Goal: Task Accomplishment & Management: Manage account settings

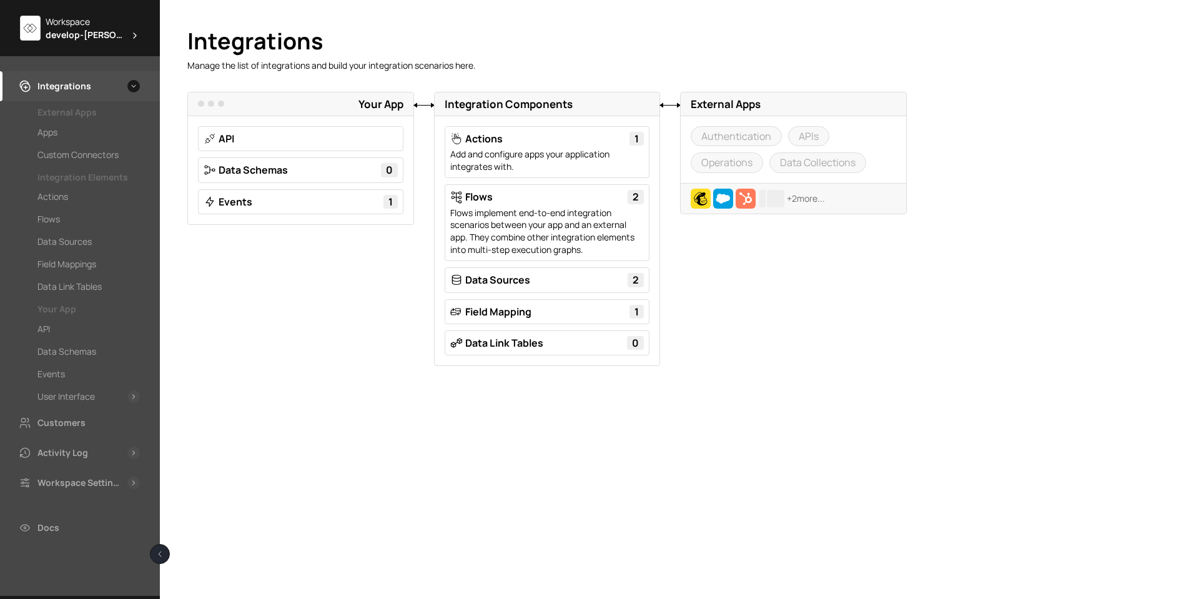
click at [94, 32] on span "develop-[PERSON_NAME]" at bounding box center [85, 34] width 79 height 13
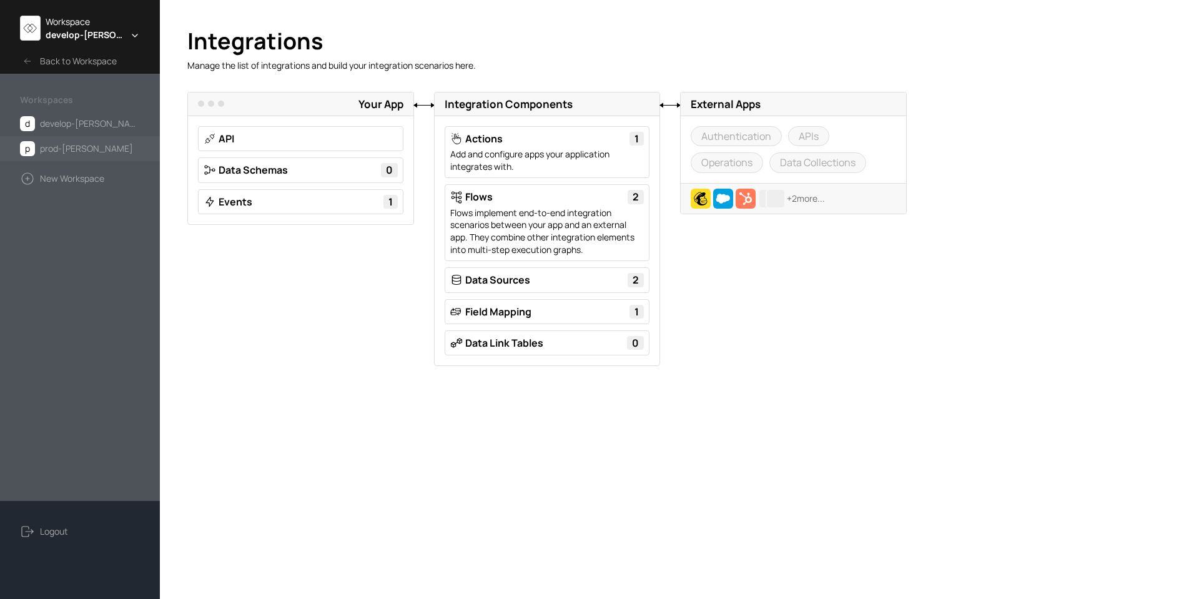
click at [67, 146] on span "prod-[PERSON_NAME]" at bounding box center [86, 148] width 93 height 15
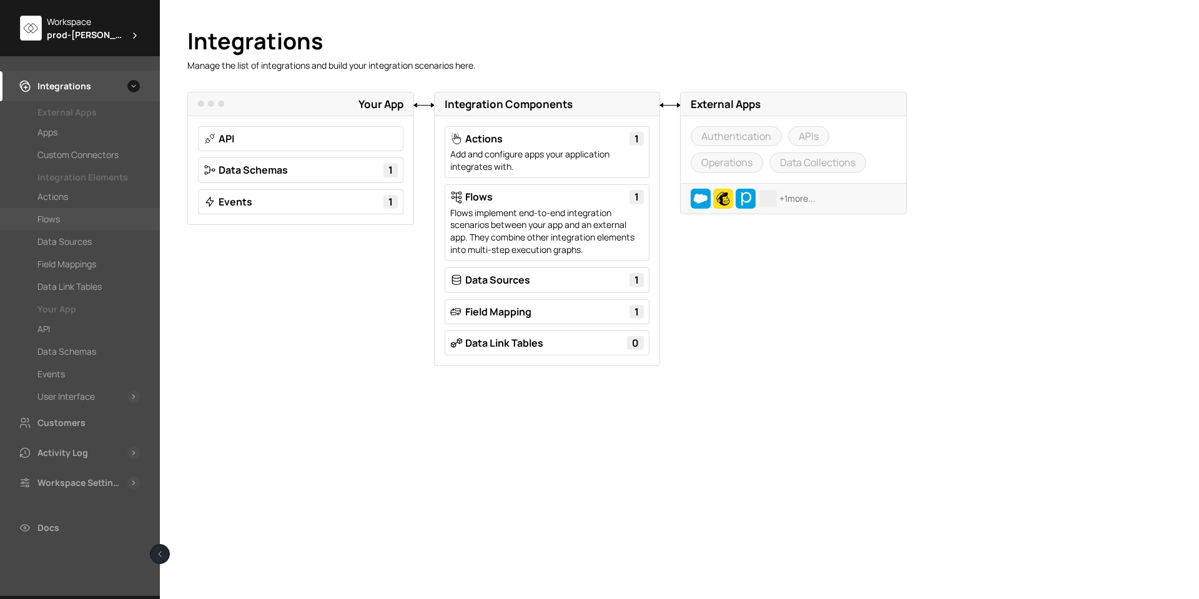
click at [52, 222] on div "Flows" at bounding box center [48, 219] width 22 height 15
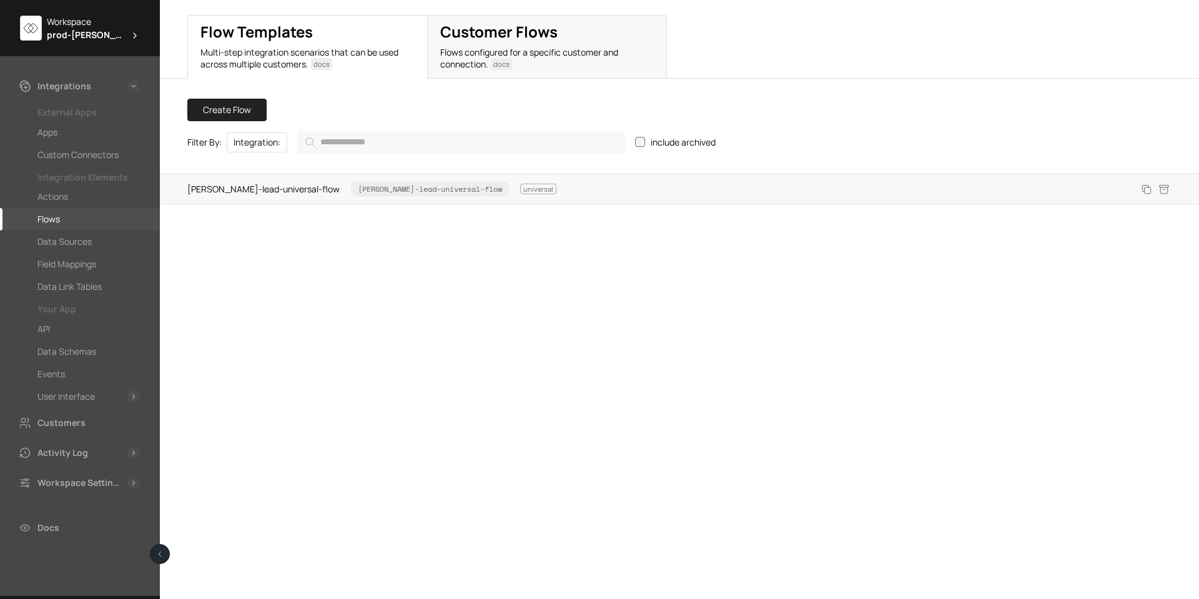
click at [270, 185] on span "brame-lead-universal-flow brame-lead-universal-flow universal" at bounding box center [371, 188] width 369 height 17
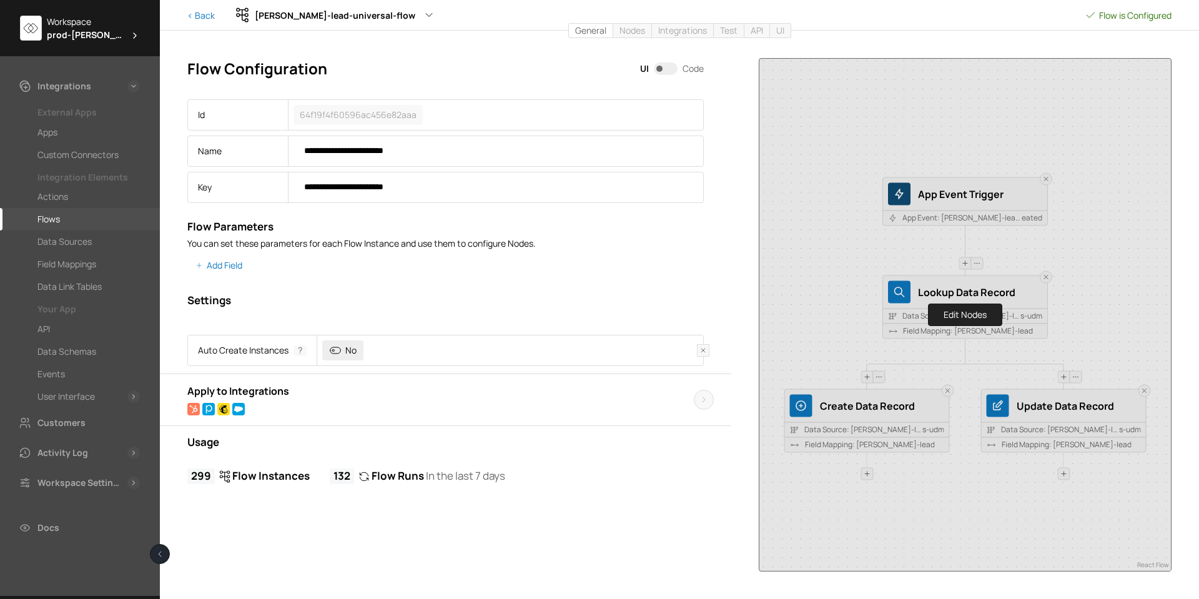
click at [1007, 287] on div "Edit Nodes" at bounding box center [965, 315] width 412 height 512
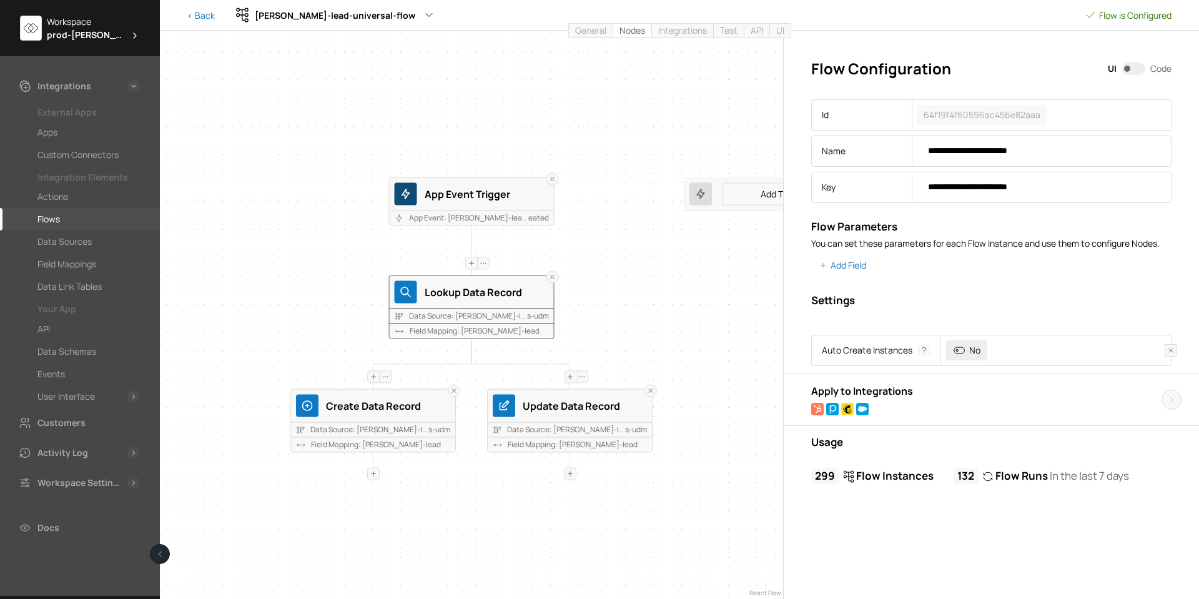
click at [483, 290] on div "Lookup Data Record" at bounding box center [487, 292] width 124 height 16
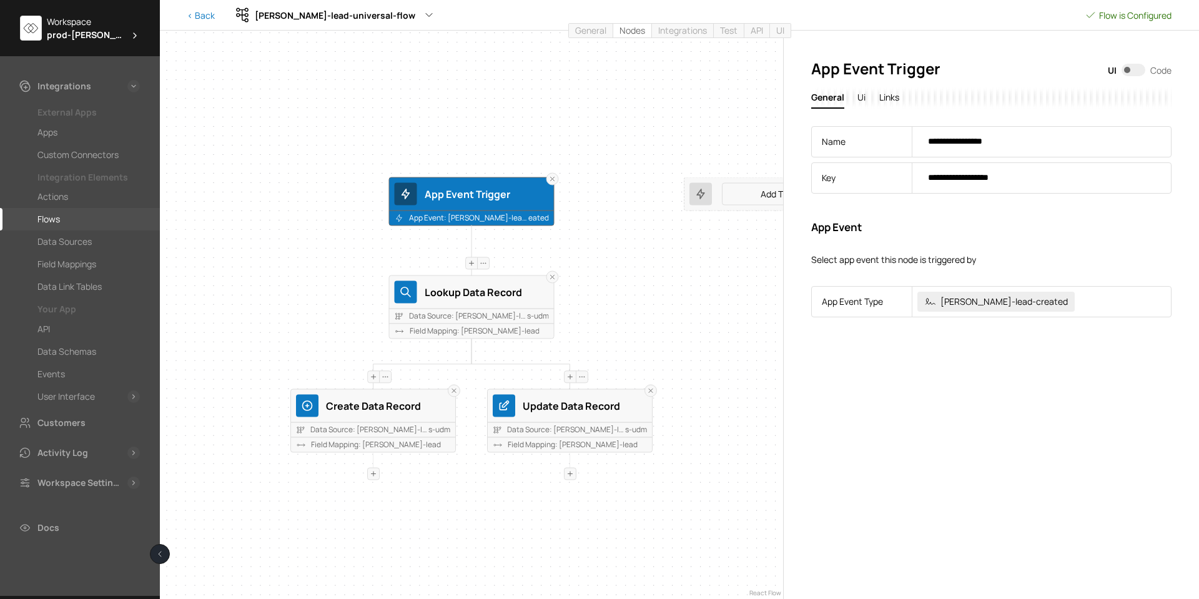
click at [515, 200] on div "App Event Trigger" at bounding box center [487, 193] width 124 height 16
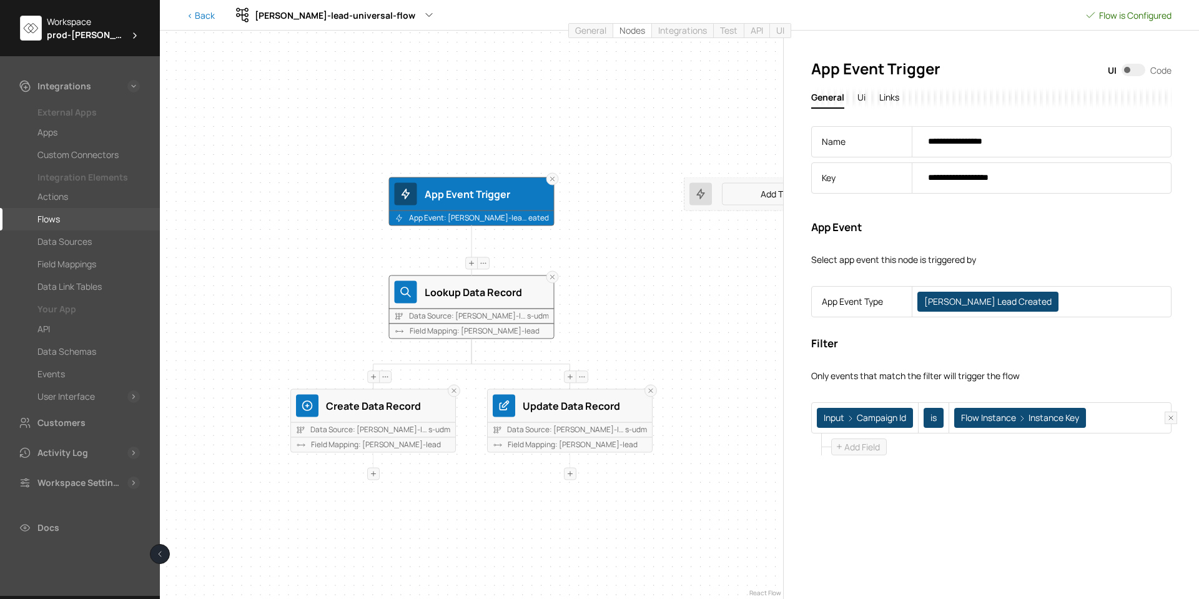
click at [492, 291] on div "Lookup Data Record" at bounding box center [487, 292] width 124 height 16
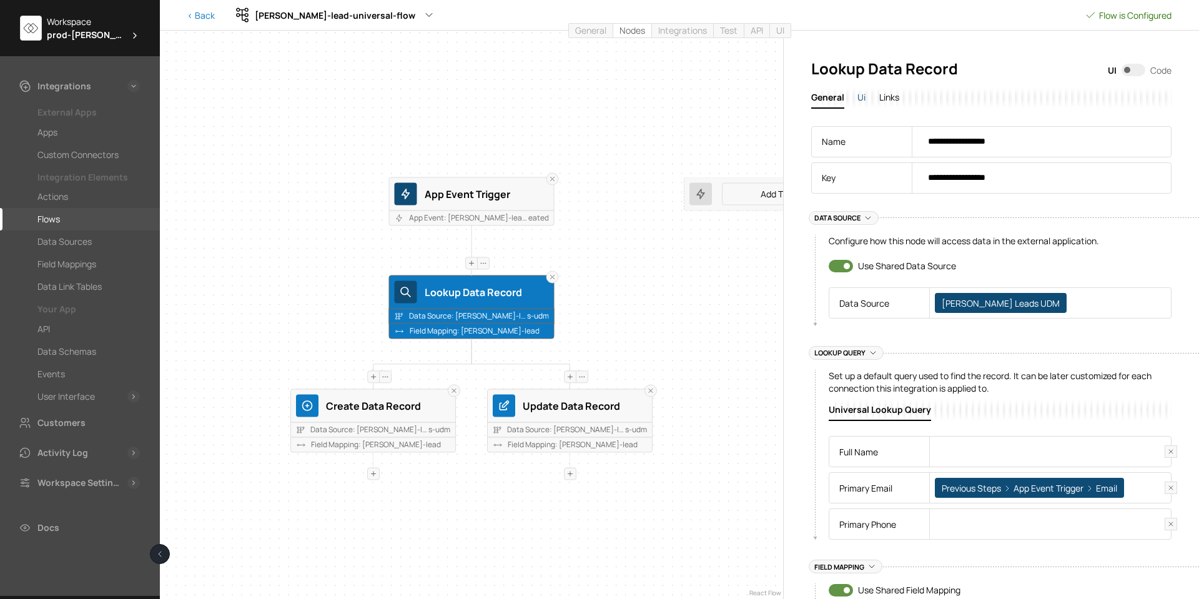
click at [861, 97] on span "Ui" at bounding box center [861, 97] width 8 height 12
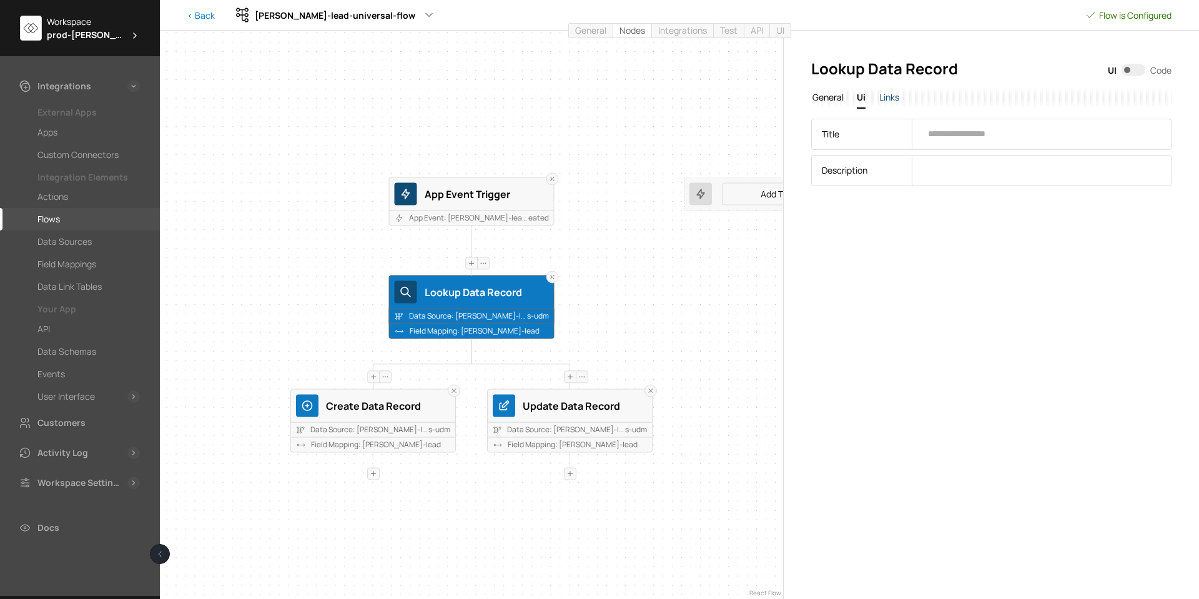
click at [884, 96] on span "Links" at bounding box center [889, 97] width 20 height 12
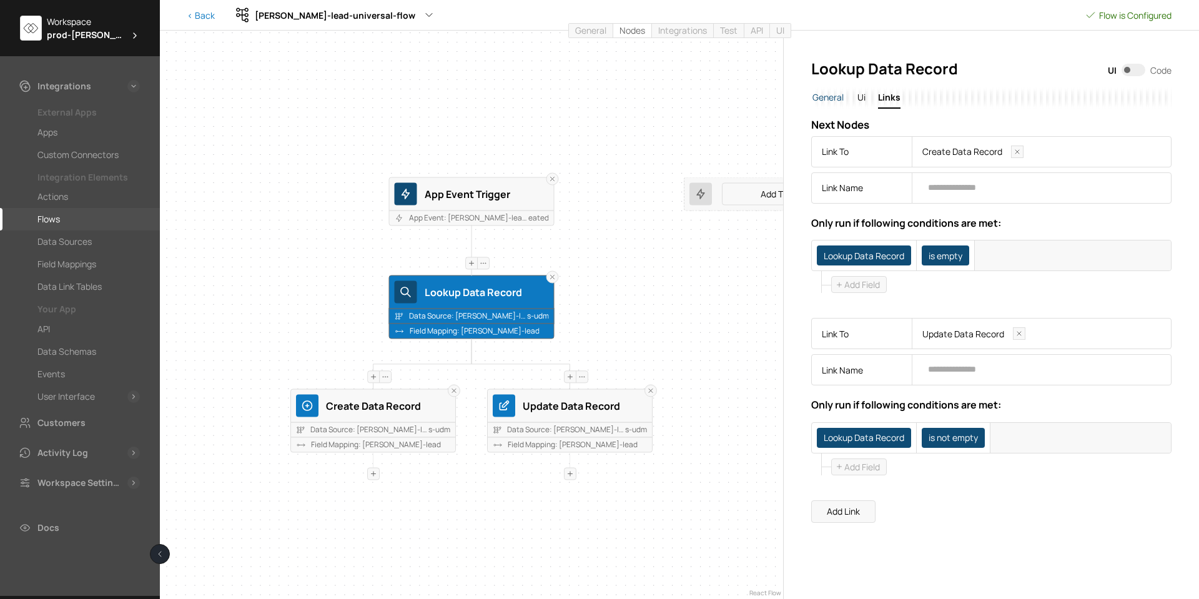
click at [831, 91] on span "General" at bounding box center [828, 97] width 31 height 12
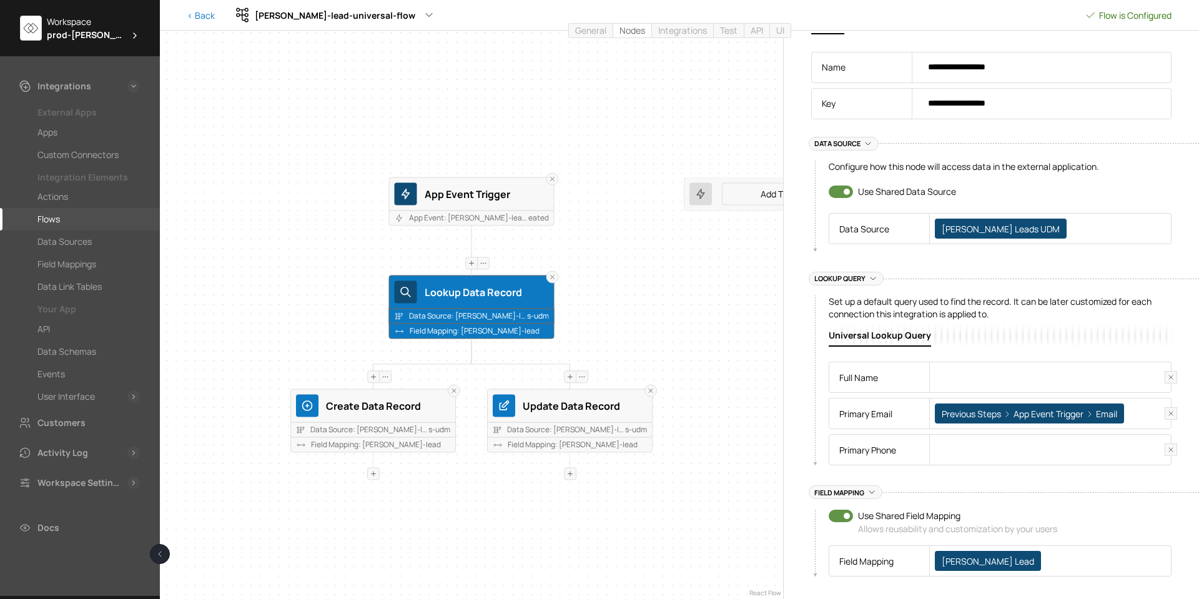
scroll to position [84, 0]
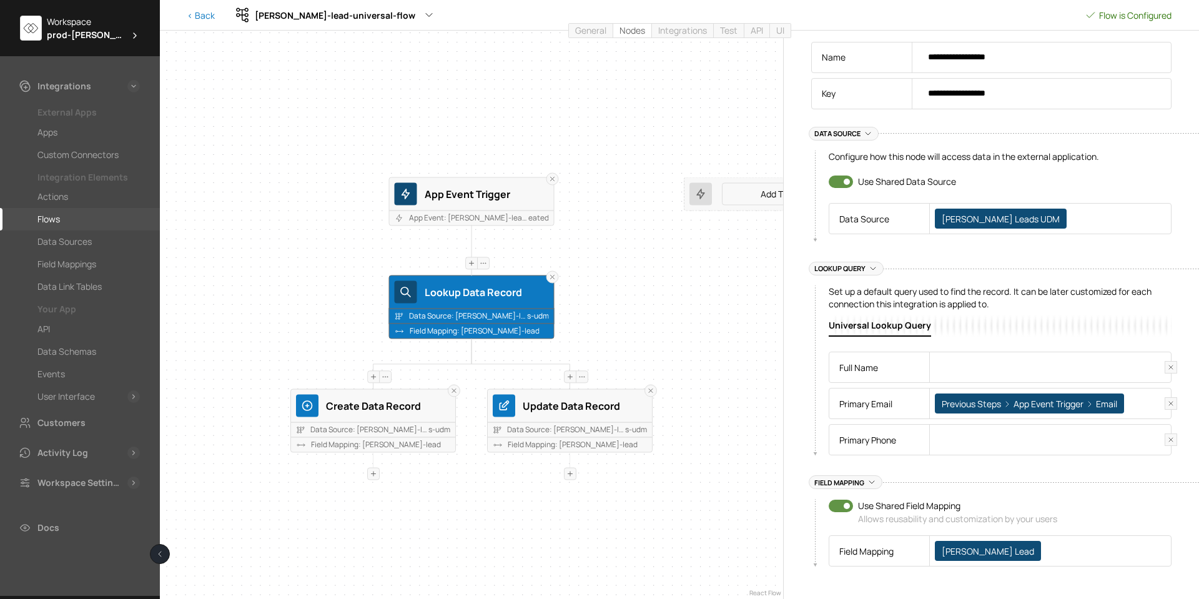
click at [990, 403] on span "Previous Steps" at bounding box center [971, 404] width 59 height 12
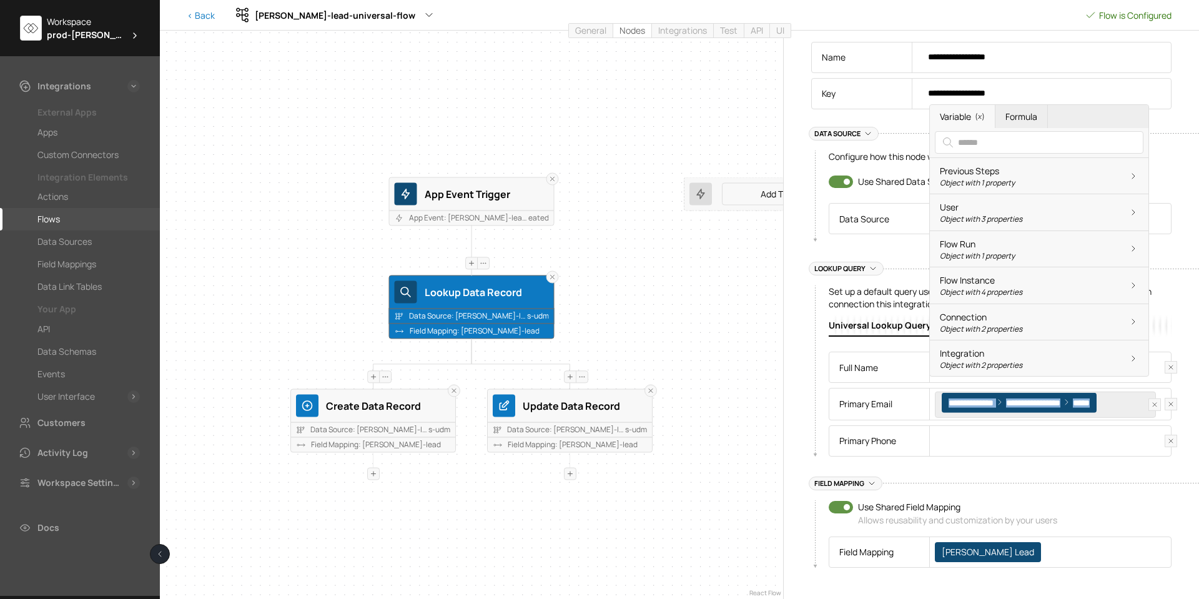
click at [722, 402] on div "Rename Unlink Rename Unlink Rename Unlink App Event Trigger App Event: brame-le…" at bounding box center [471, 315] width 623 height 568
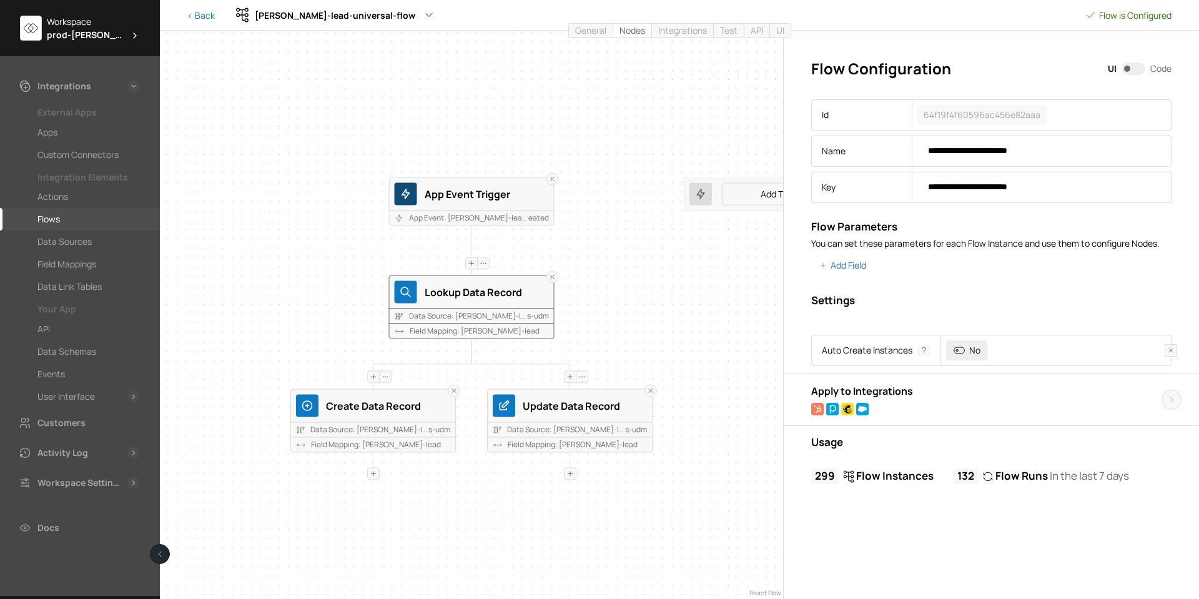
click at [474, 291] on div "Lookup Data Record" at bounding box center [487, 292] width 124 height 16
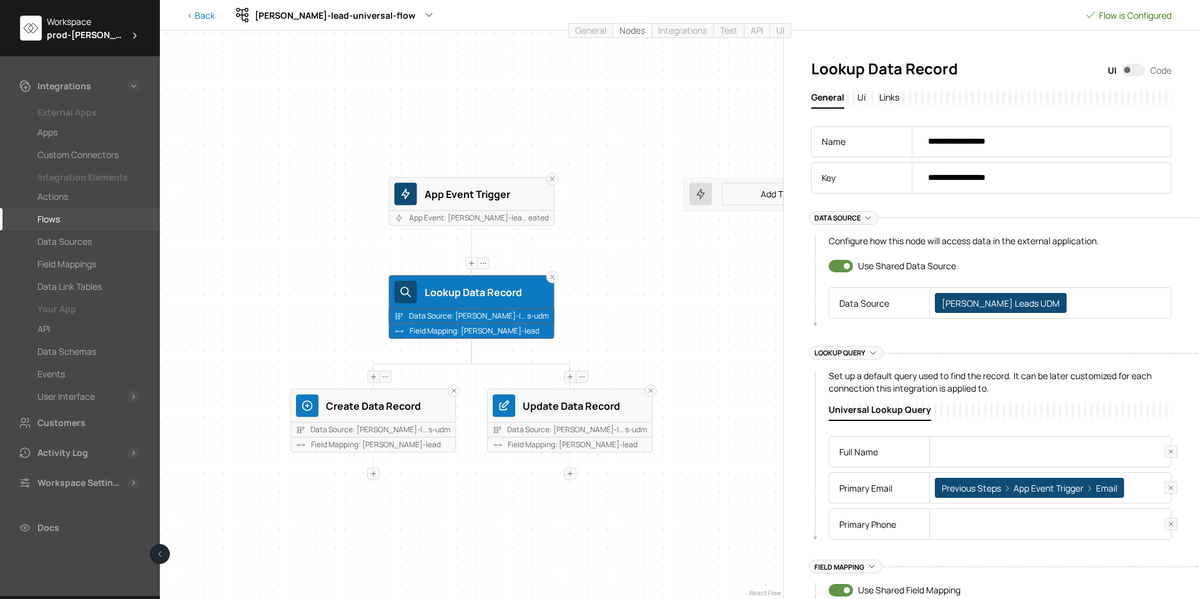
scroll to position [84, 0]
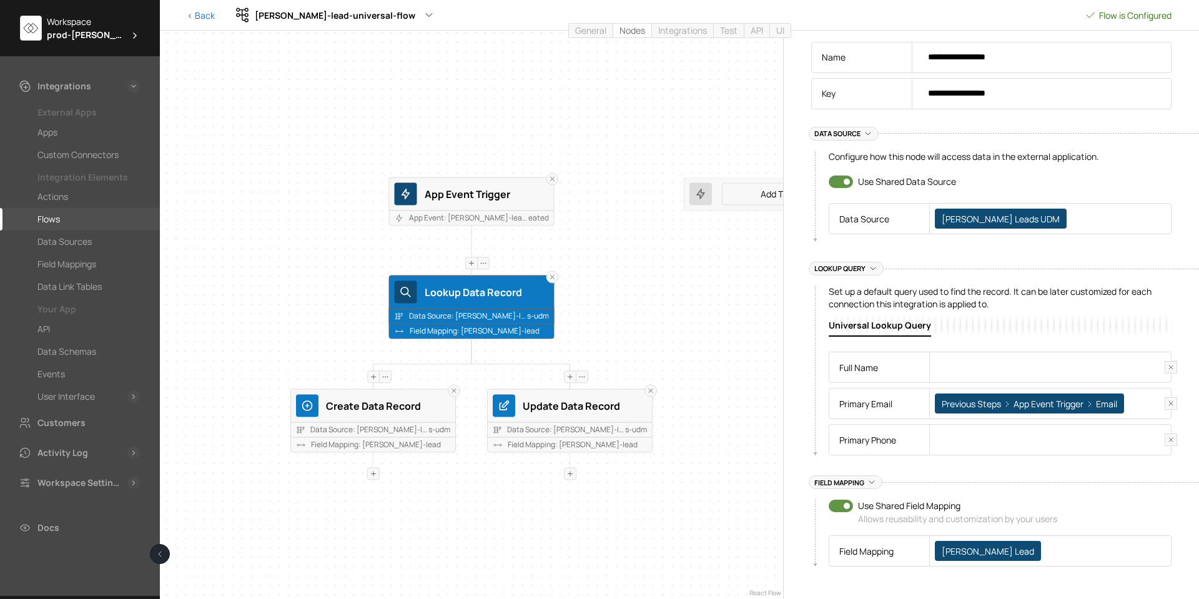
click at [961, 549] on span "[PERSON_NAME] Lead" at bounding box center [988, 551] width 106 height 20
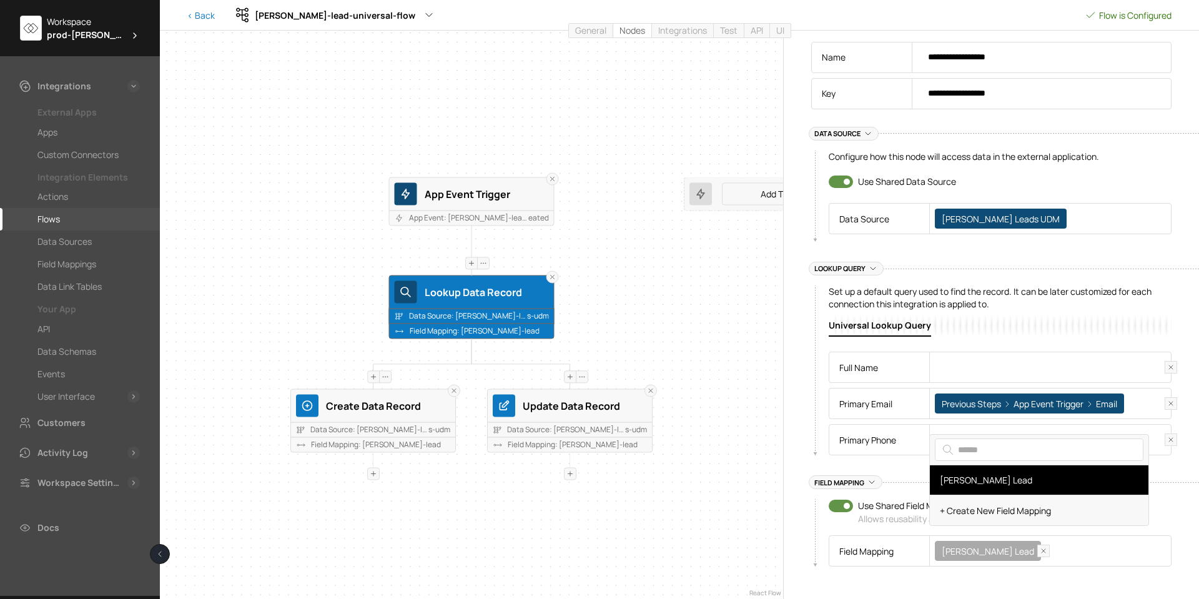
click at [702, 517] on div "Rename Unlink Rename Unlink Rename Unlink App Event Trigger App Event: brame-le…" at bounding box center [471, 315] width 623 height 568
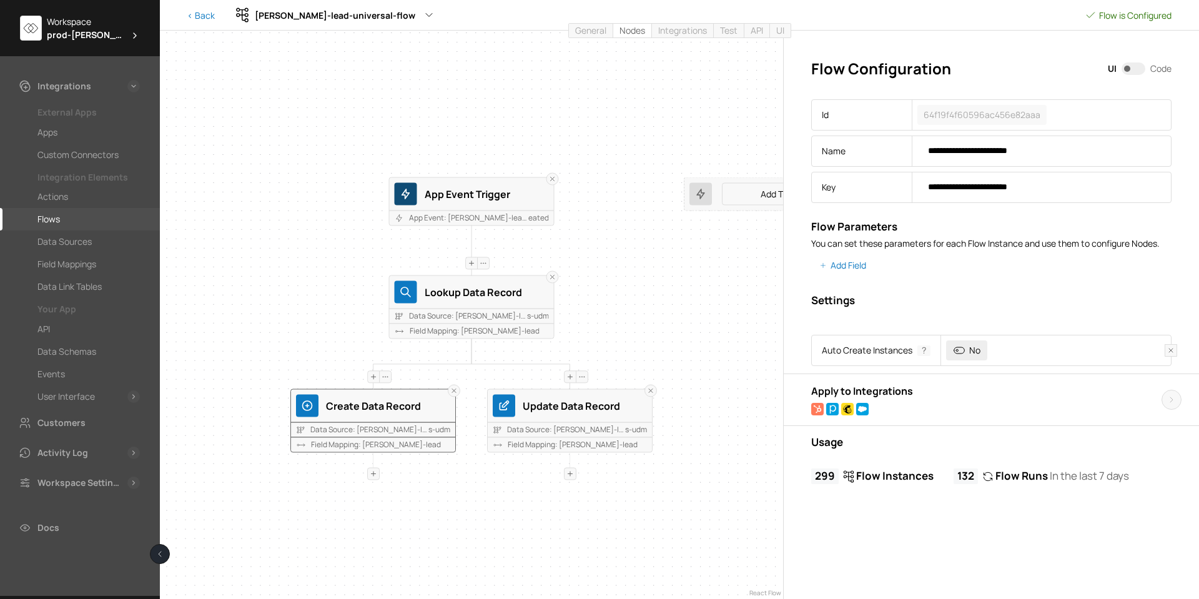
click at [395, 399] on div "Create Data Record" at bounding box center [388, 405] width 124 height 16
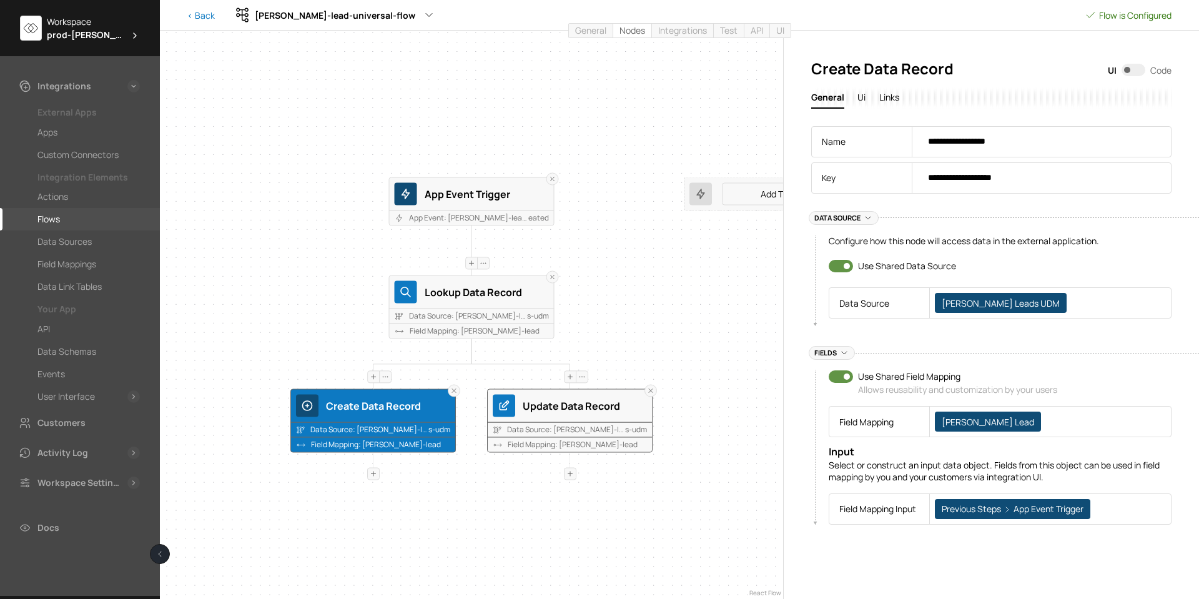
click at [592, 405] on div "Update Data Record" at bounding box center [585, 405] width 124 height 16
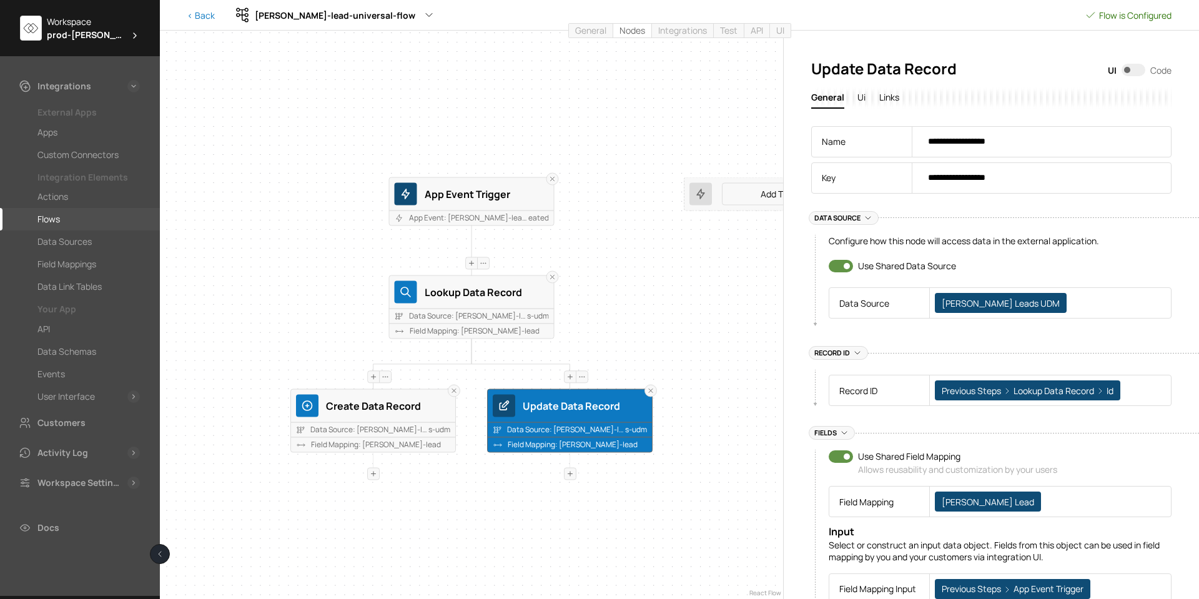
scroll to position [38, 0]
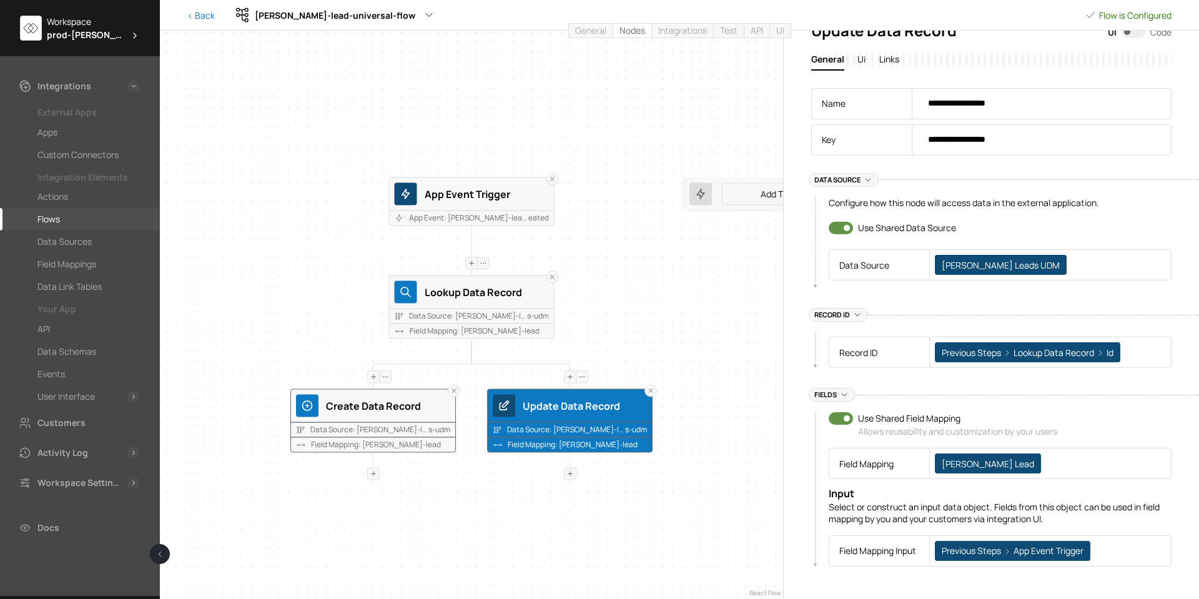
click at [374, 405] on div "Create Data Record" at bounding box center [388, 405] width 124 height 16
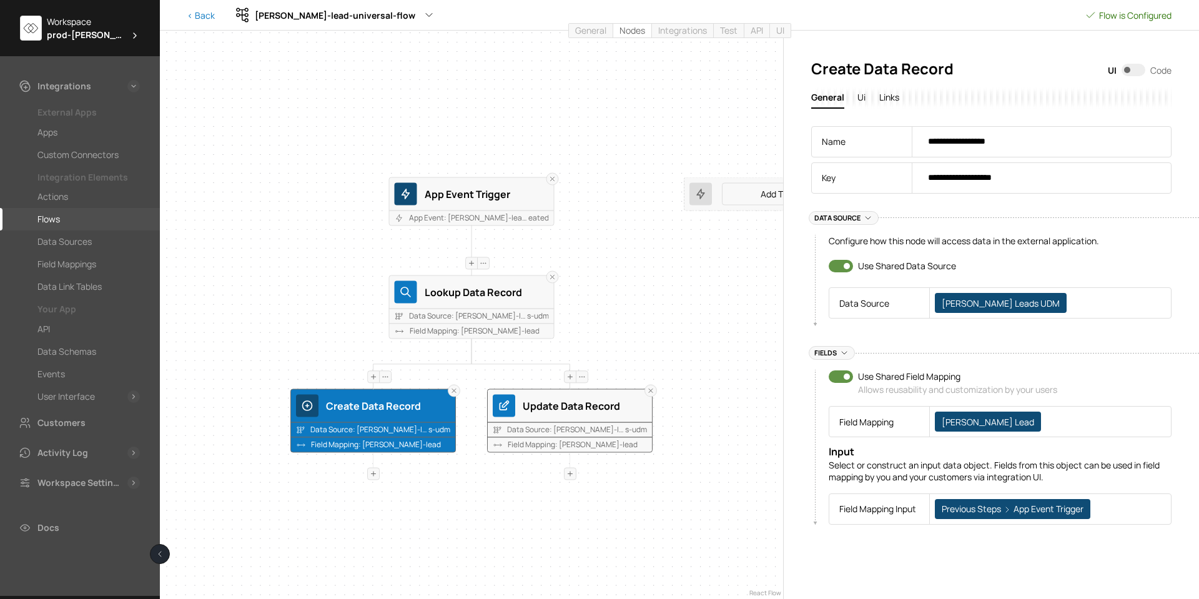
click at [551, 405] on div "Update Data Record" at bounding box center [585, 405] width 124 height 16
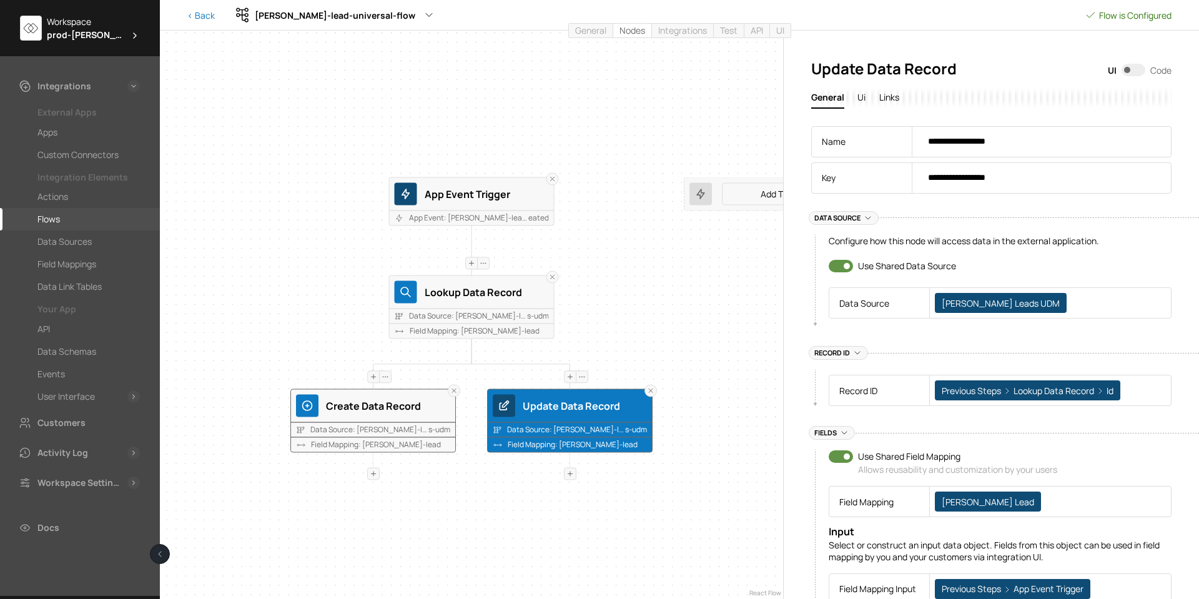
click at [403, 405] on div "Create Data Record" at bounding box center [388, 405] width 124 height 16
click at [553, 407] on div "Update Data Record" at bounding box center [585, 405] width 124 height 16
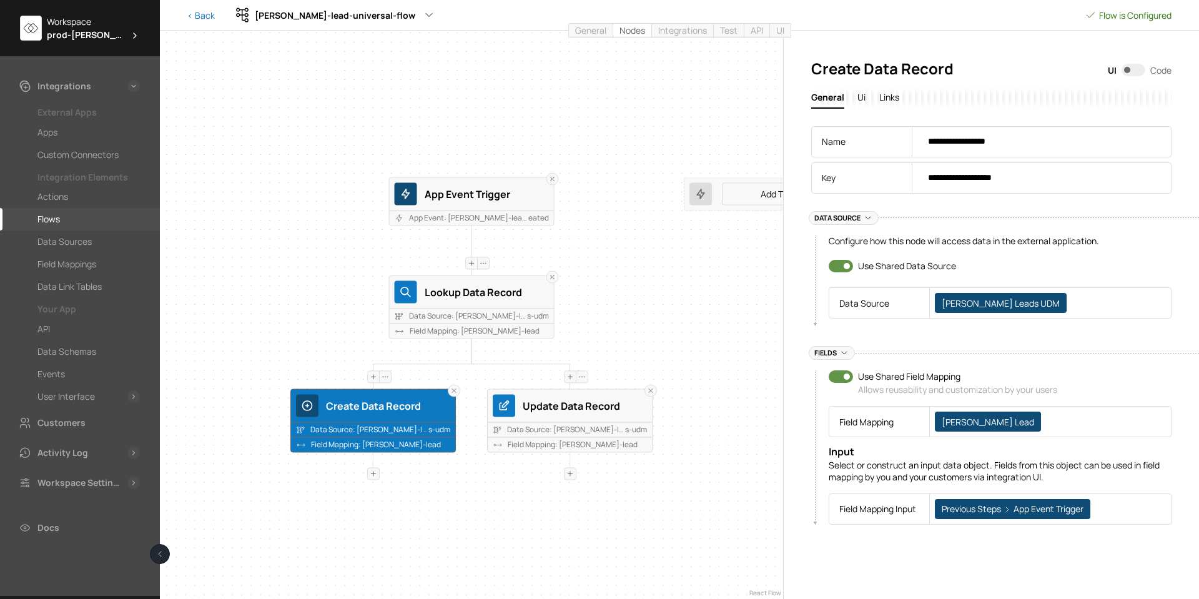
click at [395, 403] on div "Create Data Record" at bounding box center [388, 405] width 124 height 16
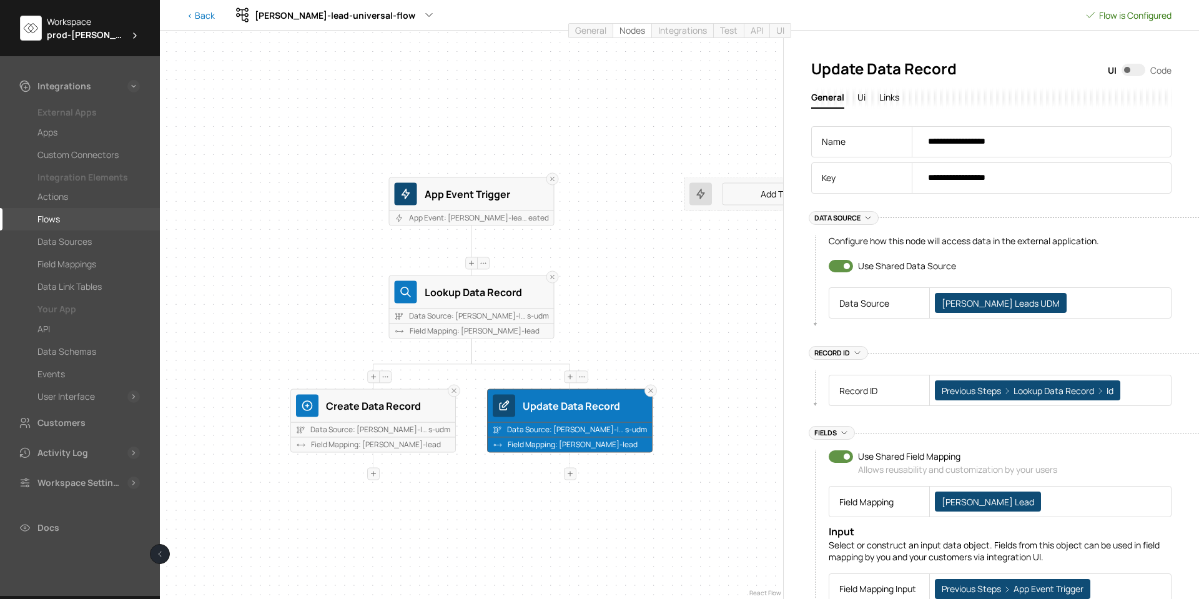
click at [560, 406] on div "Update Data Record" at bounding box center [585, 405] width 124 height 16
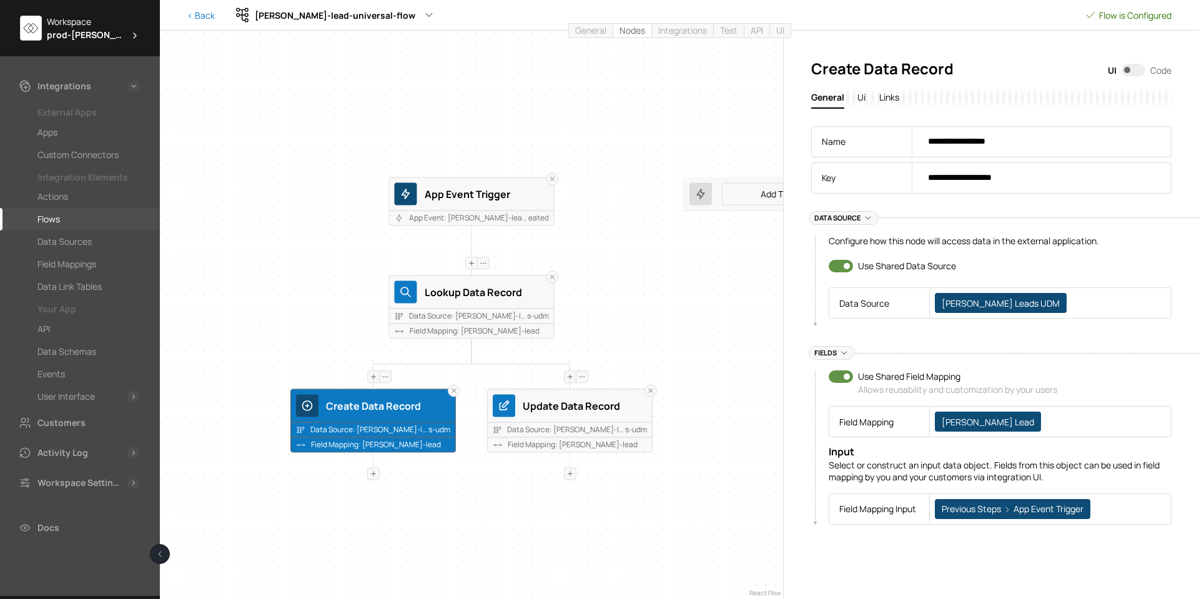
click at [412, 407] on div "Create Data Record" at bounding box center [388, 405] width 124 height 16
click at [548, 401] on div "Update Data Record" at bounding box center [585, 405] width 124 height 16
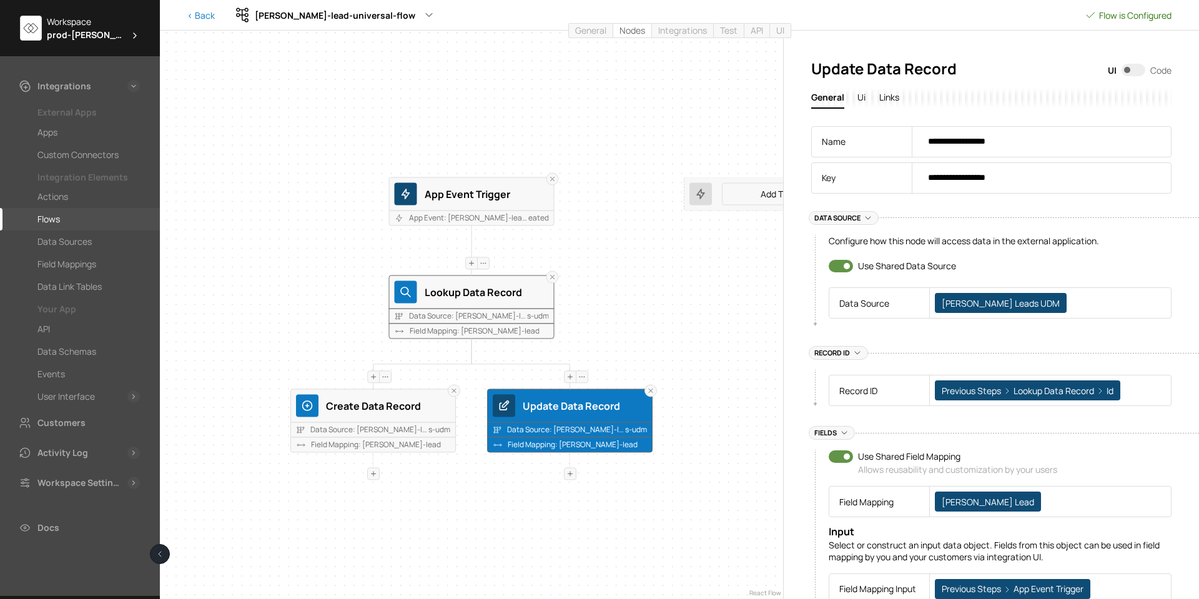
click at [485, 289] on div "Lookup Data Record" at bounding box center [487, 292] width 124 height 16
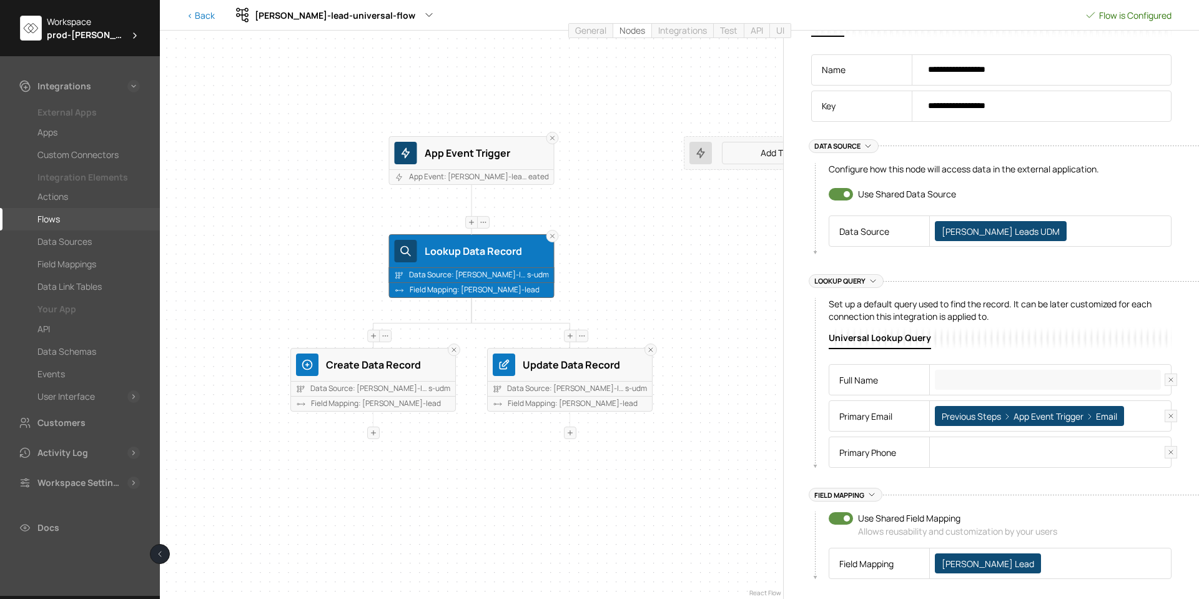
scroll to position [84, 0]
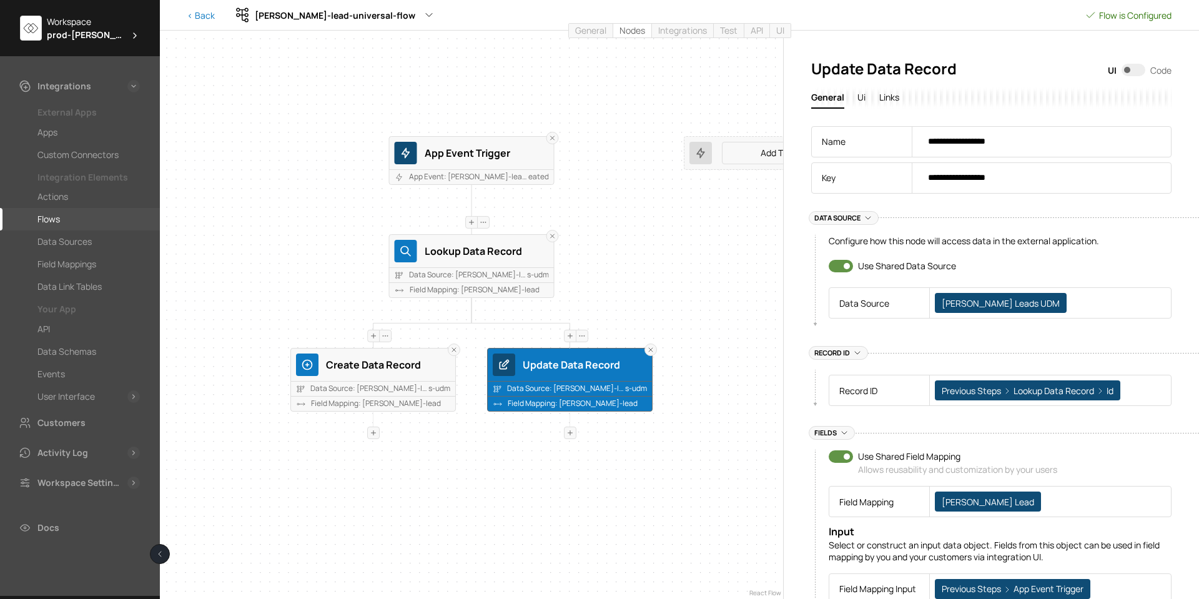
click at [550, 367] on div "Update Data Record" at bounding box center [585, 365] width 124 height 16
click at [468, 247] on div "Lookup Data Record" at bounding box center [487, 251] width 124 height 16
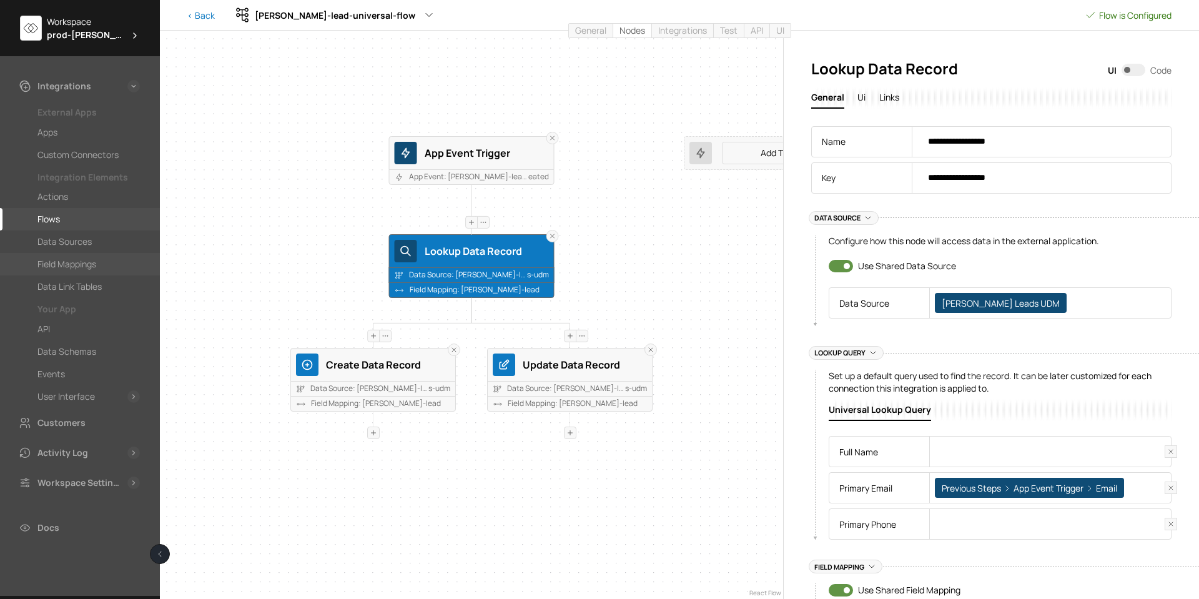
click at [60, 257] on div "Field Mappings" at bounding box center [66, 264] width 59 height 15
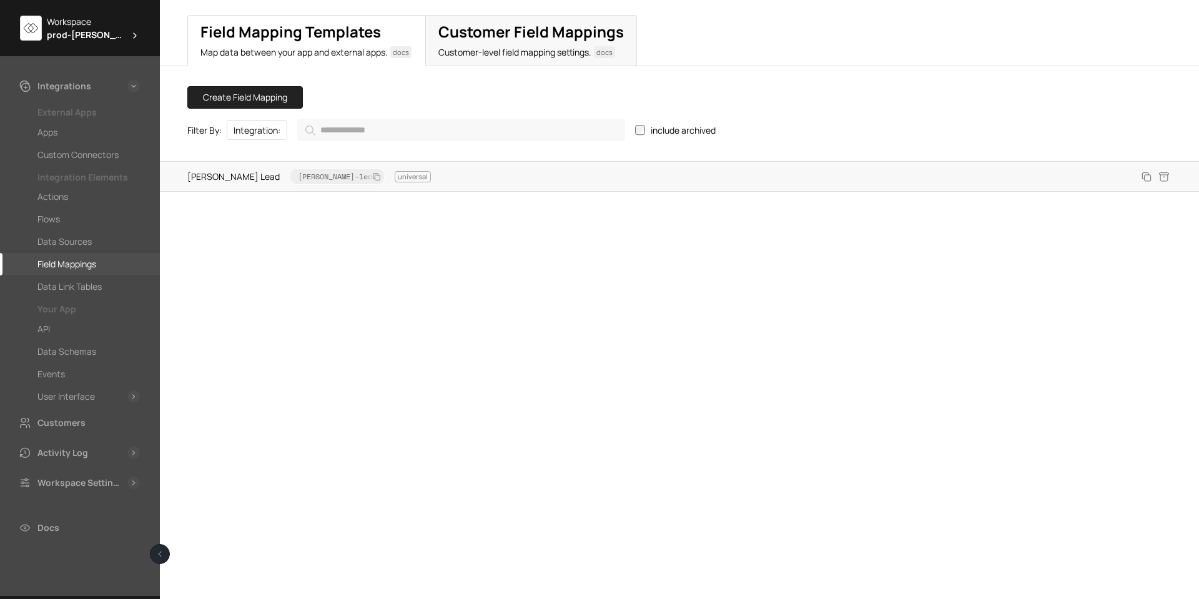
click at [290, 175] on span "[PERSON_NAME]-lead" at bounding box center [337, 176] width 95 height 17
click at [468, 34] on h2 "Customer Field Mappings" at bounding box center [530, 32] width 185 height 18
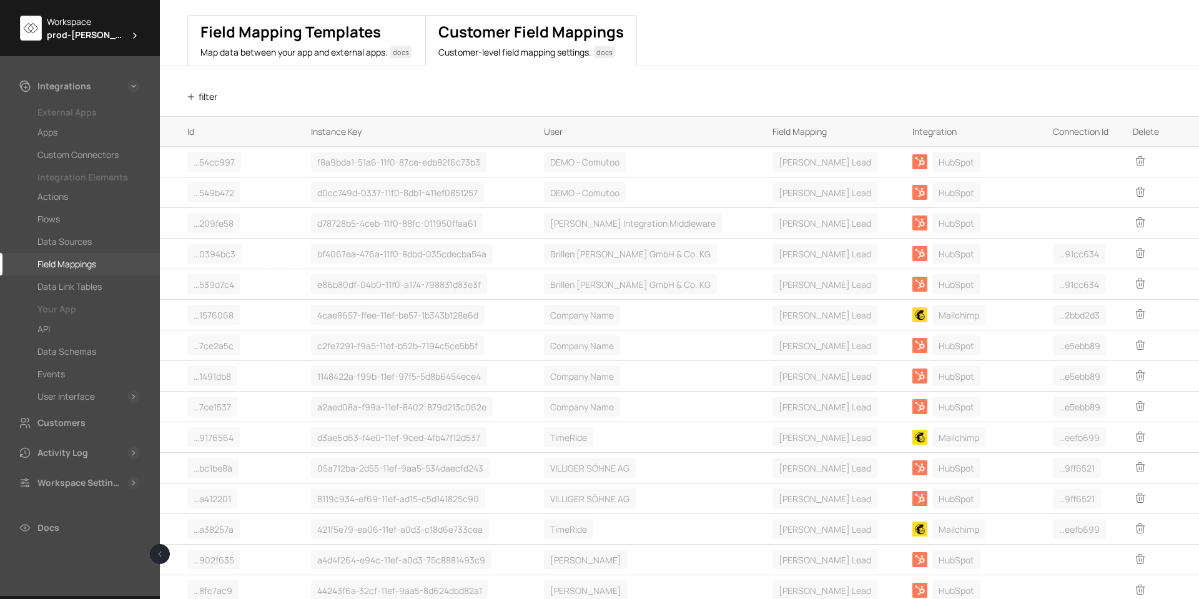
click at [344, 33] on h2 "Field Mapping Templates" at bounding box center [306, 32] width 212 height 18
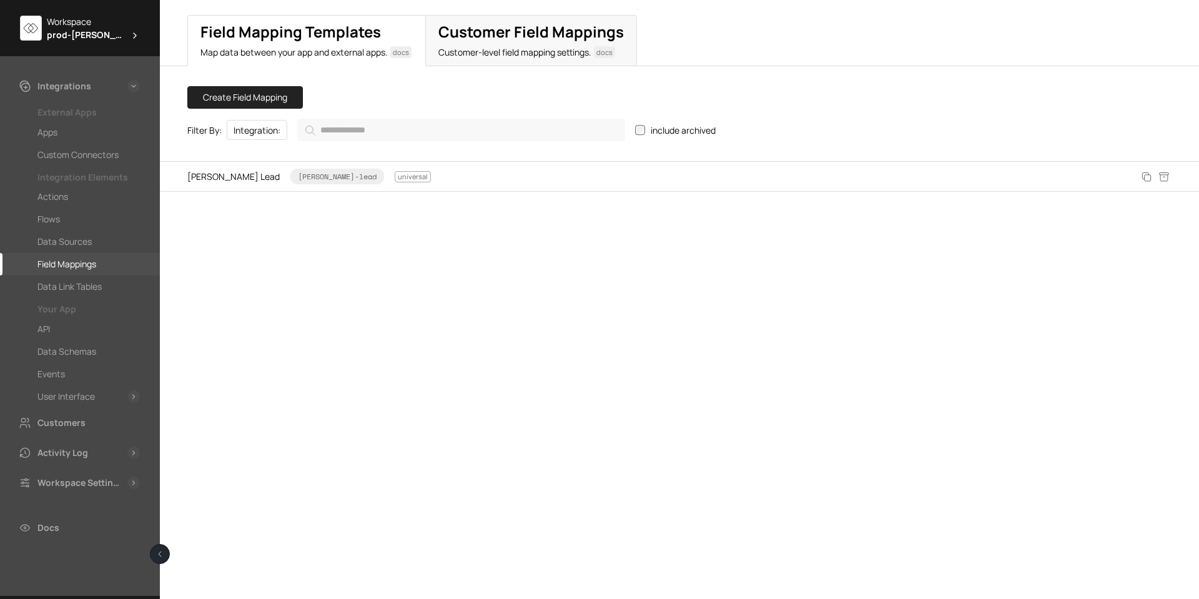
click at [288, 29] on h2 "Field Mapping Templates" at bounding box center [306, 32] width 212 height 18
click at [559, 34] on h2 "Customer Field Mappings" at bounding box center [530, 32] width 185 height 18
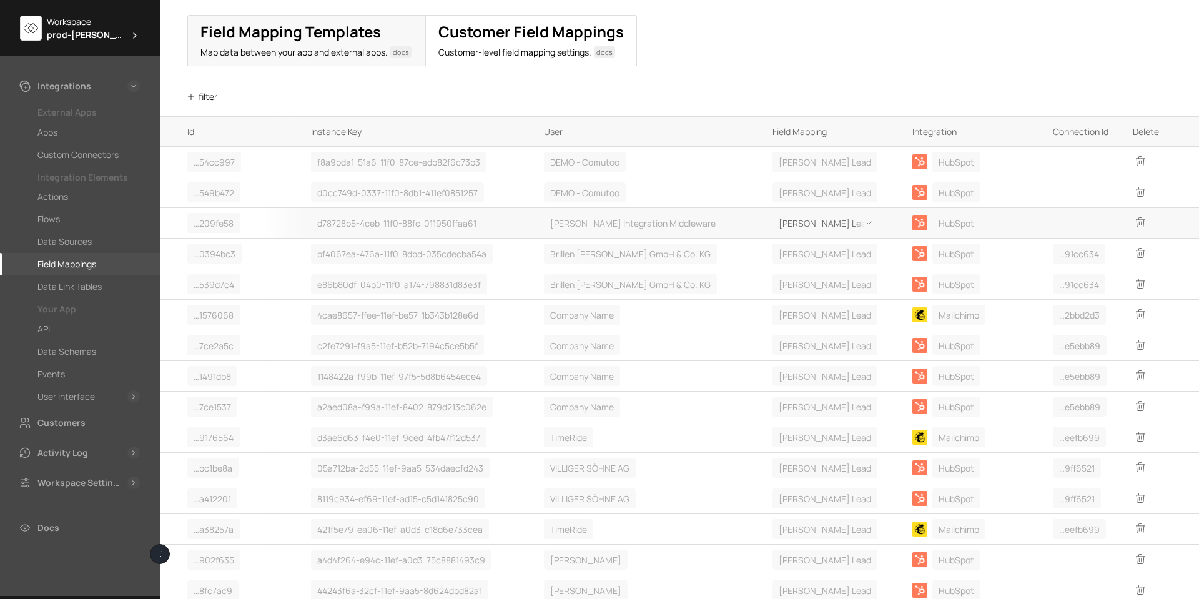
click at [813, 224] on span "[PERSON_NAME] Lead" at bounding box center [825, 223] width 92 height 13
click at [808, 269] on div "Details" at bounding box center [817, 271] width 69 height 24
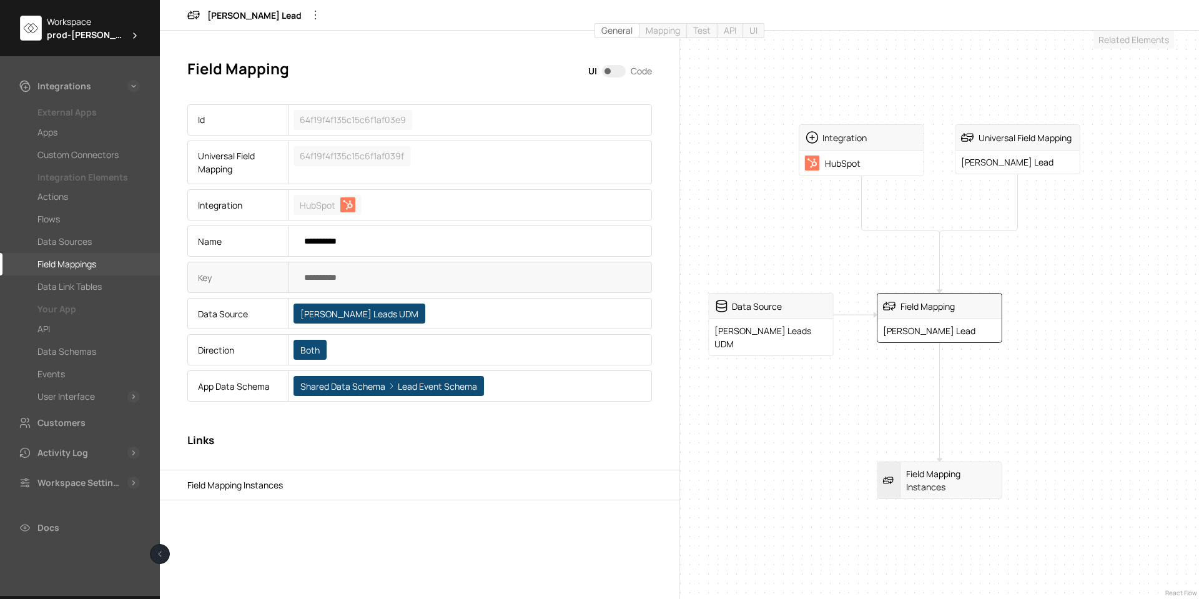
click at [358, 312] on span "[PERSON_NAME] Leads UDM" at bounding box center [360, 314] width 132 height 20
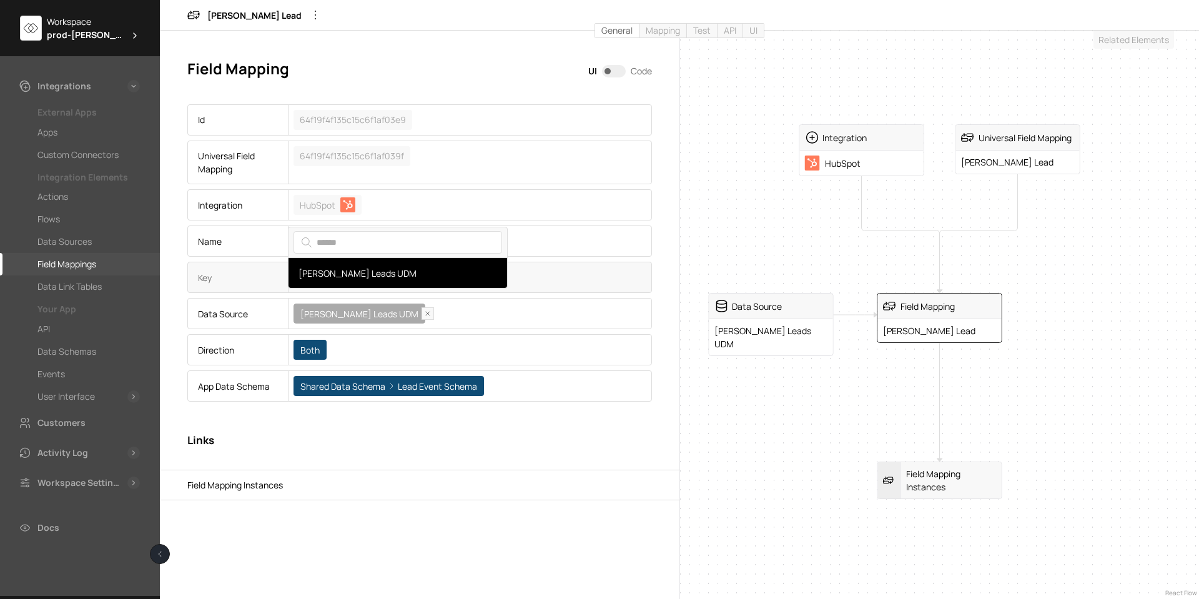
click at [358, 312] on span "[PERSON_NAME] Leads UDM" at bounding box center [360, 314] width 132 height 20
click at [66, 259] on div "Field Mappings" at bounding box center [66, 264] width 59 height 15
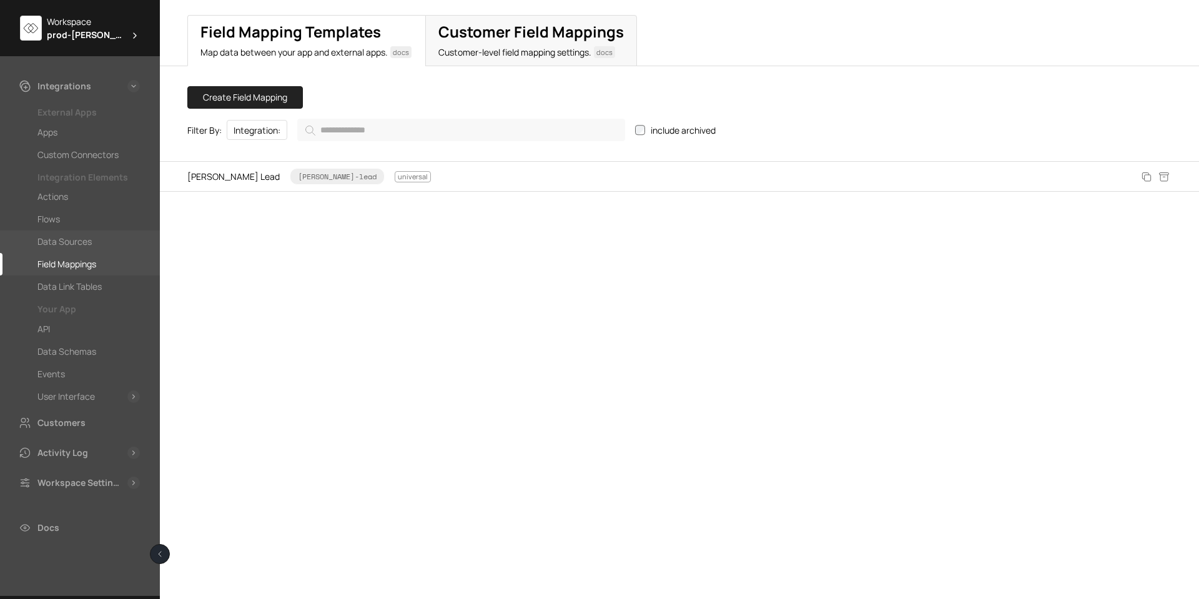
click at [70, 244] on div "Data Sources" at bounding box center [64, 241] width 54 height 15
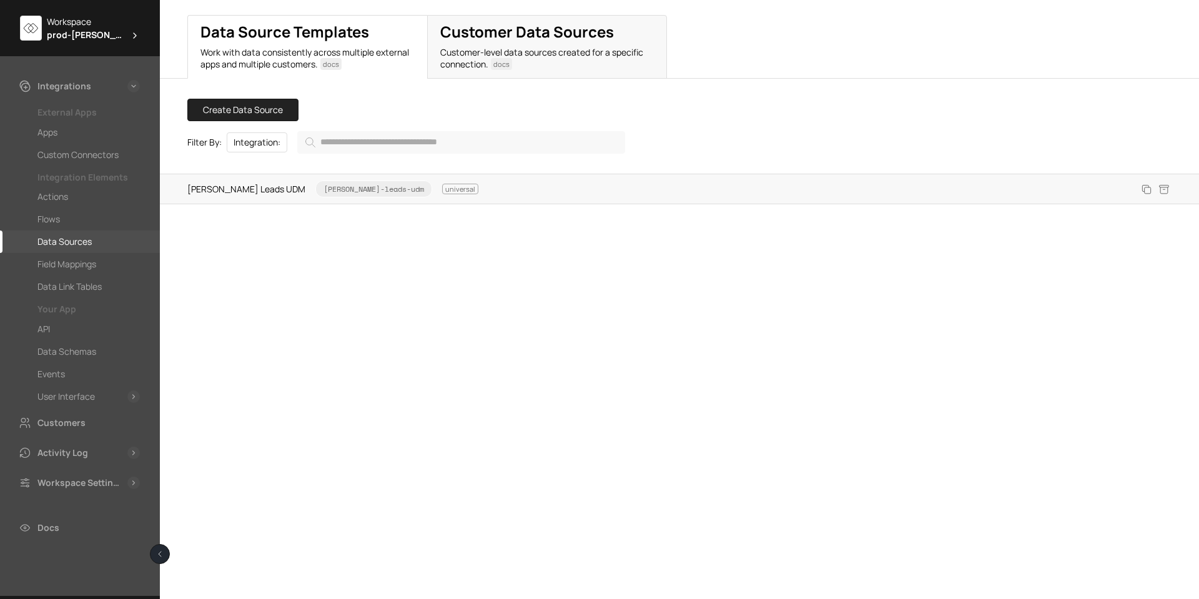
click at [233, 187] on span "[PERSON_NAME] Leads UDM [PERSON_NAME]-leads-udm universal" at bounding box center [332, 188] width 291 height 17
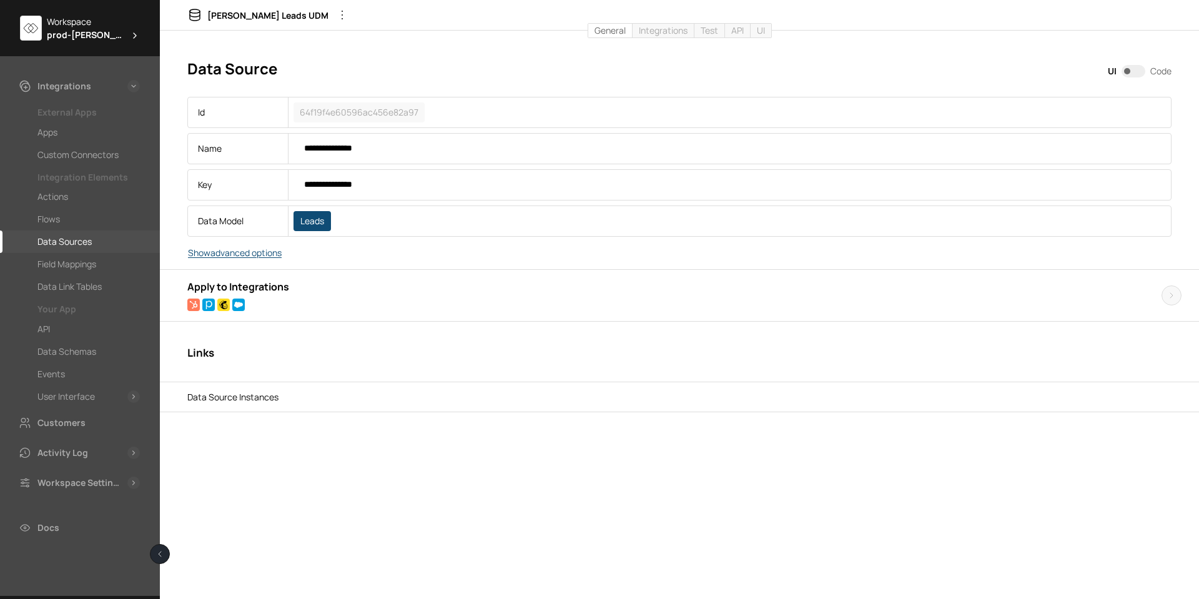
click at [258, 257] on button "Show advanced options" at bounding box center [234, 253] width 125 height 22
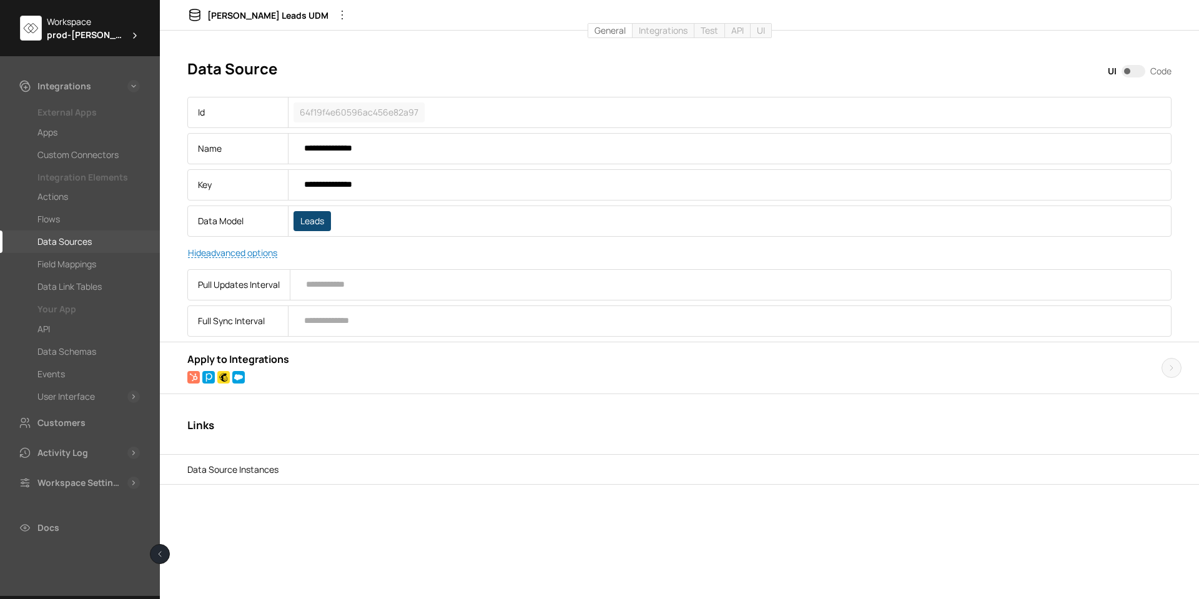
click at [305, 221] on span "Leads" at bounding box center [312, 221] width 37 height 20
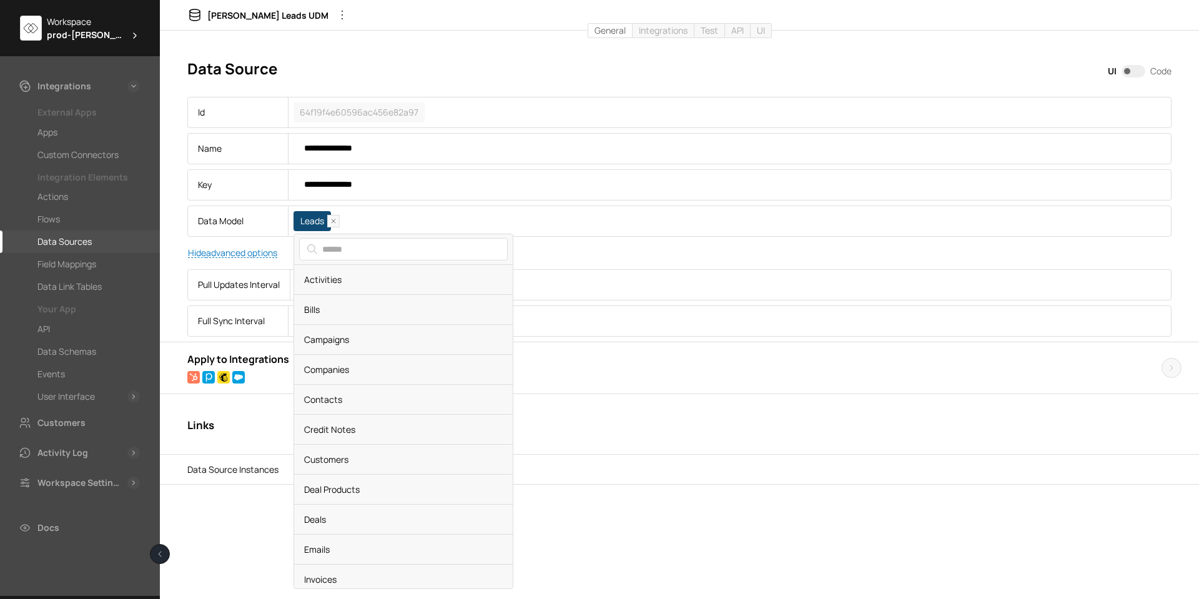
scroll to position [66, 0]
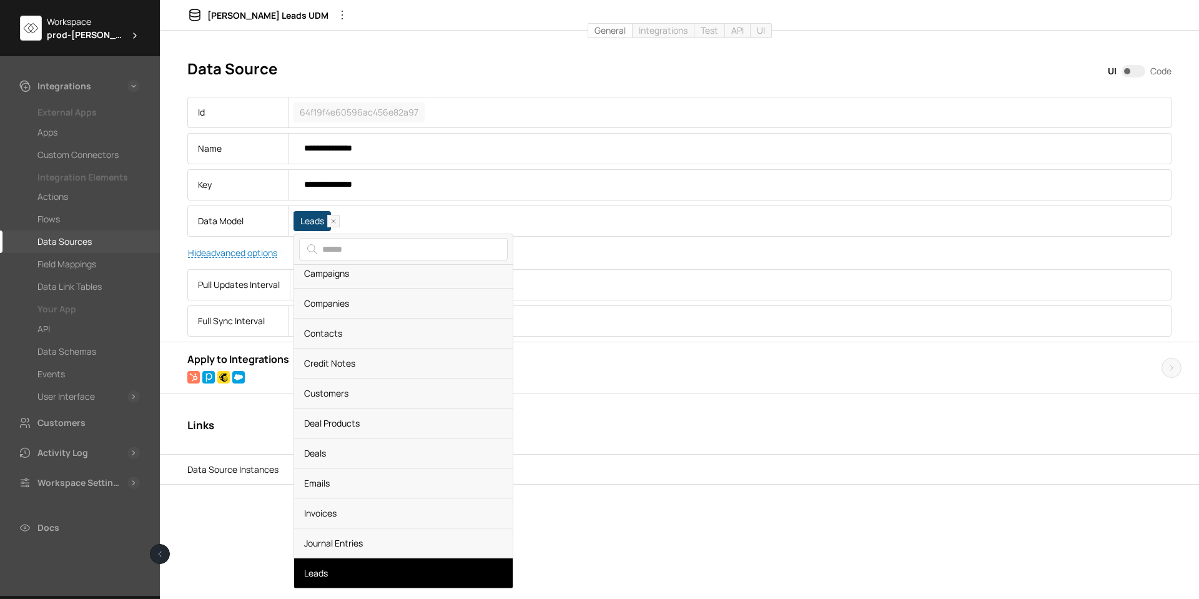
click at [757, 556] on div "**********" at bounding box center [679, 315] width 984 height 538
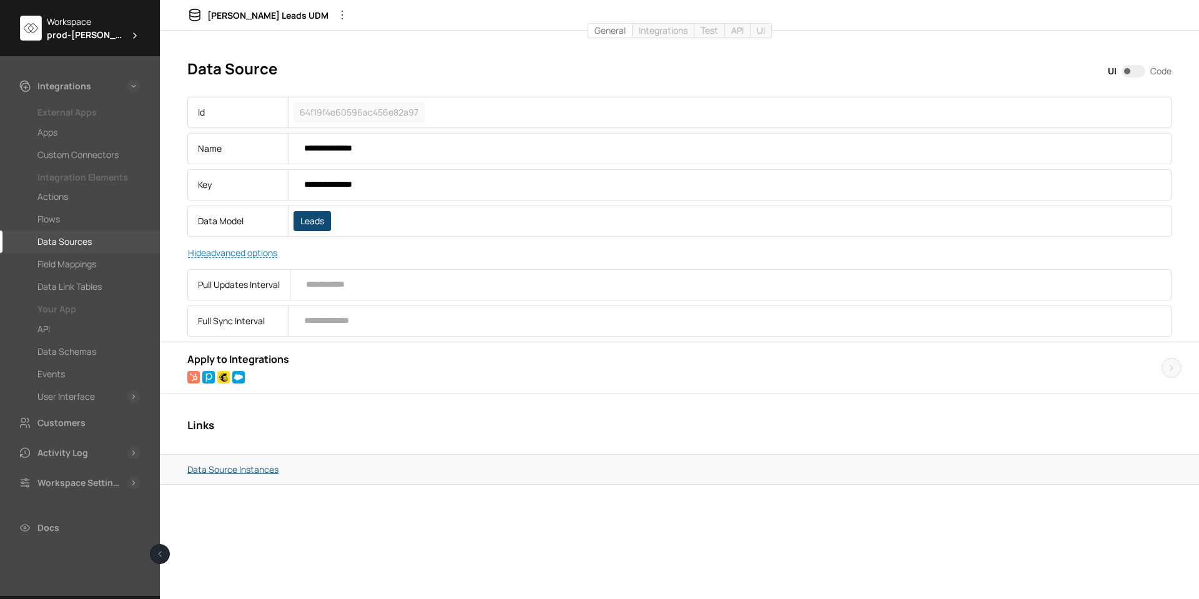
click at [248, 467] on link "Data Source Instances" at bounding box center [679, 469] width 984 height 23
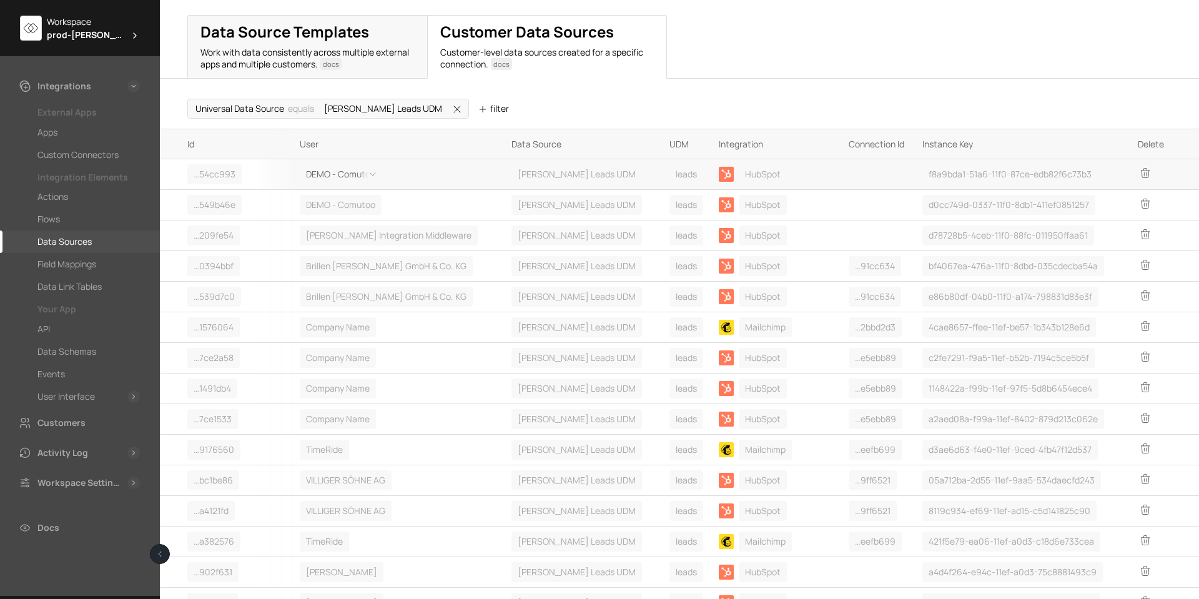
click at [350, 177] on span "DEMO - Comutoo" at bounding box center [340, 173] width 69 height 13
click at [335, 219] on div "Details" at bounding box center [347, 222] width 69 height 24
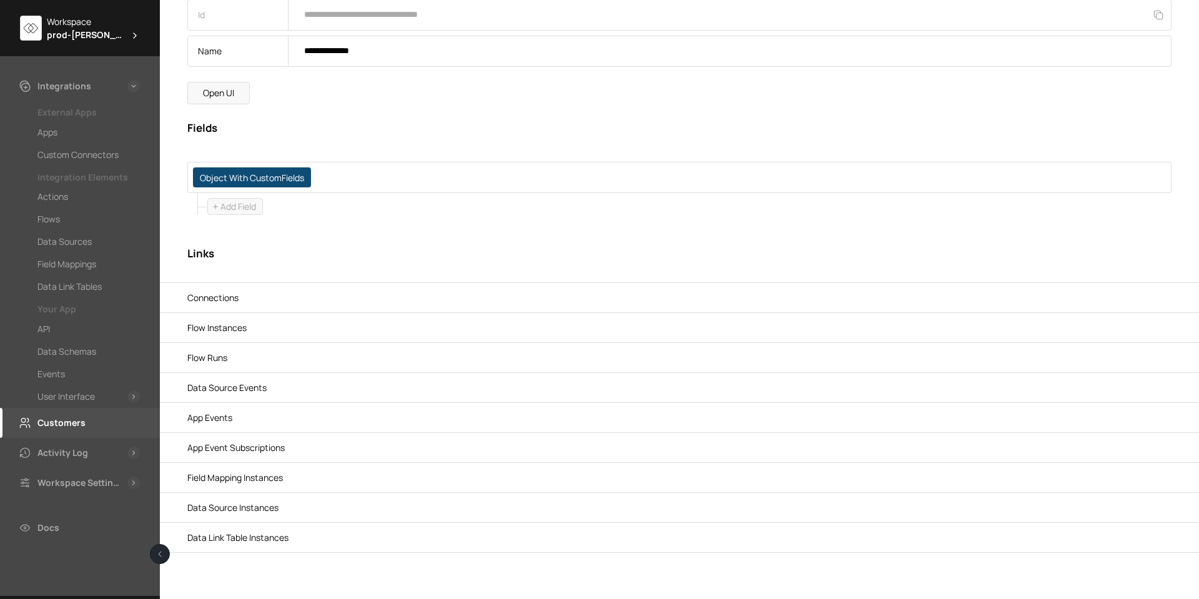
scroll to position [73, 0]
click at [60, 216] on div "Flows" at bounding box center [48, 219] width 22 height 15
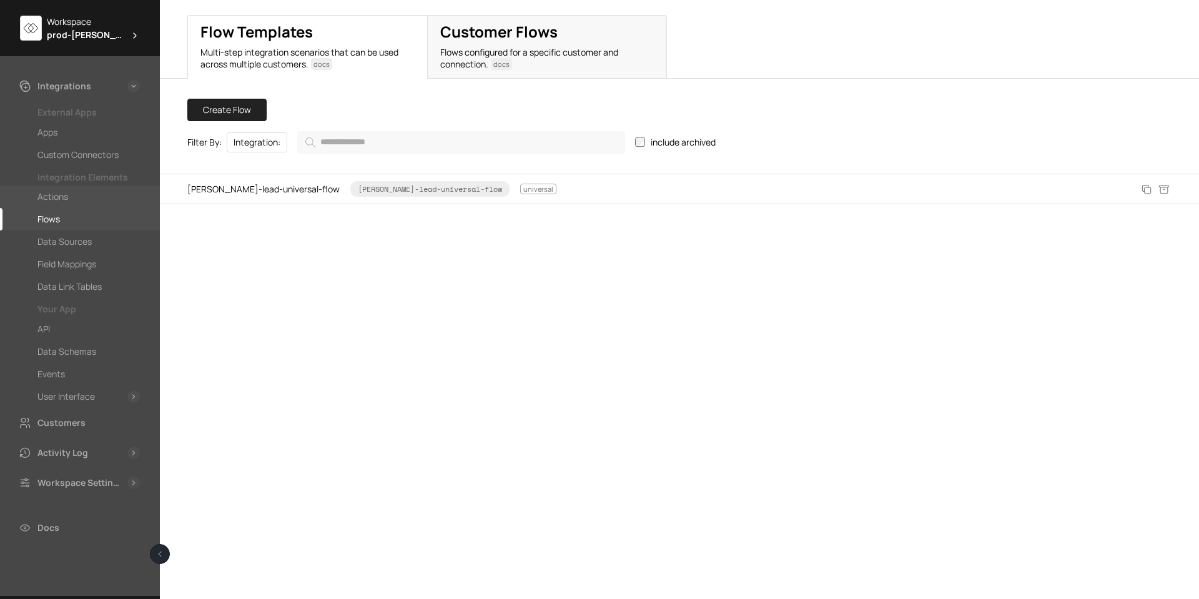
click at [62, 192] on div "Actions" at bounding box center [52, 196] width 31 height 15
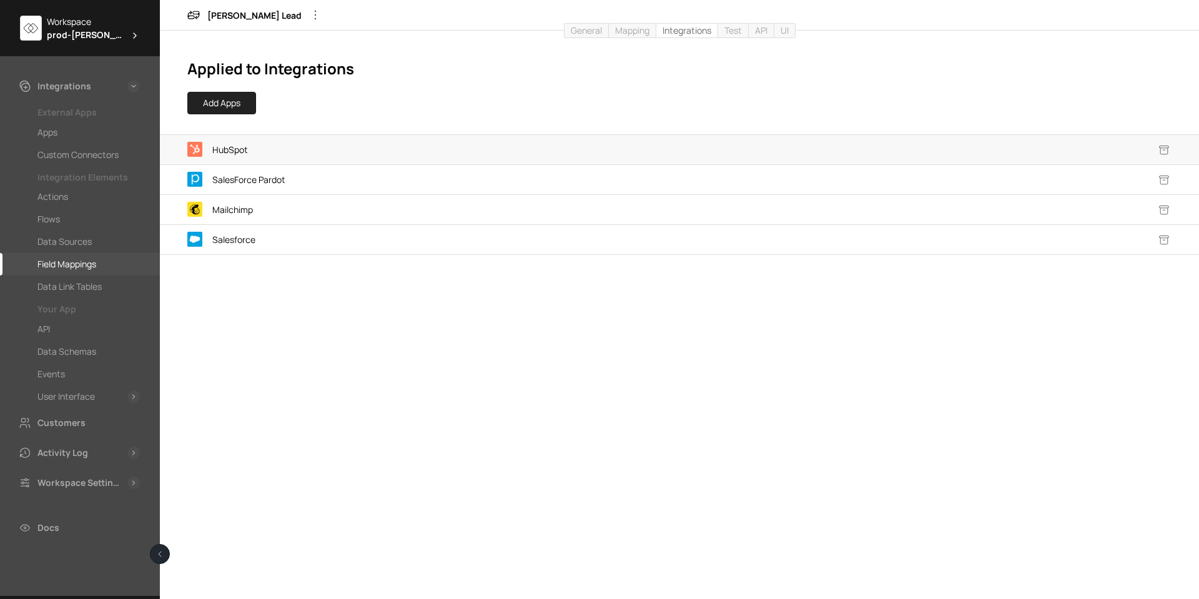
click at [242, 149] on span "HubSpot" at bounding box center [230, 150] width 36 height 12
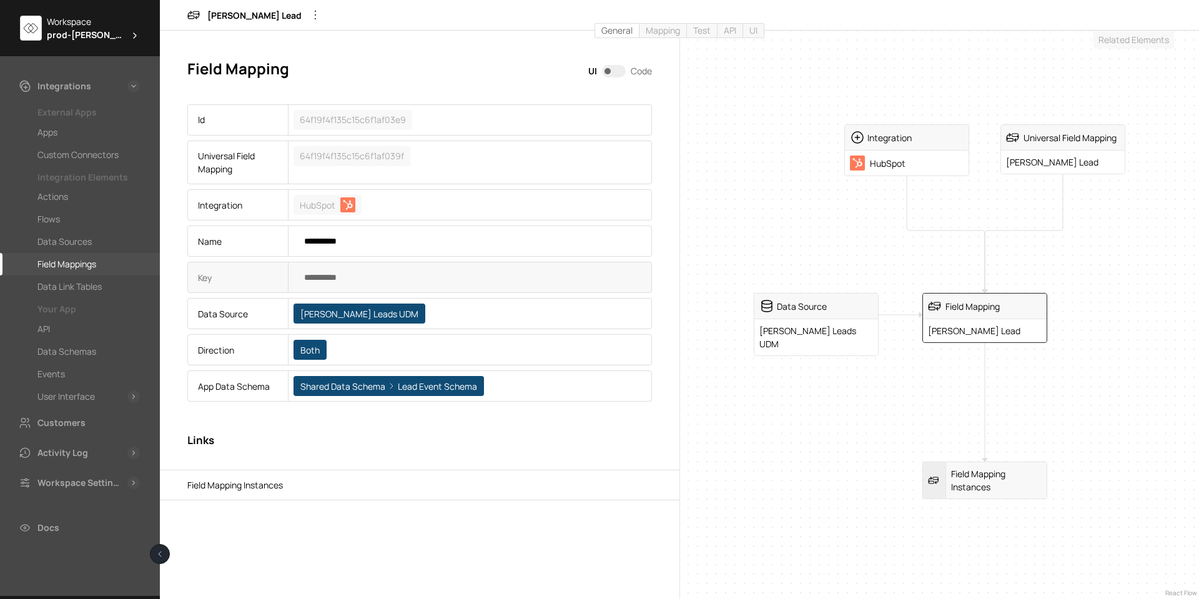
click at [440, 389] on span "Shared Data Schema Lead Event Schema" at bounding box center [389, 386] width 190 height 20
click at [822, 415] on div "Field Mapping Instances Universal Field Mapping [PERSON_NAME] Lead Integration …" at bounding box center [939, 315] width 519 height 568
click at [804, 307] on span "Data Source" at bounding box center [802, 306] width 50 height 13
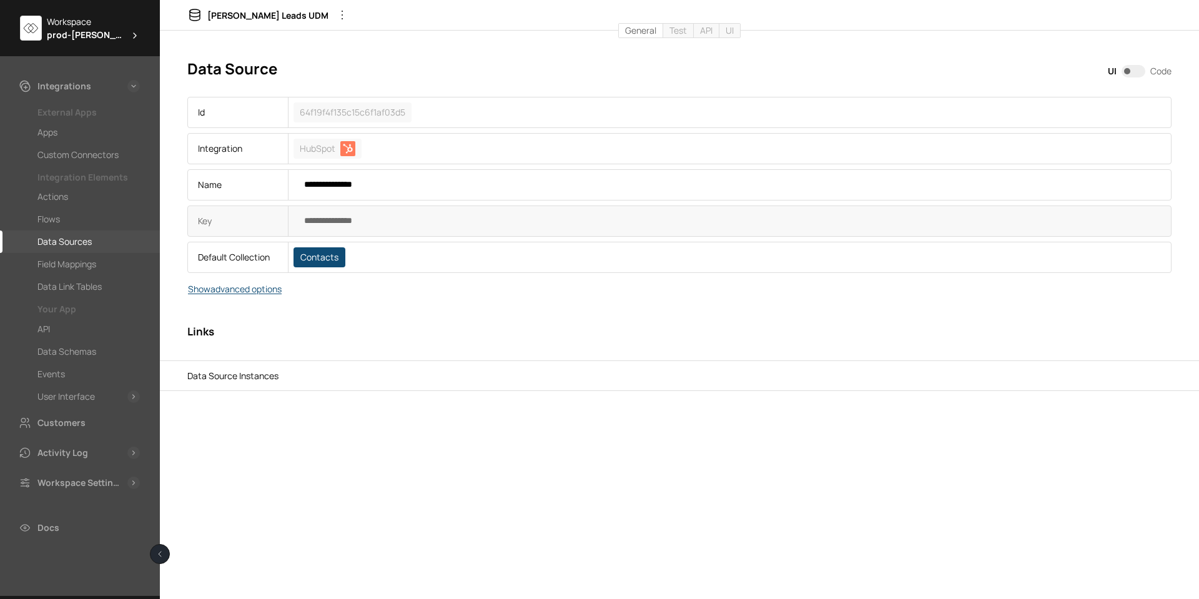
click at [260, 287] on button "Show advanced options" at bounding box center [234, 289] width 125 height 22
click at [321, 260] on span "Contacts" at bounding box center [320, 257] width 52 height 20
click at [232, 290] on button "Hide advanced options" at bounding box center [232, 289] width 121 height 22
click at [65, 239] on div "Data Sources" at bounding box center [64, 241] width 54 height 15
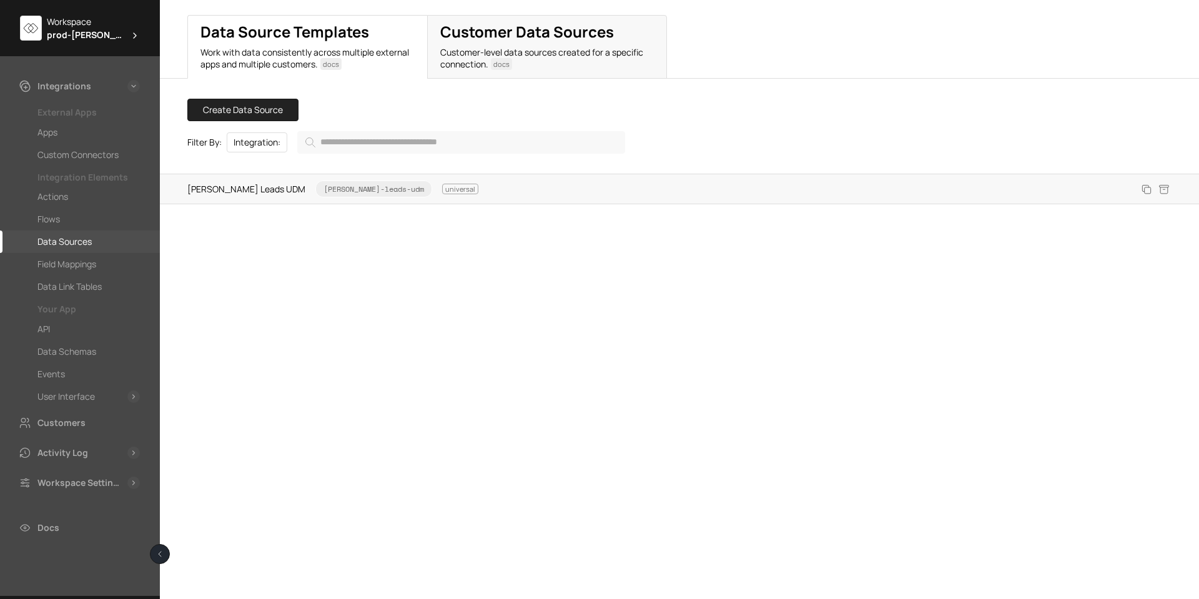
click at [208, 189] on span "[PERSON_NAME] Leads UDM [PERSON_NAME]-leads-udm universal" at bounding box center [332, 188] width 291 height 17
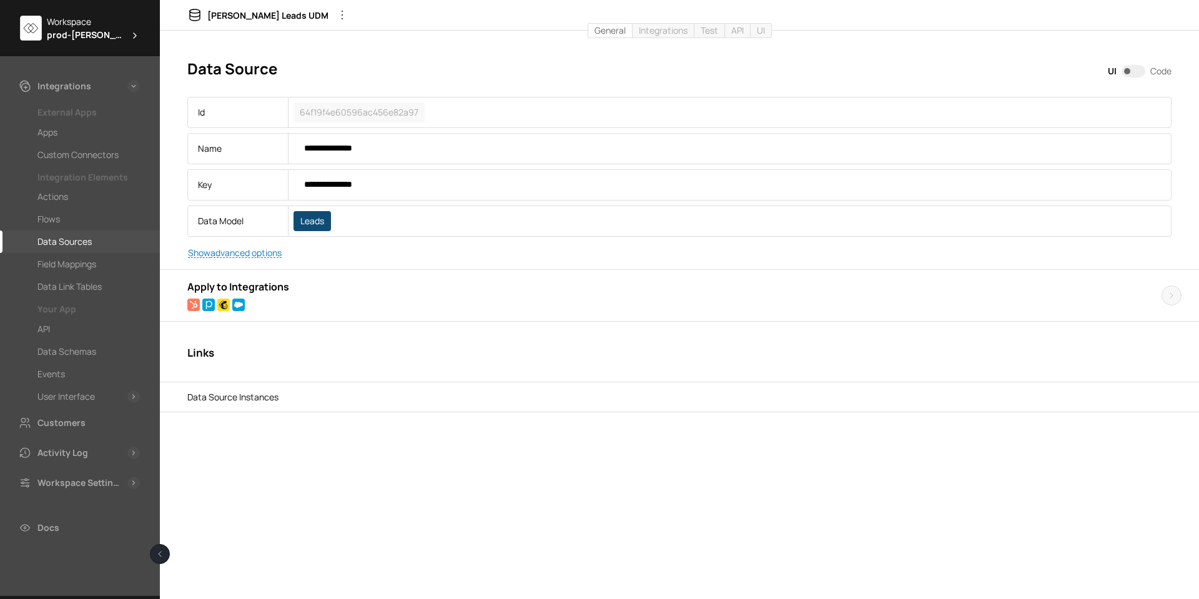
click at [56, 234] on div "Data Sources" at bounding box center [80, 241] width 160 height 22
click at [66, 260] on div "Field Mappings" at bounding box center [66, 264] width 59 height 15
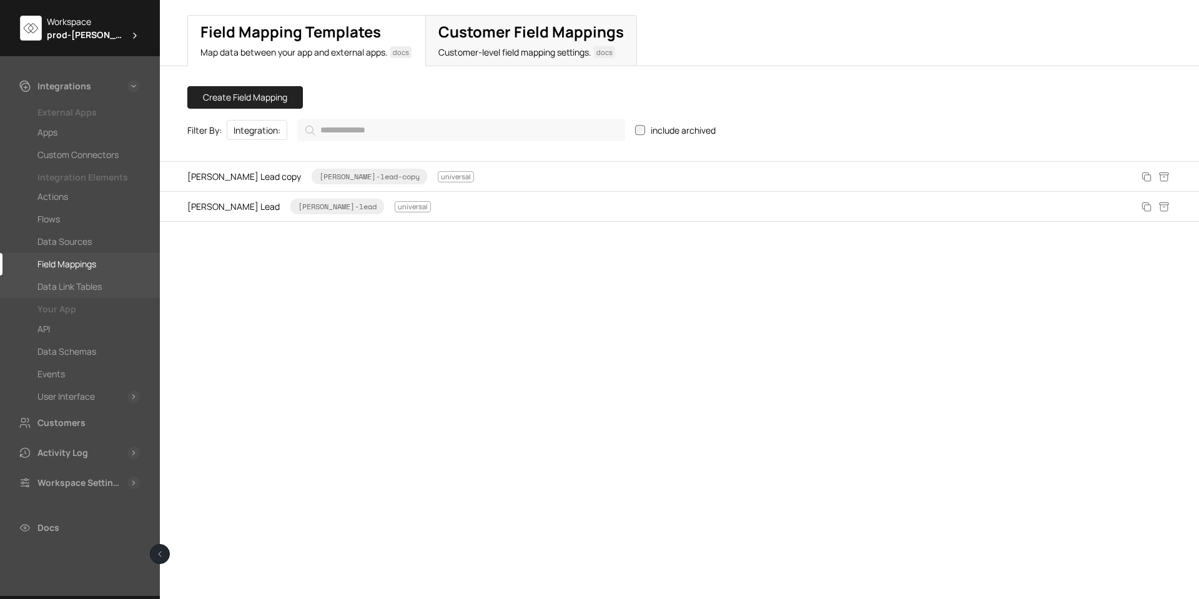
click at [64, 280] on div "Data Link Tables" at bounding box center [69, 286] width 64 height 15
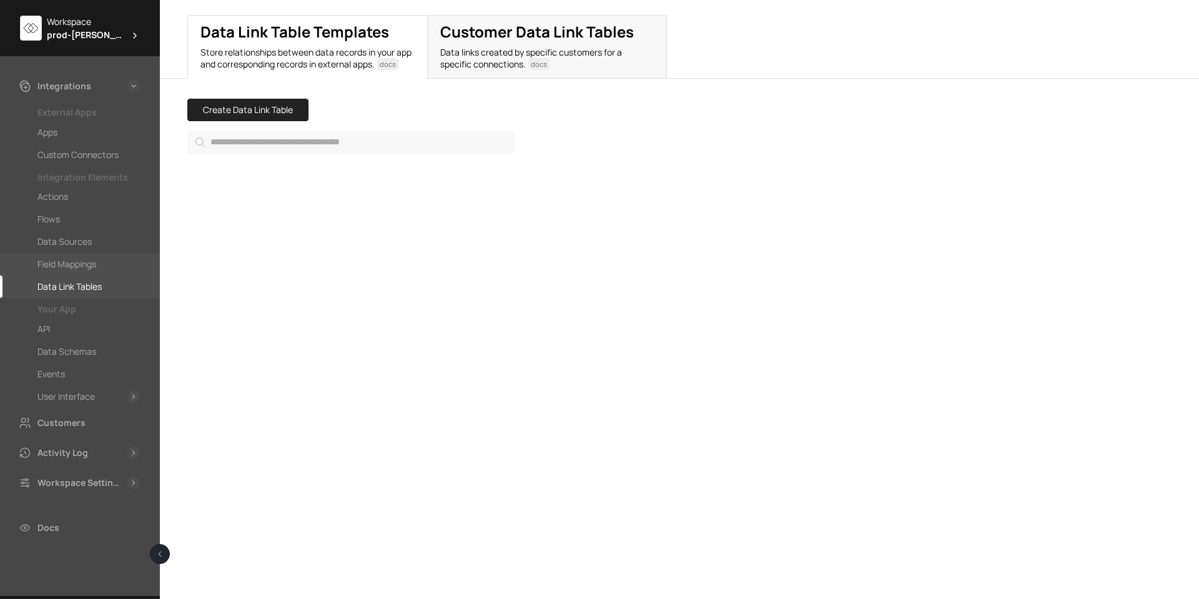
click at [69, 264] on div "Field Mappings" at bounding box center [66, 264] width 59 height 15
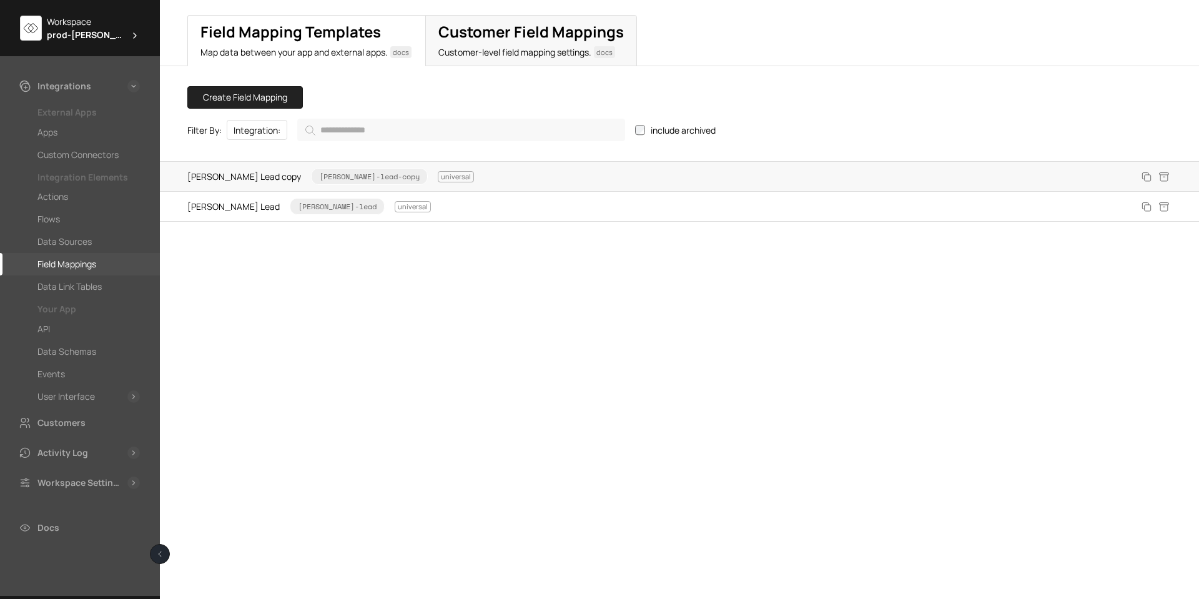
click at [212, 179] on span "[PERSON_NAME] Lead copy [PERSON_NAME]-lead-copy universal" at bounding box center [330, 176] width 287 height 17
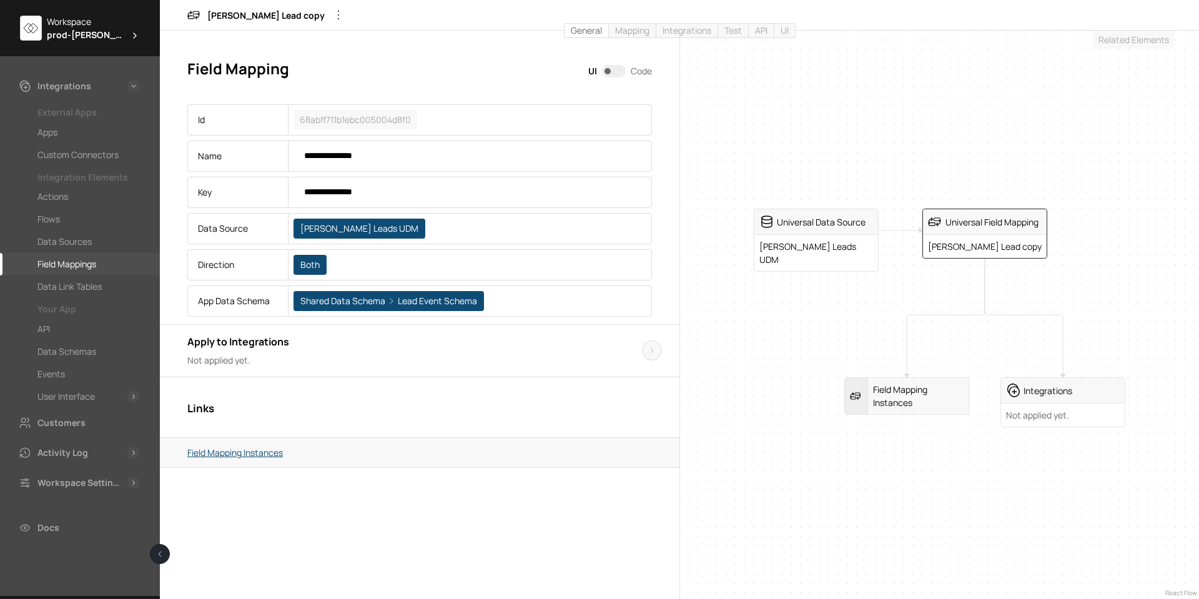
click at [237, 455] on link "Field Mapping Instances" at bounding box center [419, 452] width 465 height 23
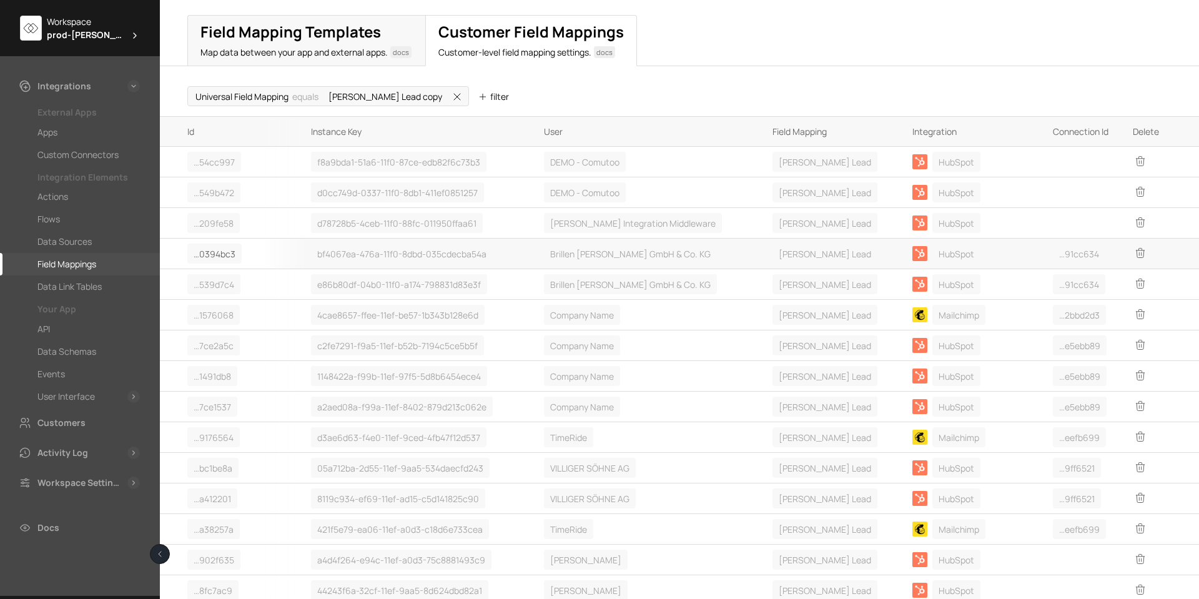
click at [224, 244] on span "… ﻿ 0394bc3" at bounding box center [214, 254] width 54 height 20
click at [207, 302] on div "Details" at bounding box center [222, 302] width 69 height 24
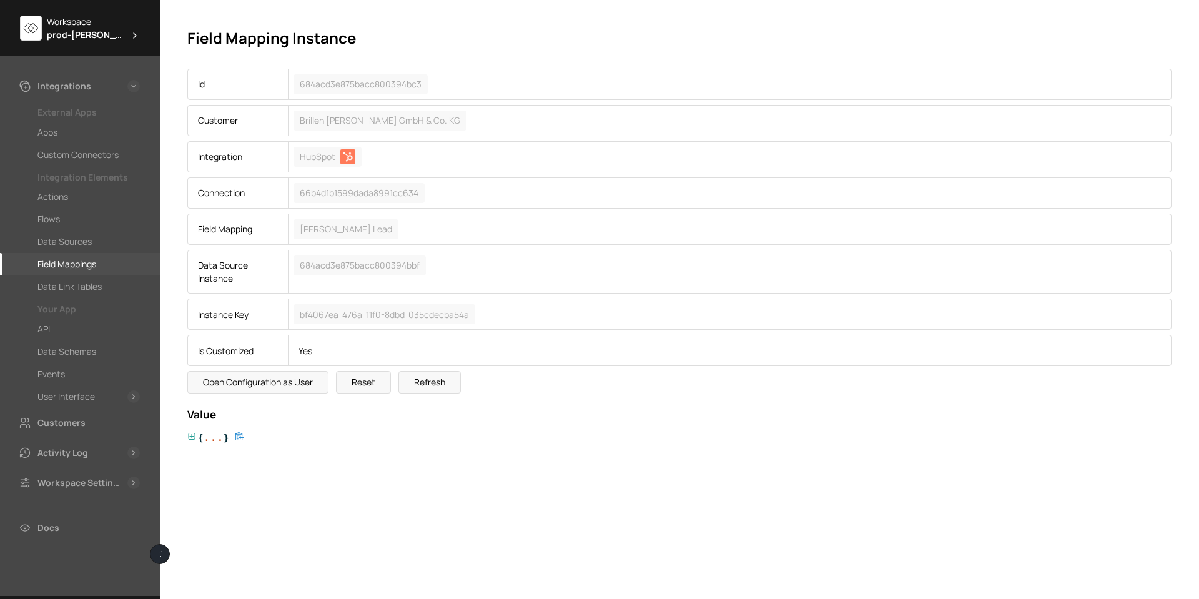
click at [194, 436] on icon at bounding box center [191, 436] width 9 height 9
click at [207, 451] on icon at bounding box center [208, 451] width 7 height 7
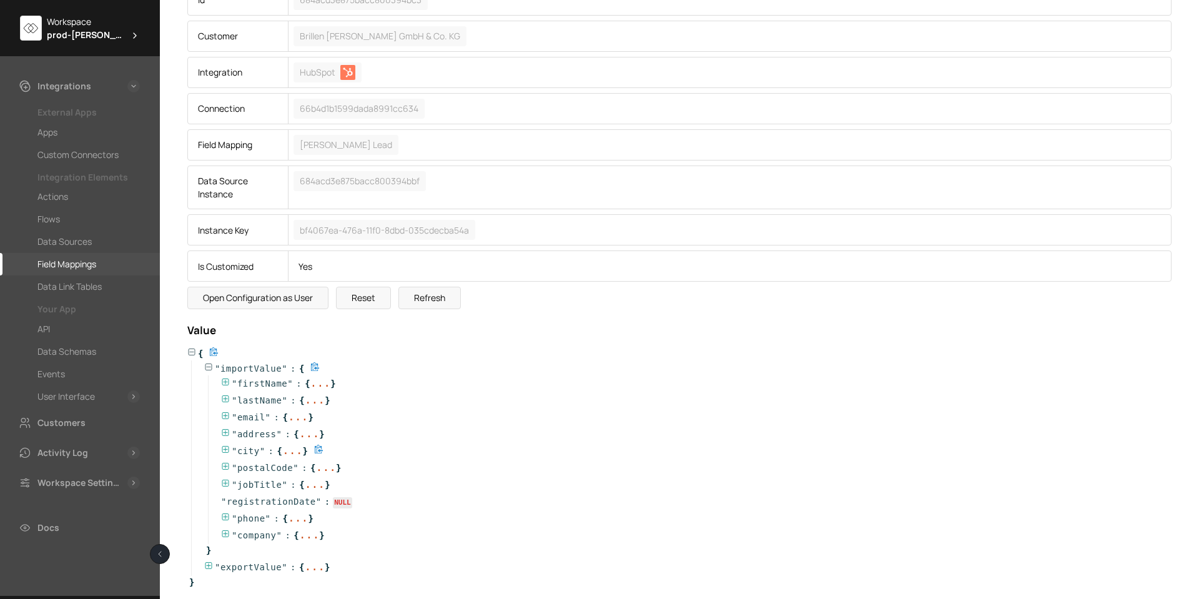
scroll to position [97, 0]
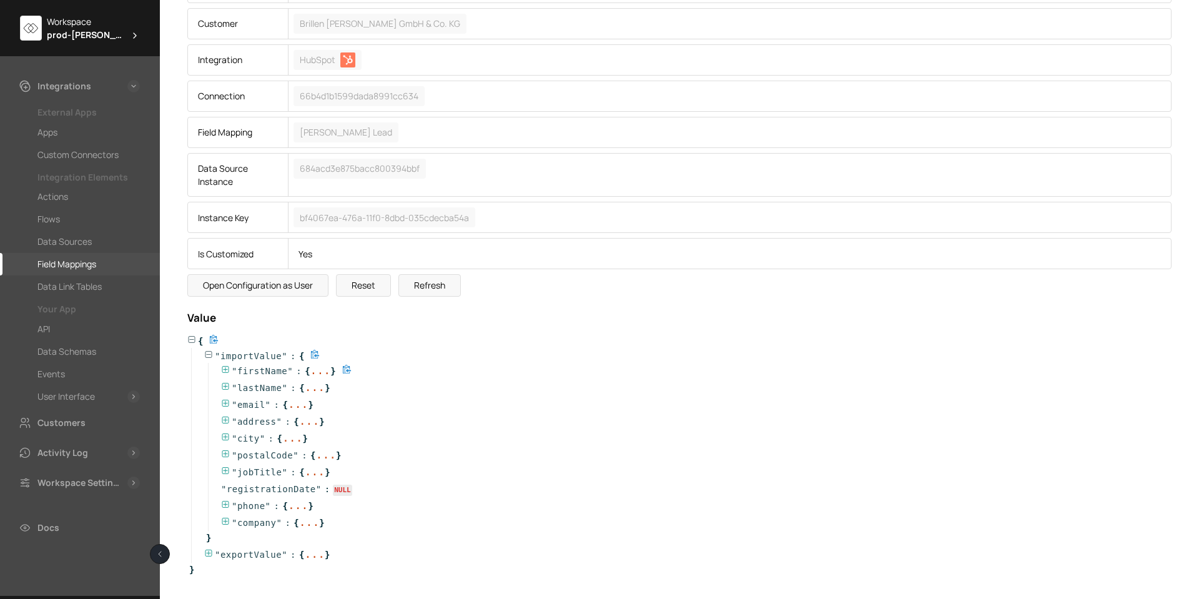
click at [225, 368] on icon at bounding box center [225, 369] width 9 height 9
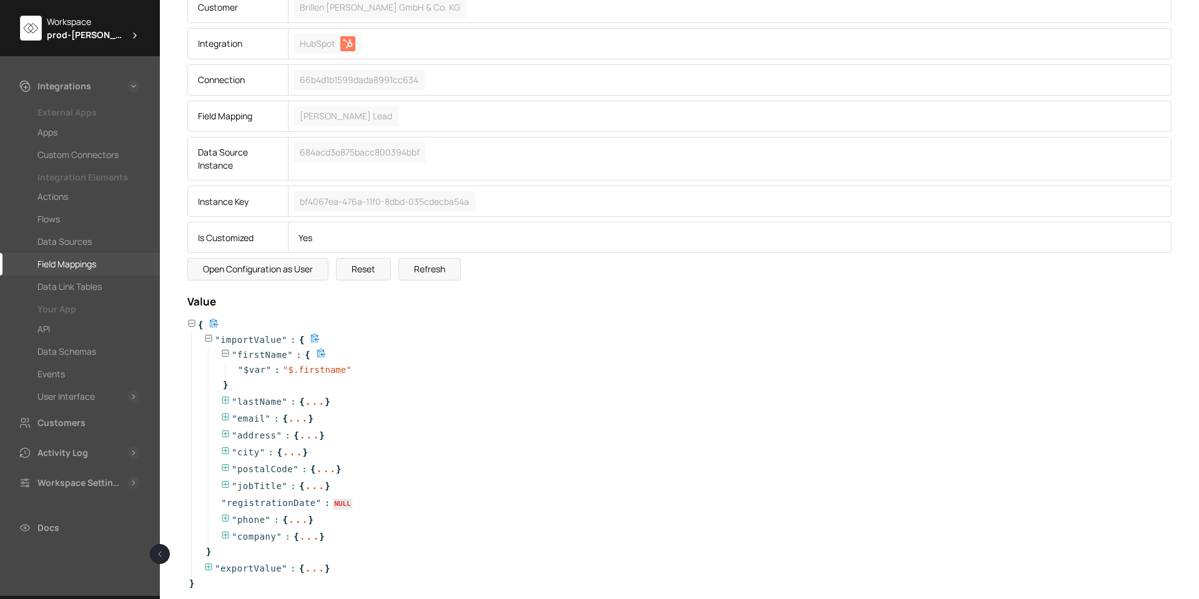
scroll to position [127, 0]
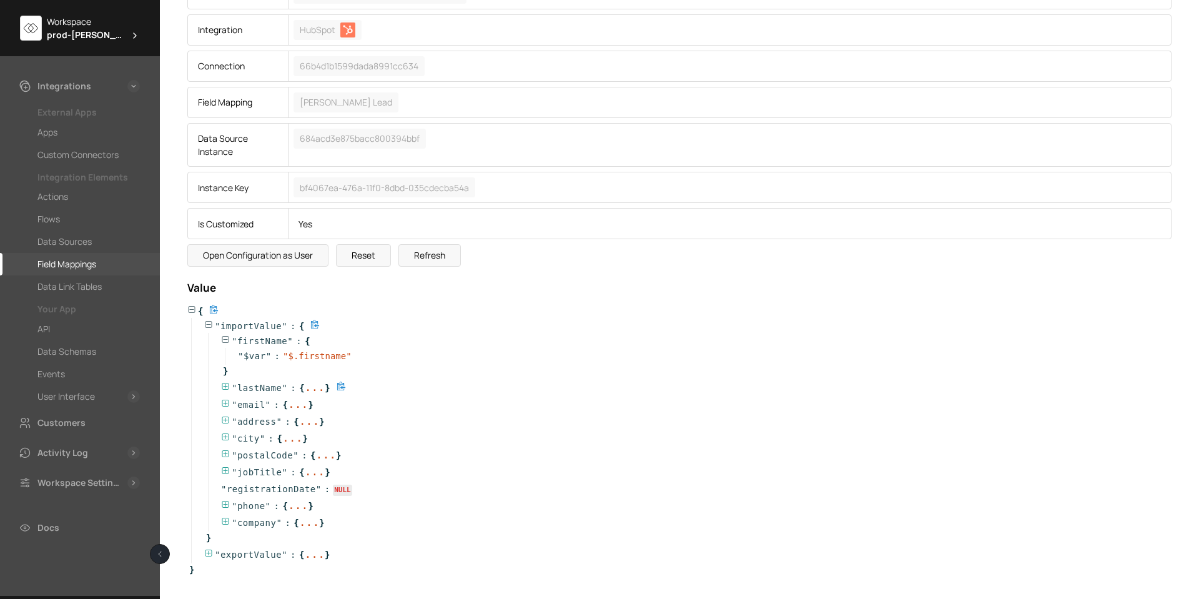
click at [223, 386] on icon at bounding box center [225, 386] width 9 height 9
click at [227, 501] on icon at bounding box center [225, 504] width 7 height 7
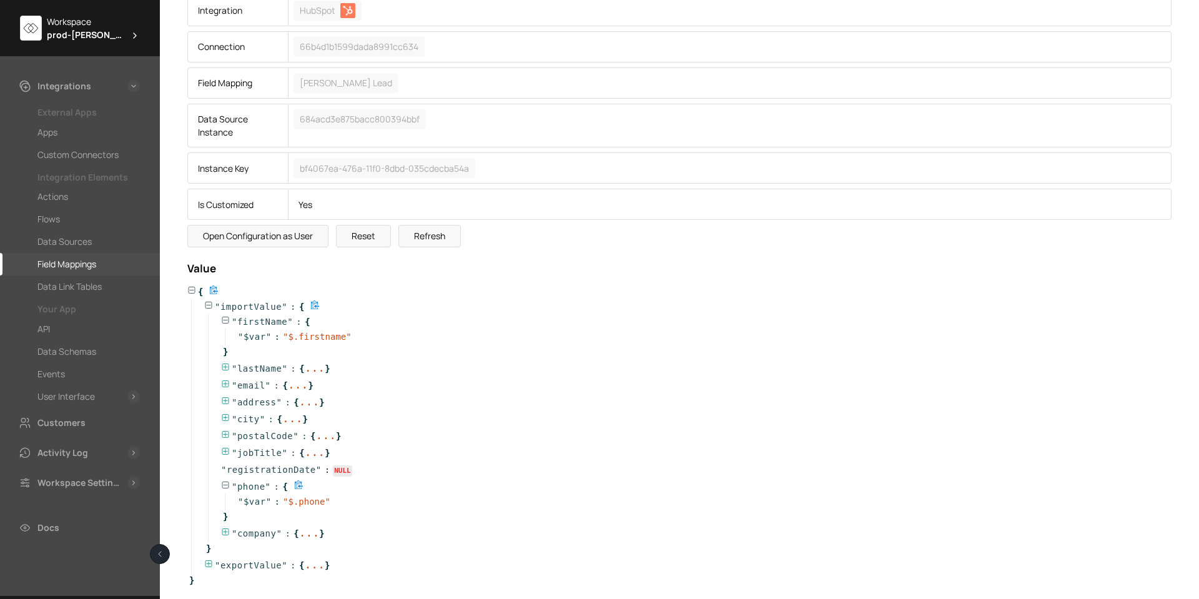
scroll to position [157, 0]
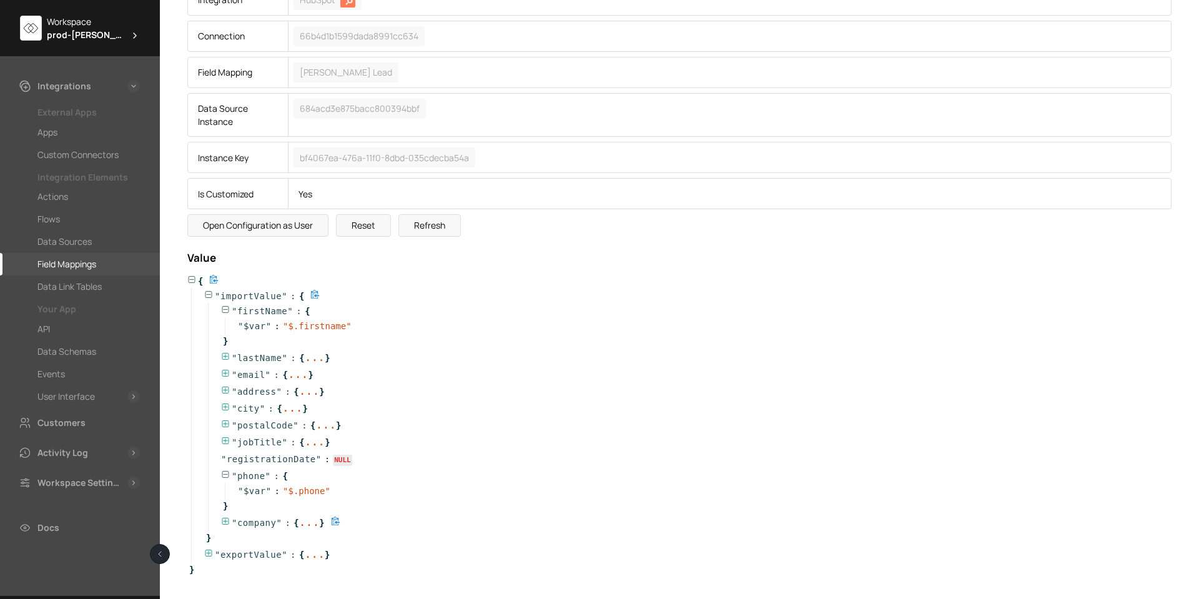
click at [226, 520] on icon at bounding box center [225, 521] width 9 height 9
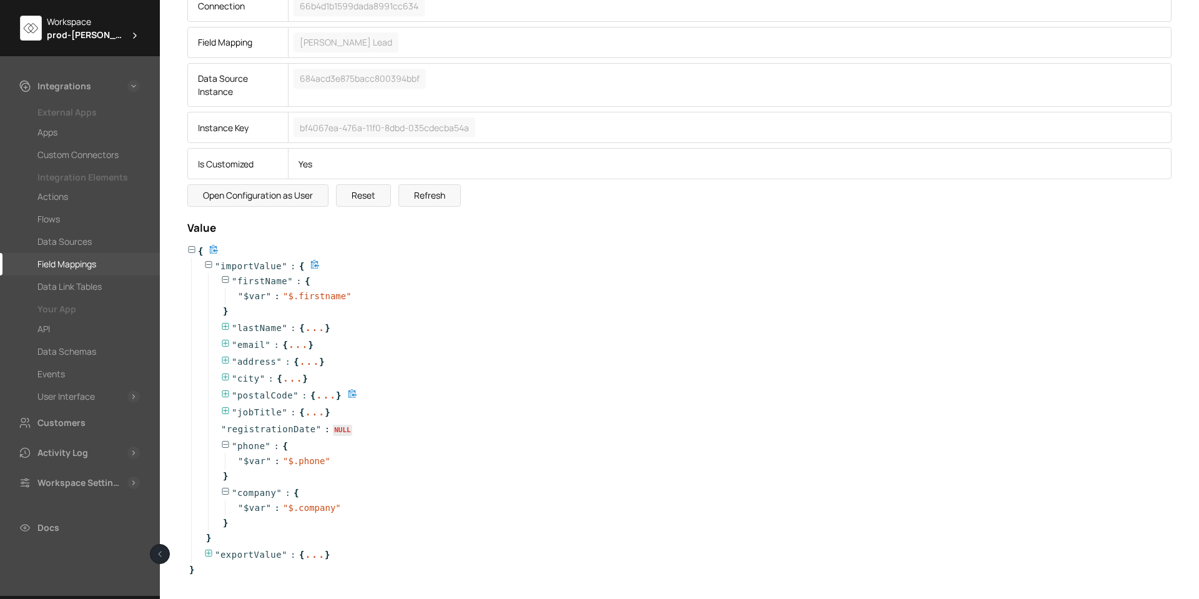
click at [224, 393] on icon at bounding box center [225, 393] width 7 height 7
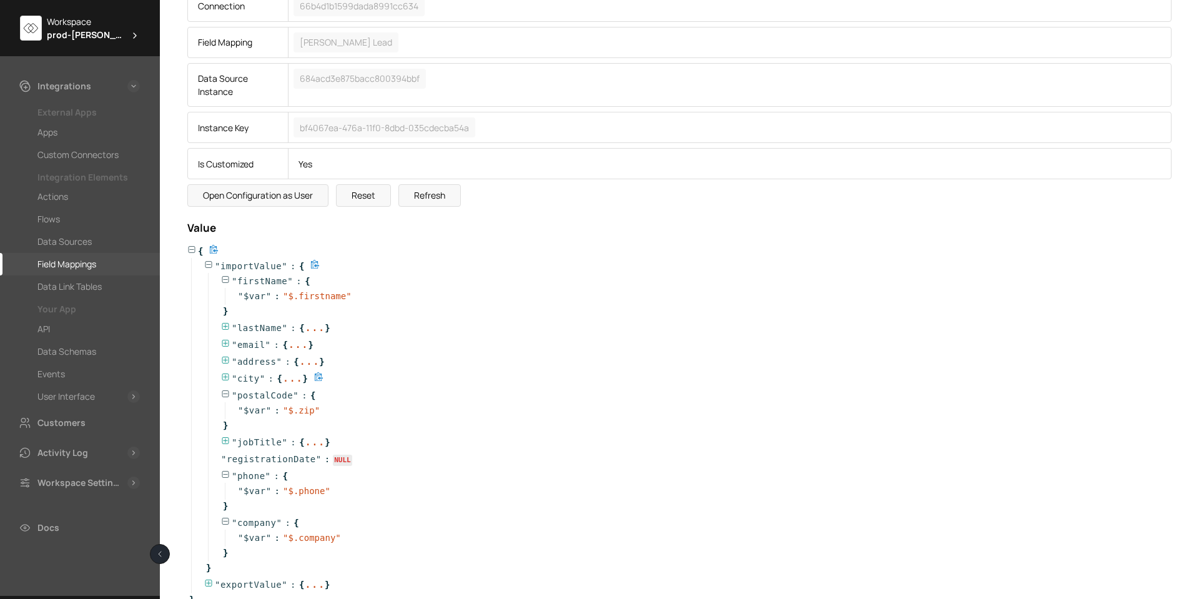
click at [224, 376] on icon at bounding box center [225, 377] width 9 height 9
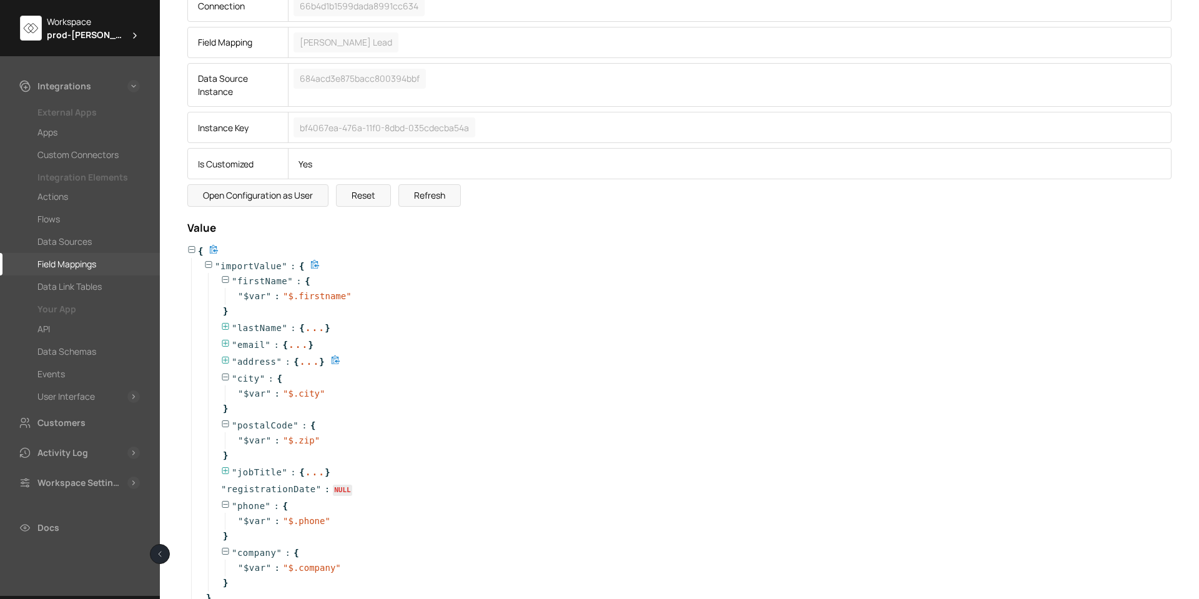
click at [227, 360] on icon at bounding box center [225, 360] width 9 height 9
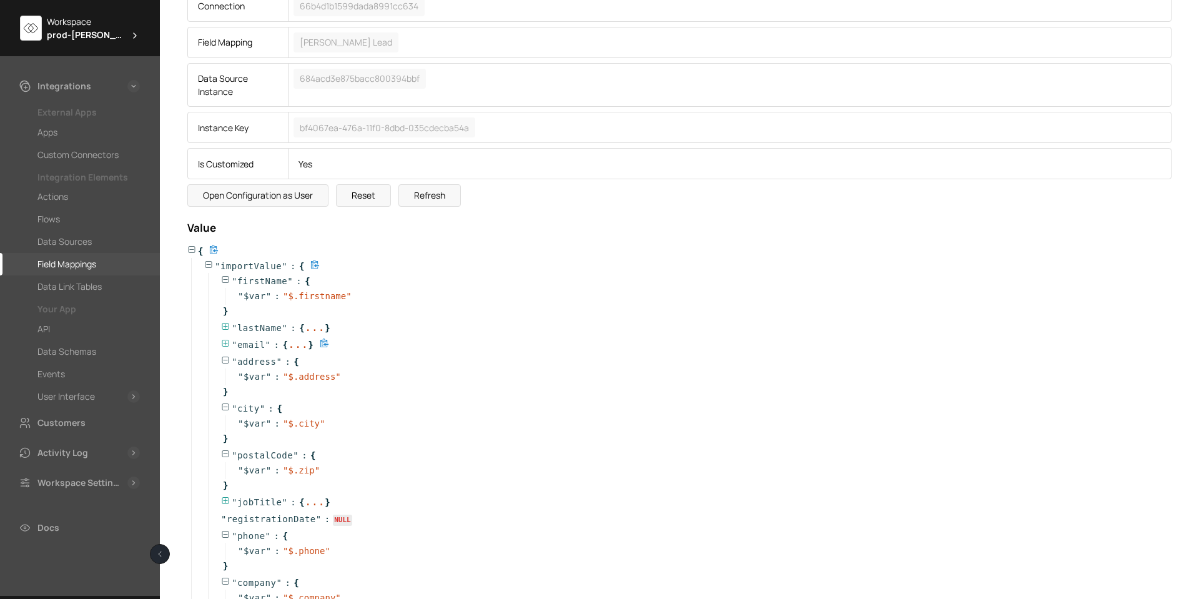
click at [224, 340] on icon at bounding box center [225, 343] width 9 height 9
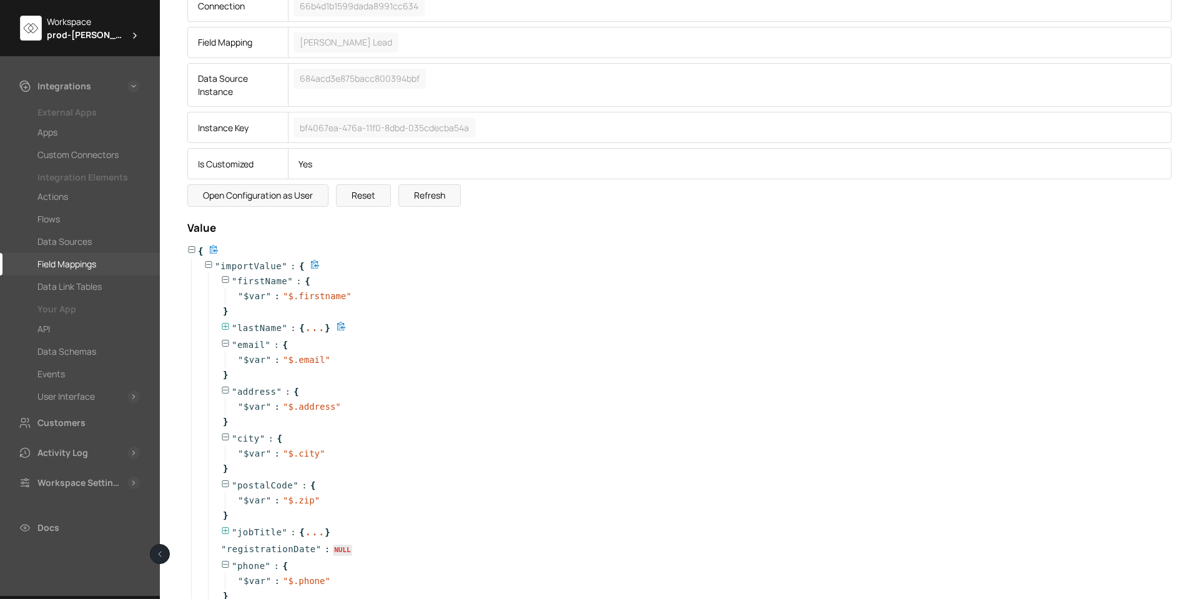
click at [223, 324] on icon at bounding box center [225, 326] width 9 height 9
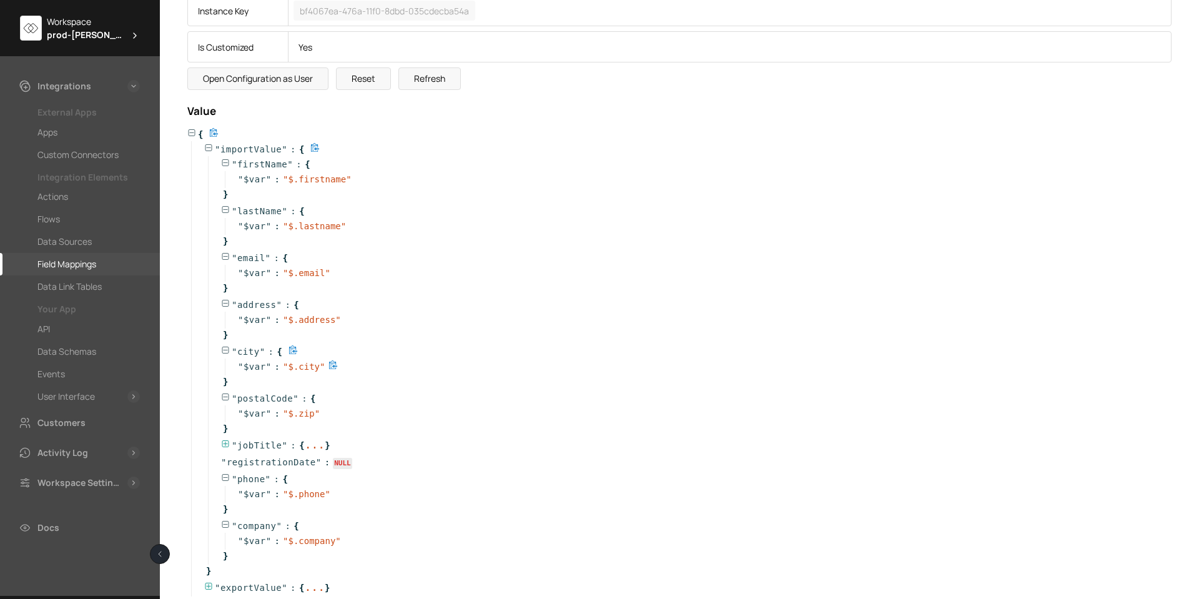
scroll to position [337, 0]
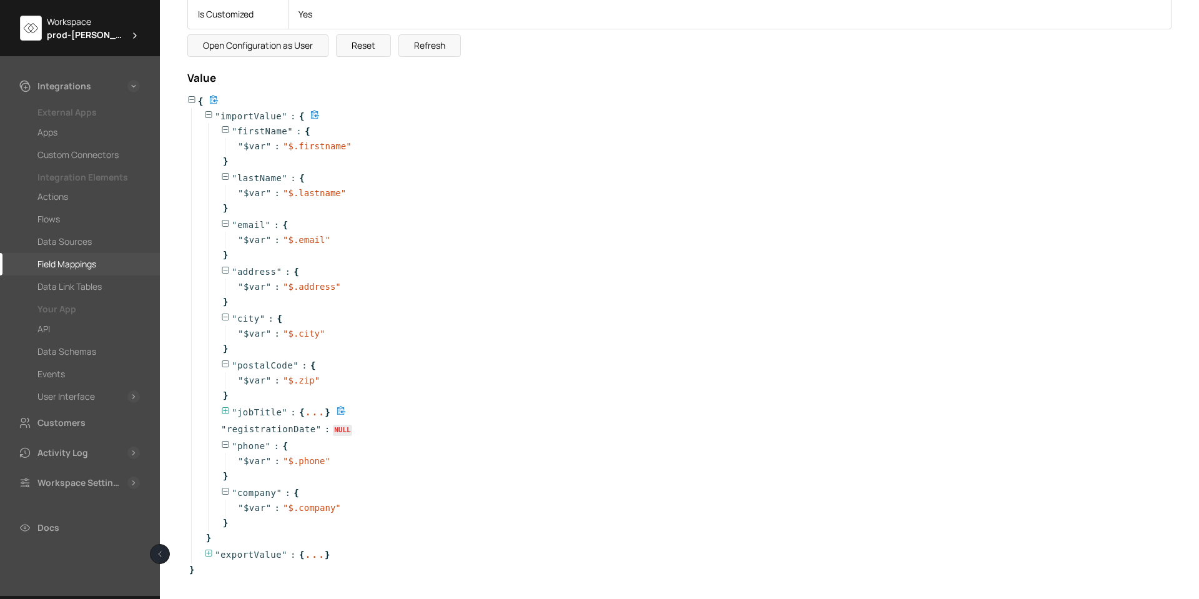
click at [225, 404] on div "" jobTitle " : { ... }" at bounding box center [688, 412] width 961 height 17
click at [226, 410] on icon at bounding box center [225, 411] width 9 height 9
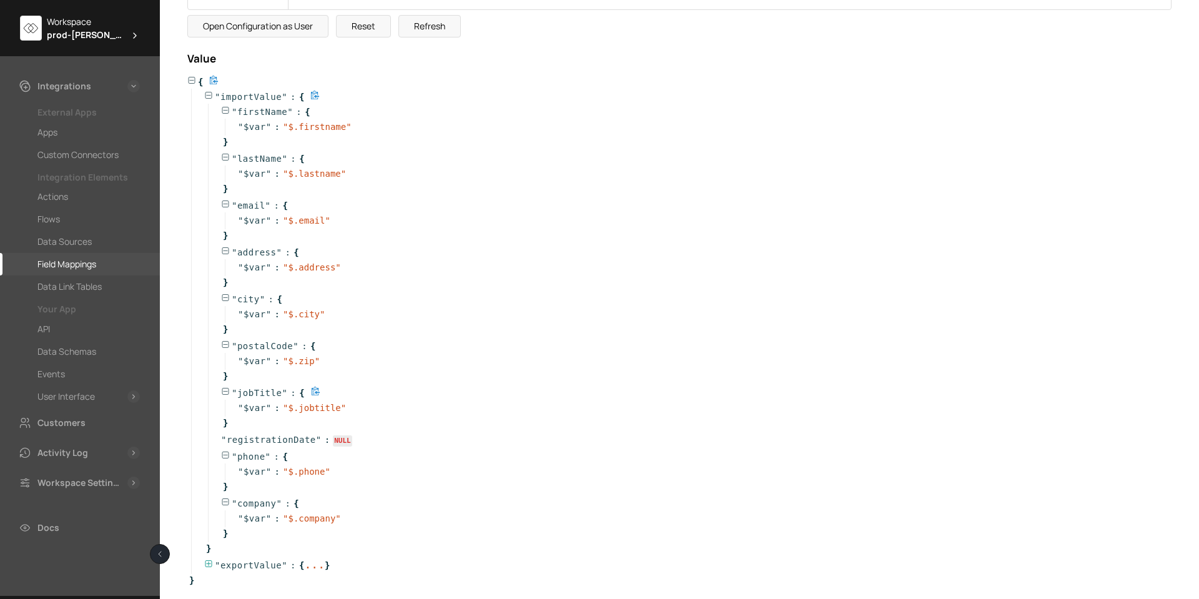
scroll to position [367, 0]
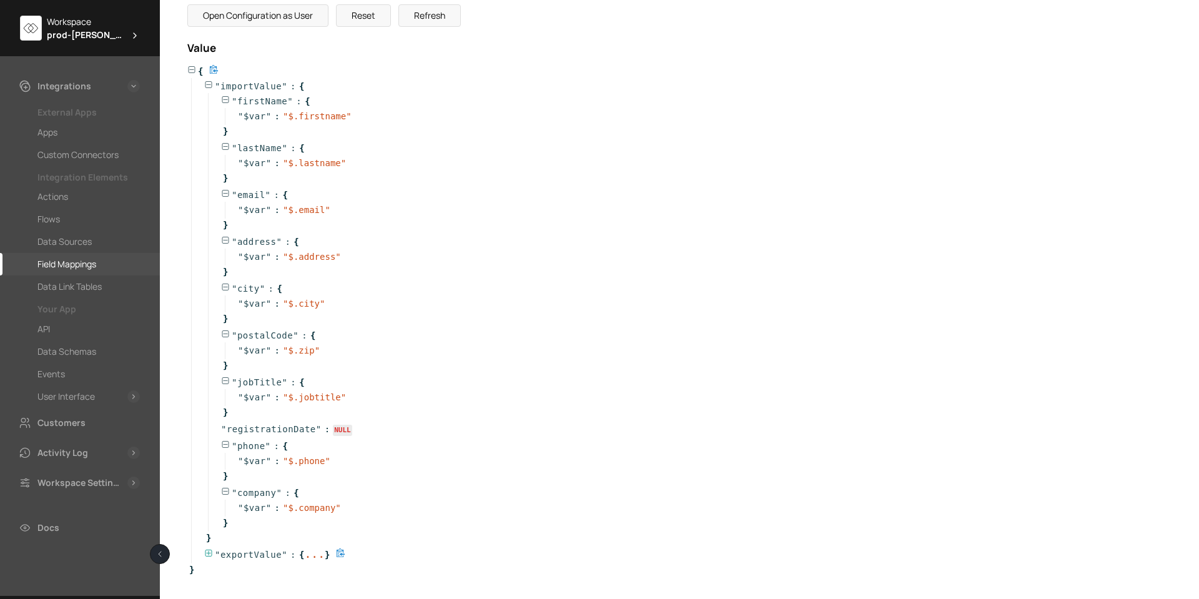
click at [208, 549] on icon at bounding box center [208, 553] width 9 height 9
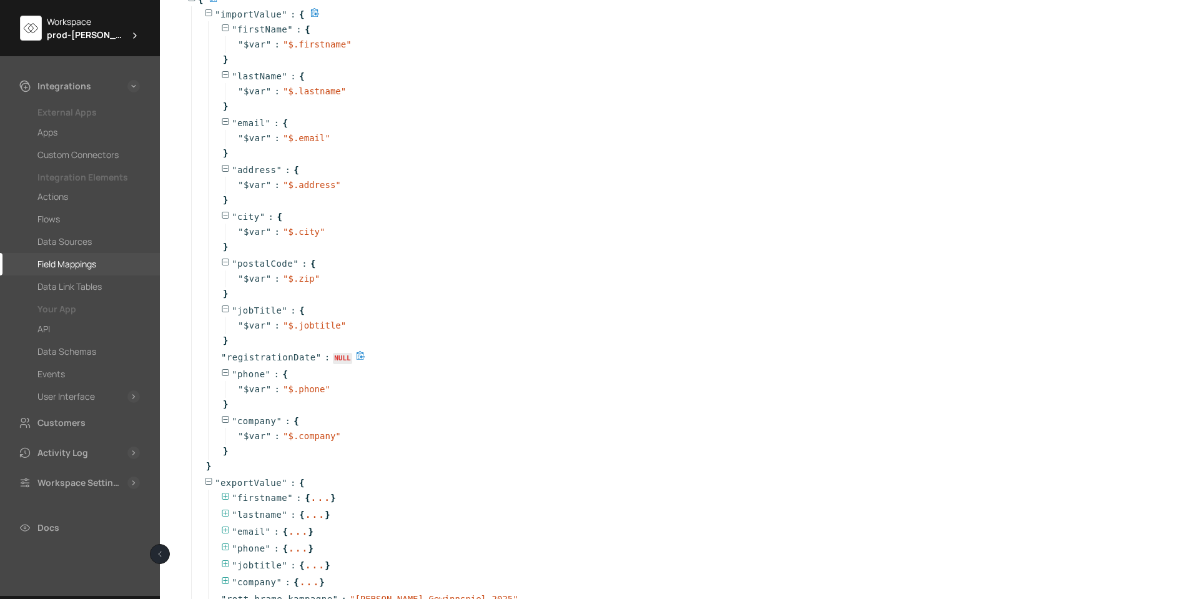
scroll to position [515, 0]
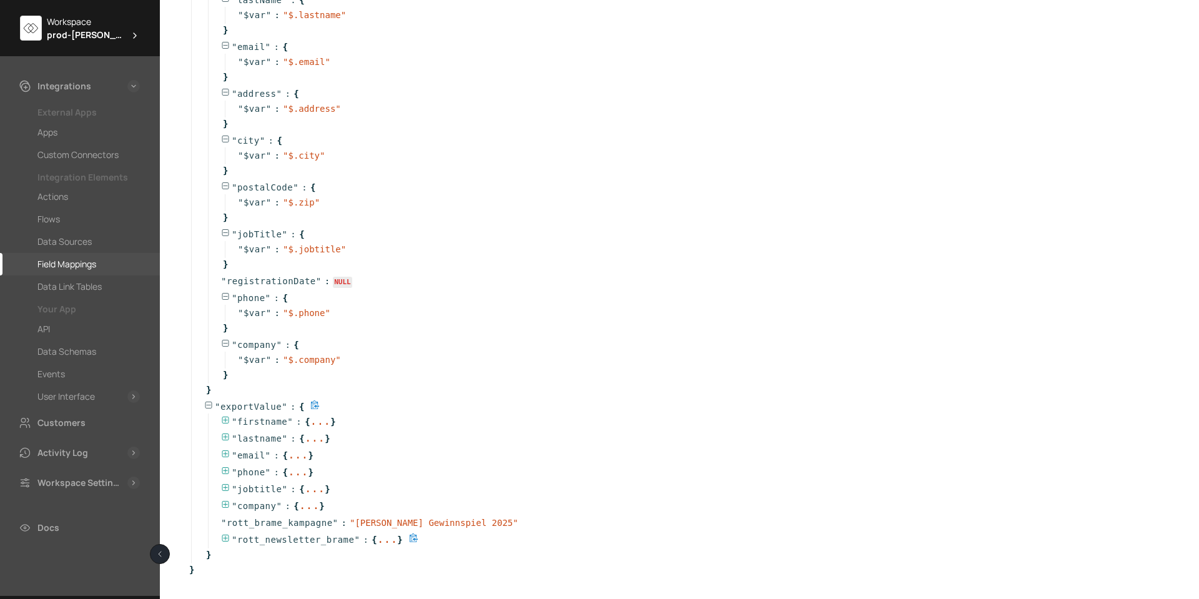
click at [221, 540] on icon at bounding box center [225, 538] width 9 height 9
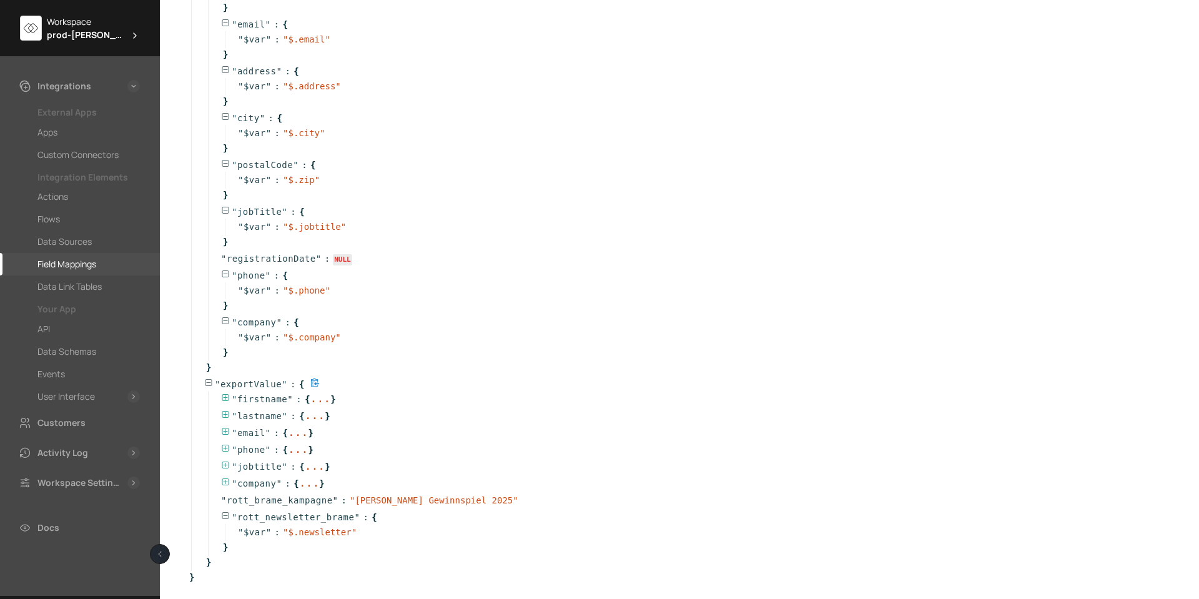
scroll to position [545, 0]
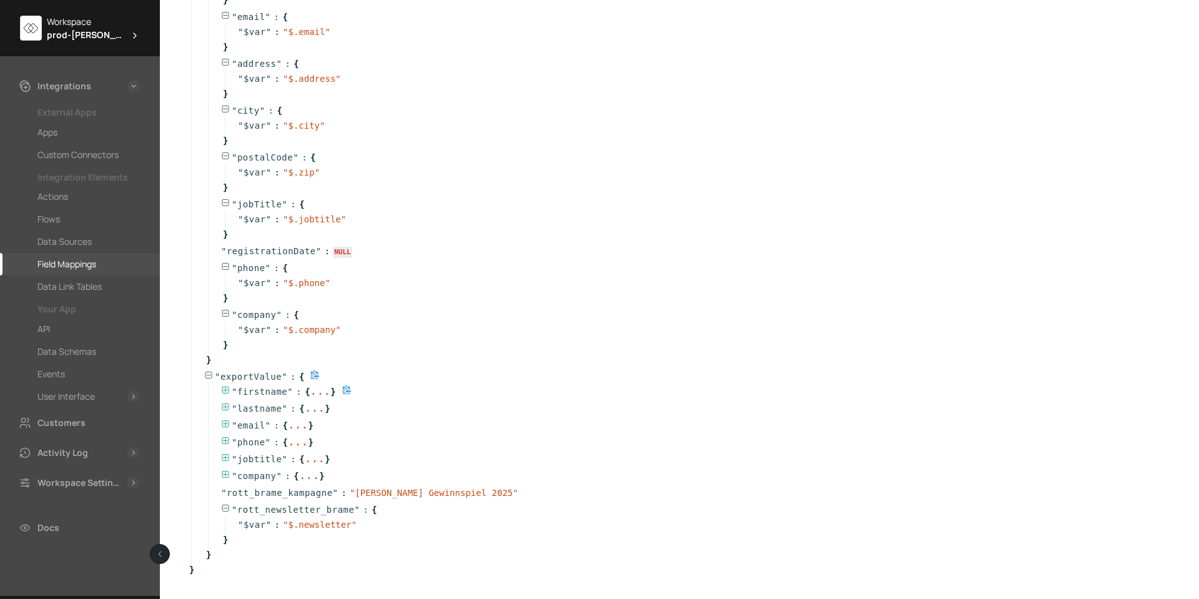
click at [224, 386] on icon at bounding box center [225, 390] width 9 height 9
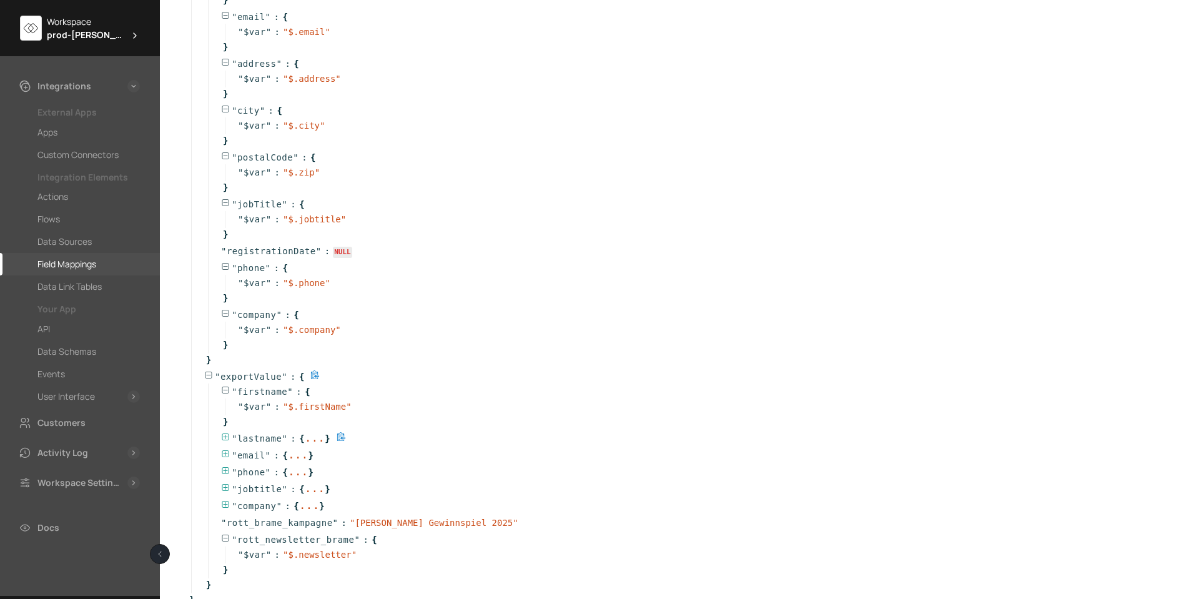
click at [222, 433] on icon at bounding box center [225, 437] width 9 height 9
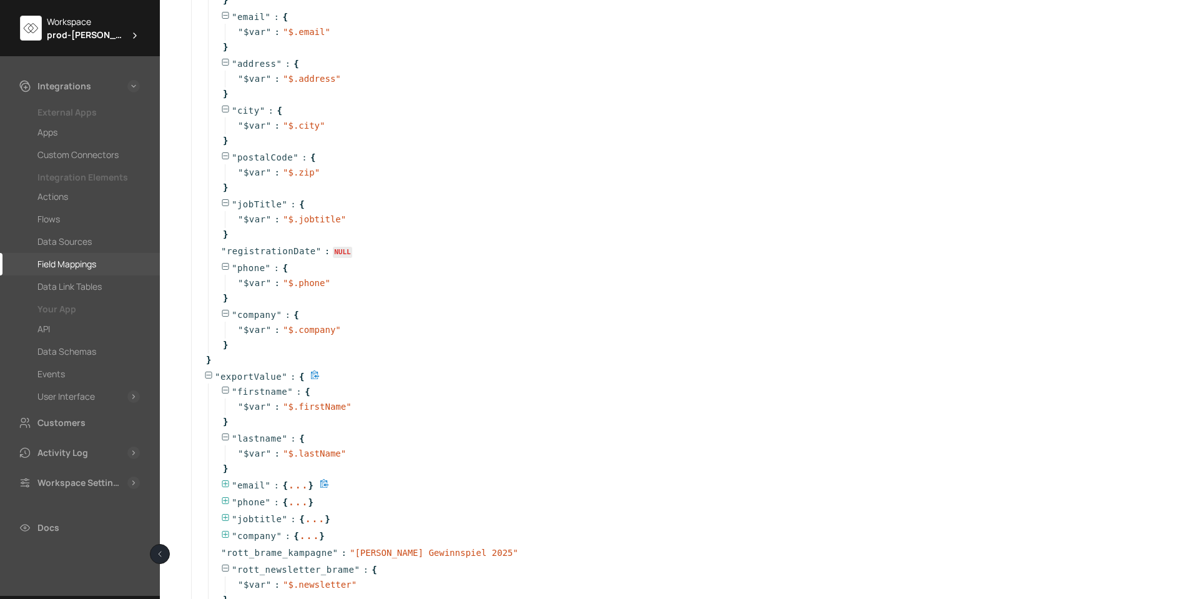
click at [225, 484] on icon at bounding box center [225, 483] width 7 height 7
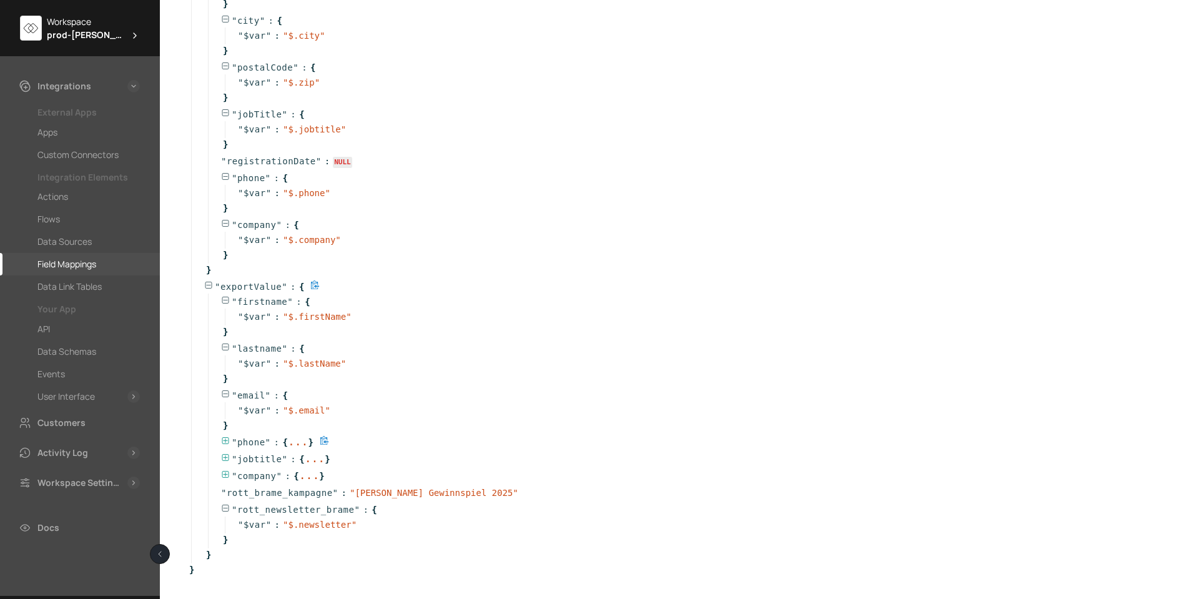
click at [223, 438] on icon at bounding box center [225, 441] width 9 height 9
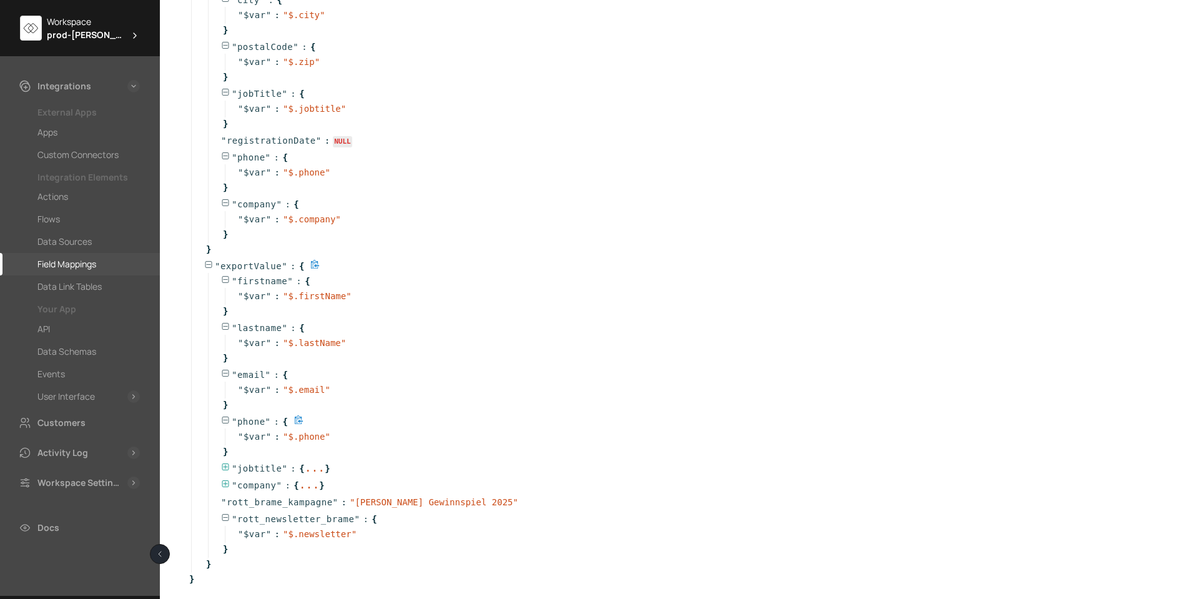
scroll to position [664, 0]
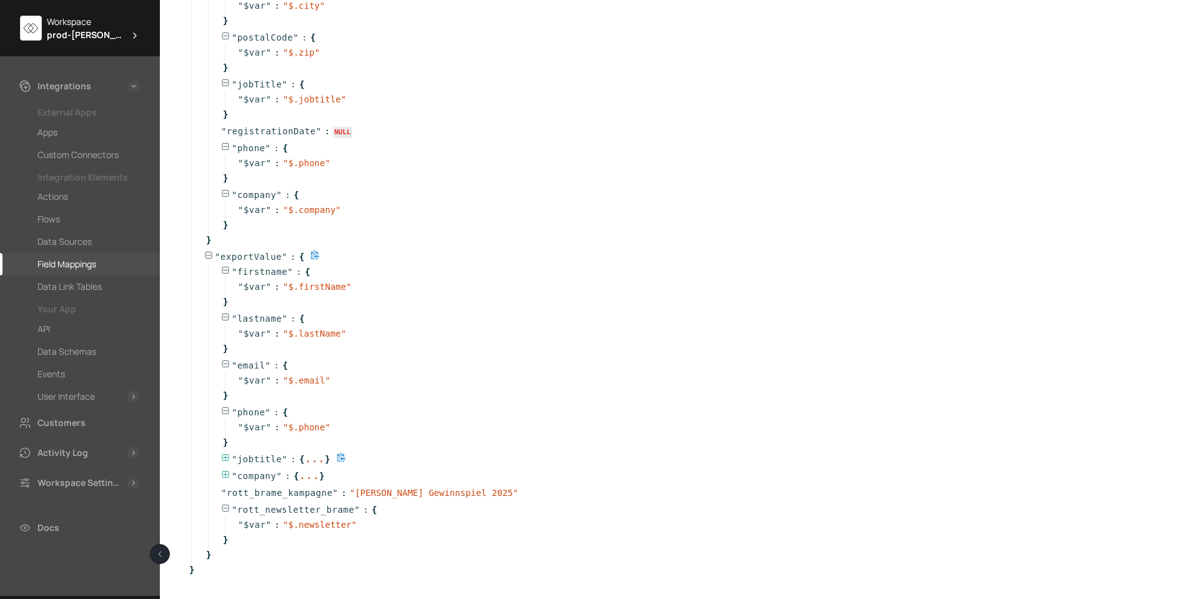
click at [224, 456] on icon at bounding box center [225, 457] width 9 height 9
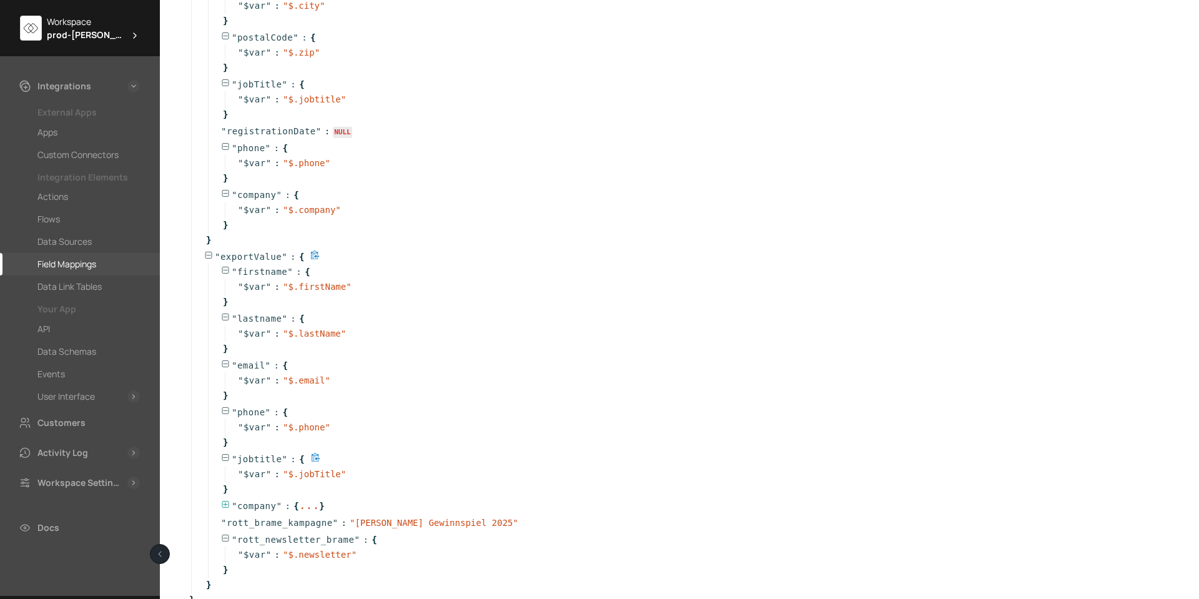
scroll to position [694, 0]
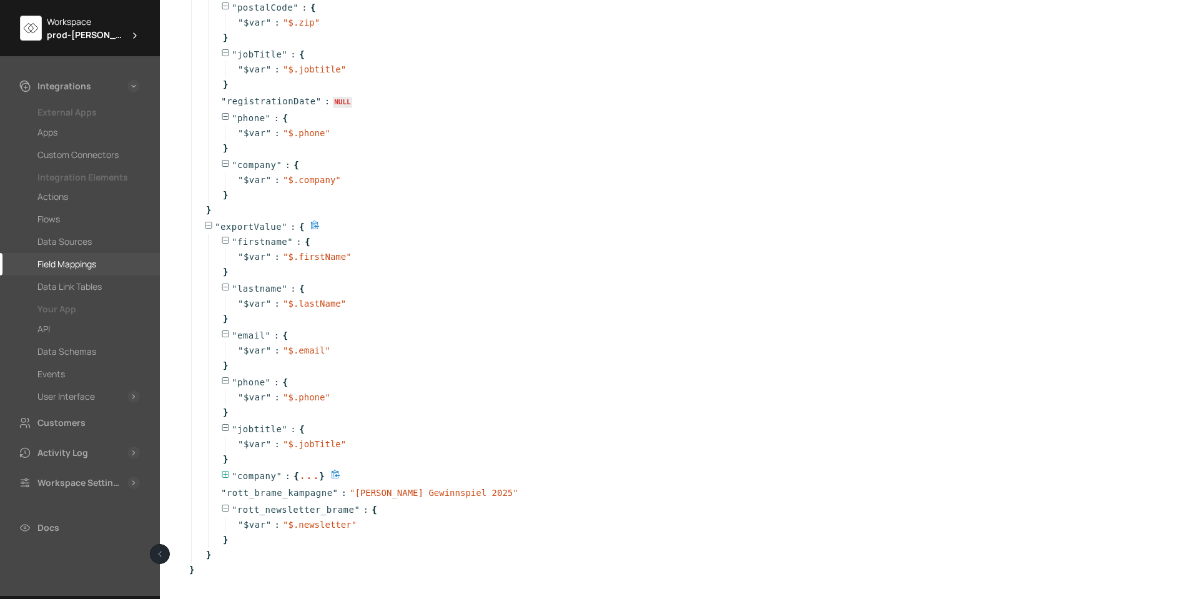
click at [227, 472] on icon at bounding box center [225, 474] width 9 height 9
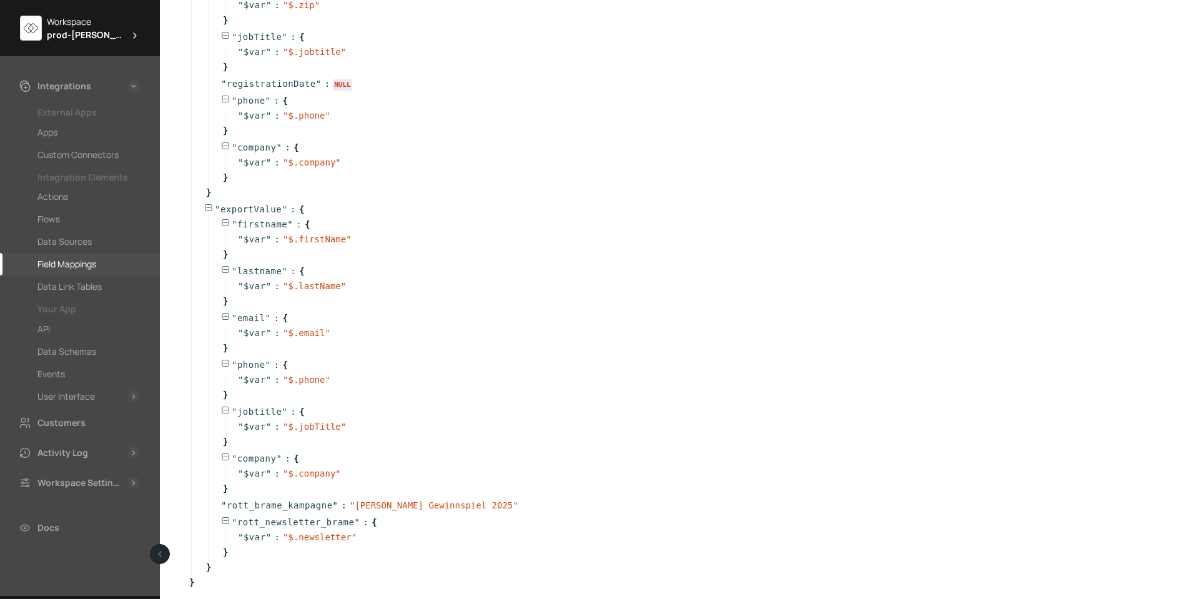
scroll to position [724, 0]
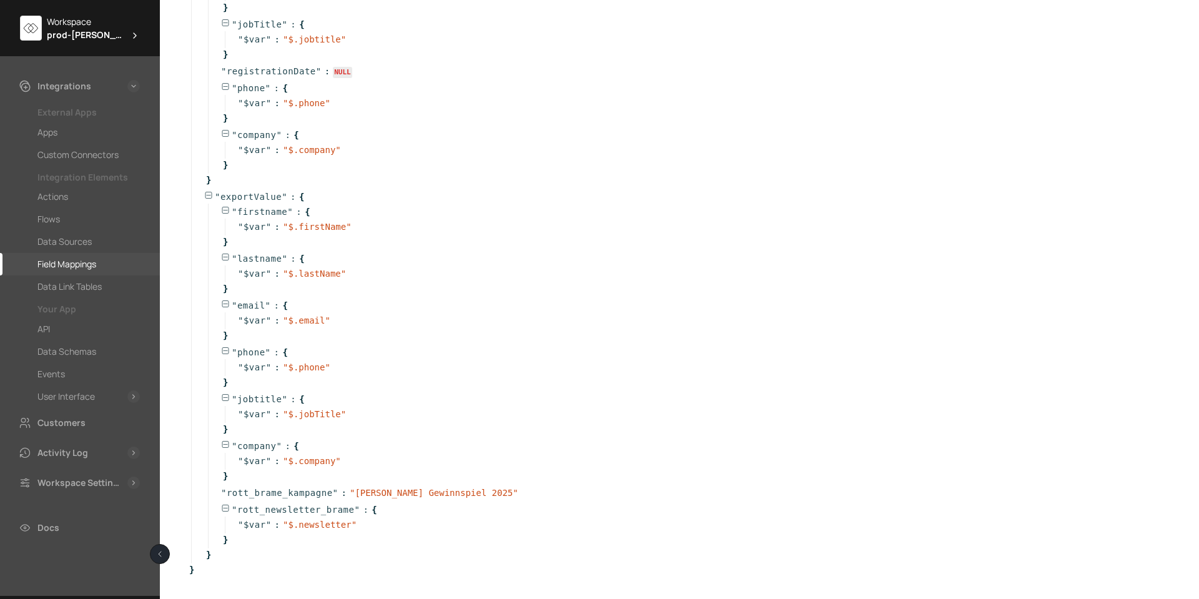
click at [67, 267] on div "Field Mappings" at bounding box center [66, 264] width 59 height 15
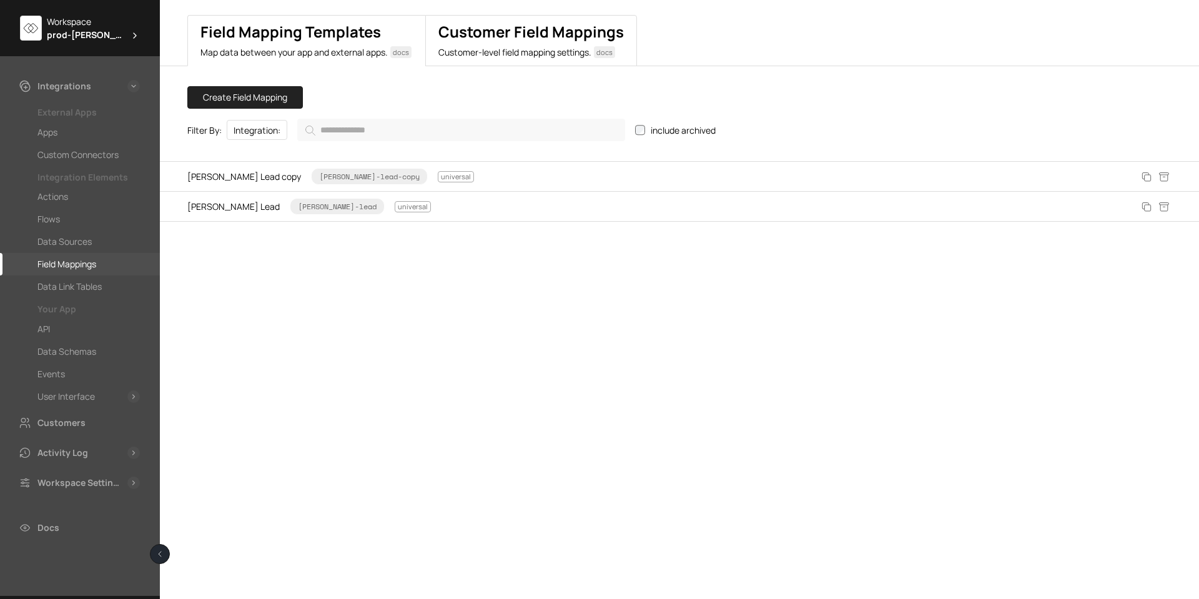
click at [508, 42] on button "Customer Field Mappings Customer-level field mapping settings.   docs" at bounding box center [531, 40] width 212 height 51
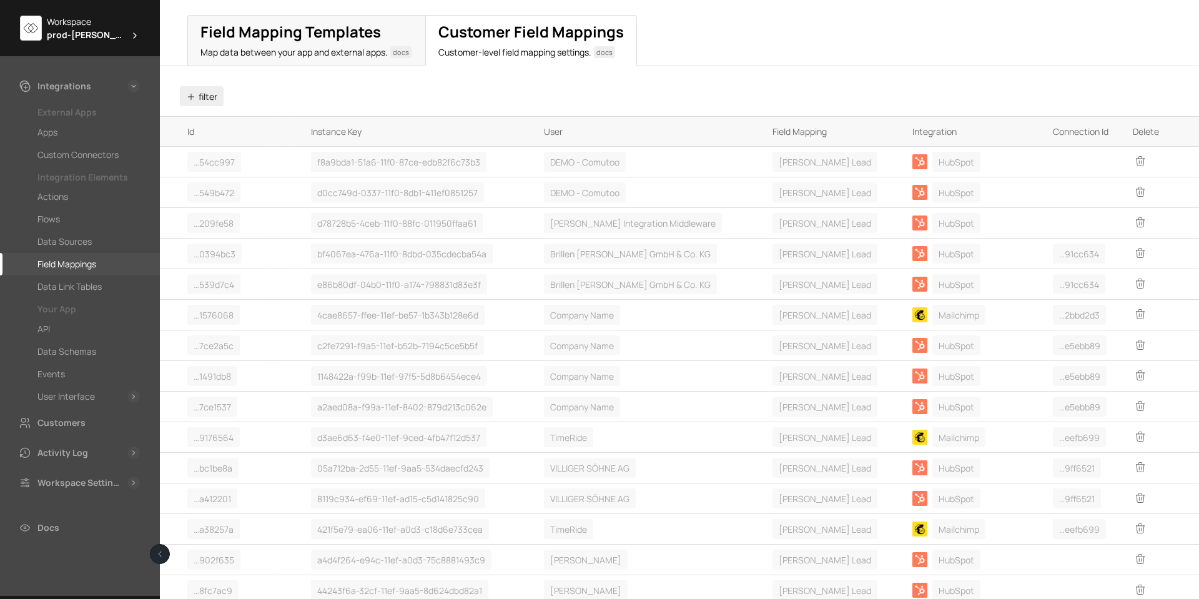
click at [205, 96] on button "filter" at bounding box center [202, 96] width 44 height 20
click at [204, 114] on li "User" at bounding box center [247, 118] width 120 height 24
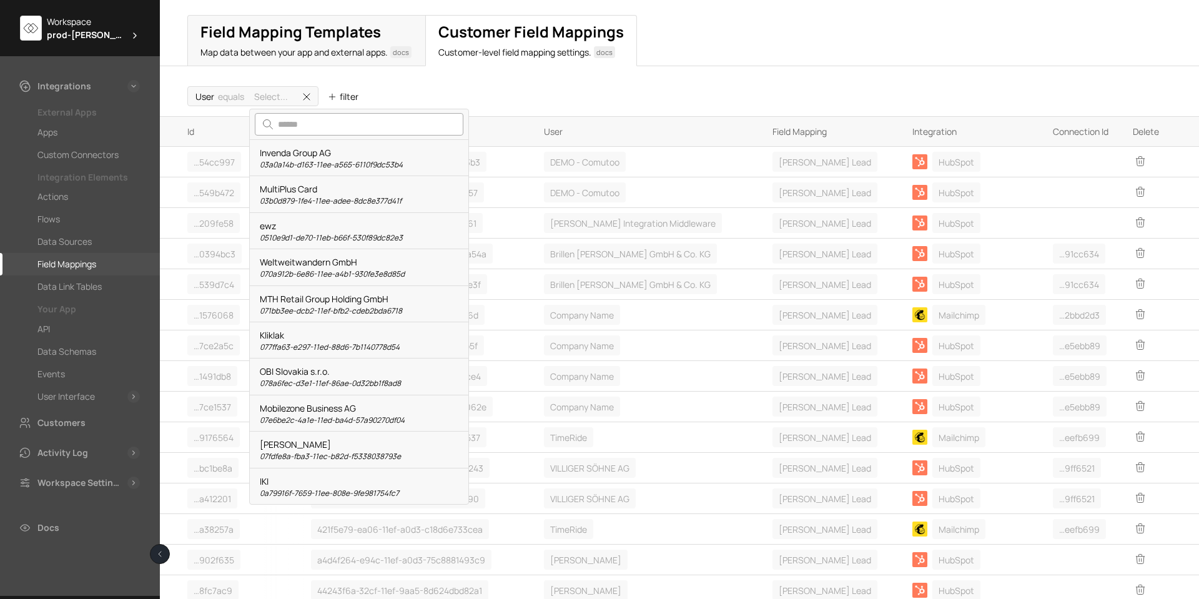
click at [302, 126] on input "search" at bounding box center [359, 124] width 209 height 22
type input "**********"
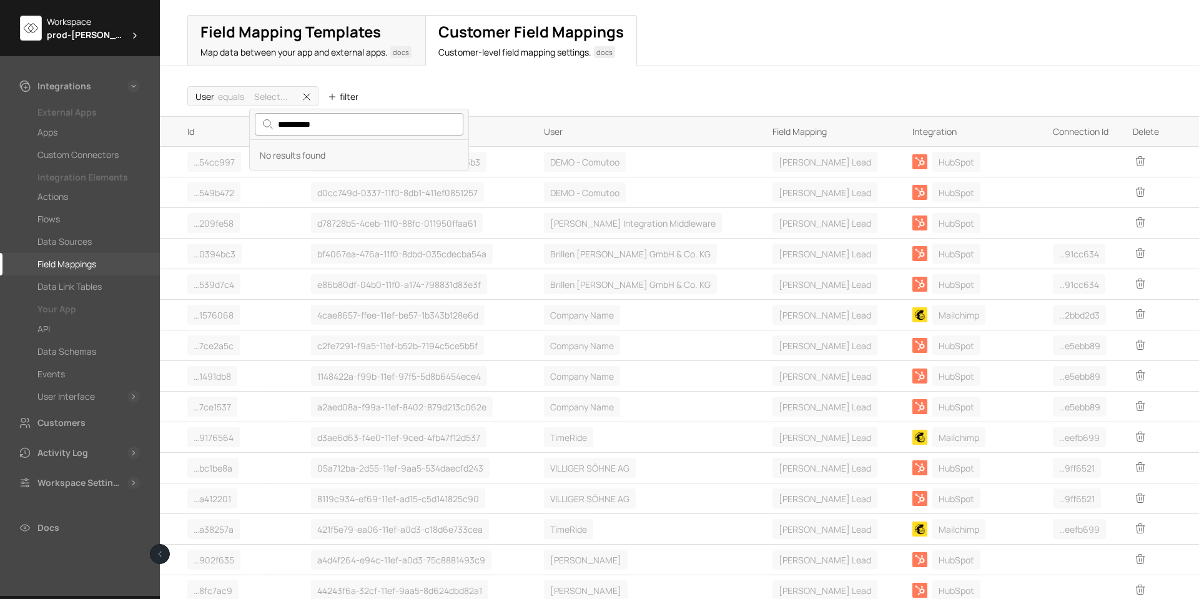
drag, startPoint x: 341, startPoint y: 124, endPoint x: 275, endPoint y: 121, distance: 66.2
click at [275, 121] on input "**********" at bounding box center [359, 124] width 209 height 22
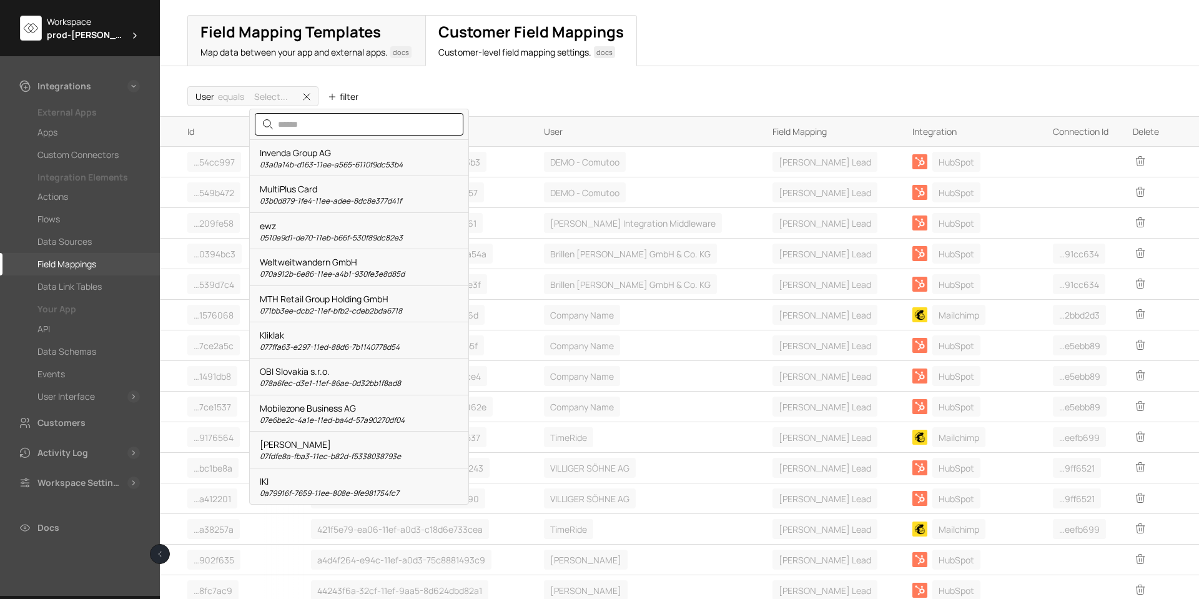
click at [333, 117] on input "search" at bounding box center [359, 124] width 209 height 22
paste input "******"
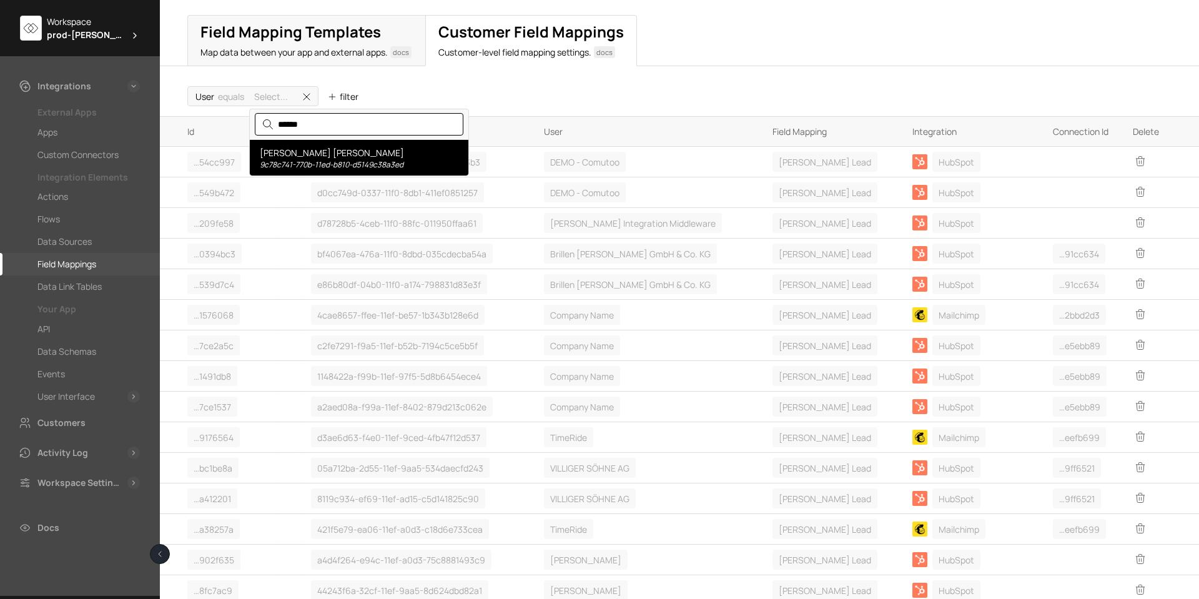
type input "******"
click at [317, 156] on div "[PERSON_NAME] [PERSON_NAME] 9c78c741-770b-11ed-b810-d5149c38a3ed" at bounding box center [359, 157] width 199 height 23
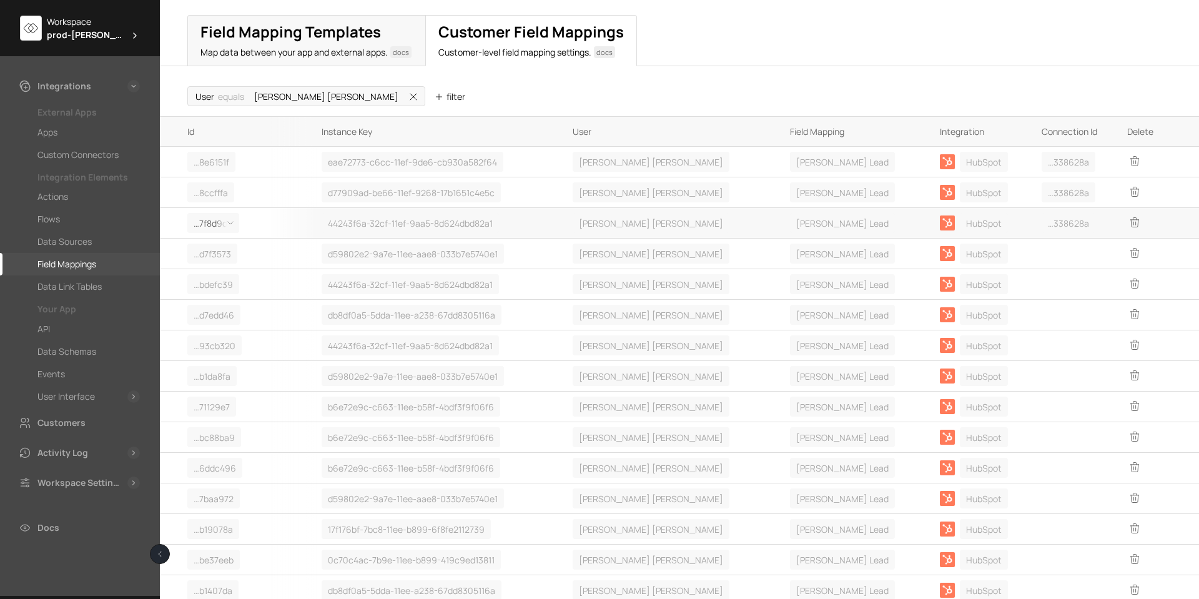
click at [207, 223] on span "… ﻿ 7f8d9d6" at bounding box center [213, 223] width 39 height 13
click at [213, 272] on div "Details" at bounding box center [222, 271] width 69 height 24
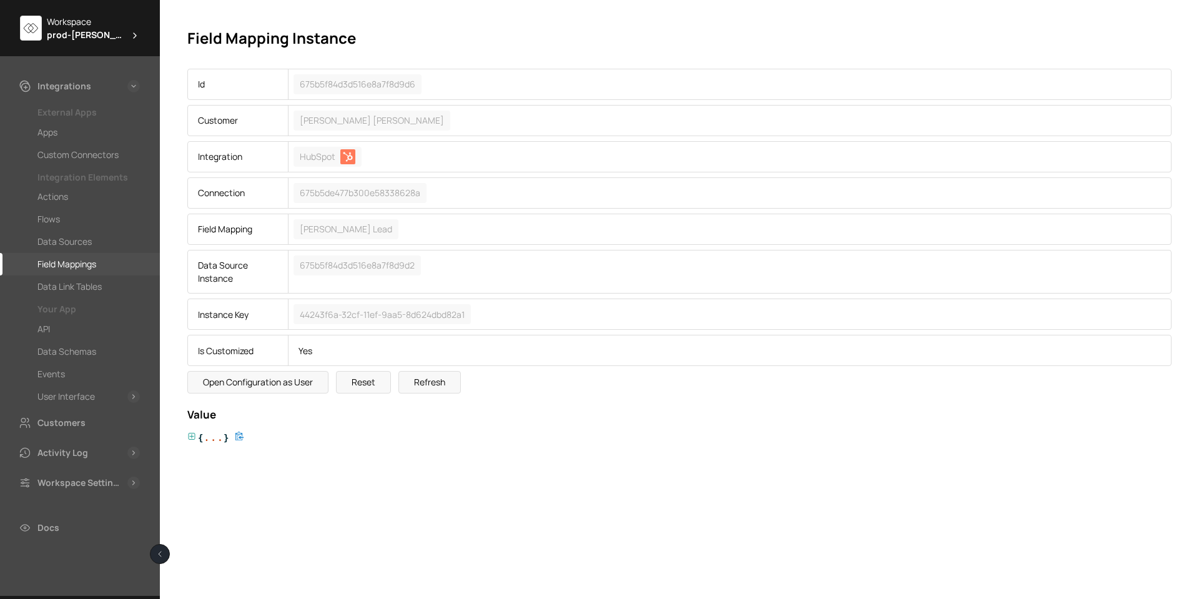
click at [189, 439] on icon at bounding box center [192, 436] width 7 height 7
click at [208, 451] on icon at bounding box center [208, 451] width 7 height 7
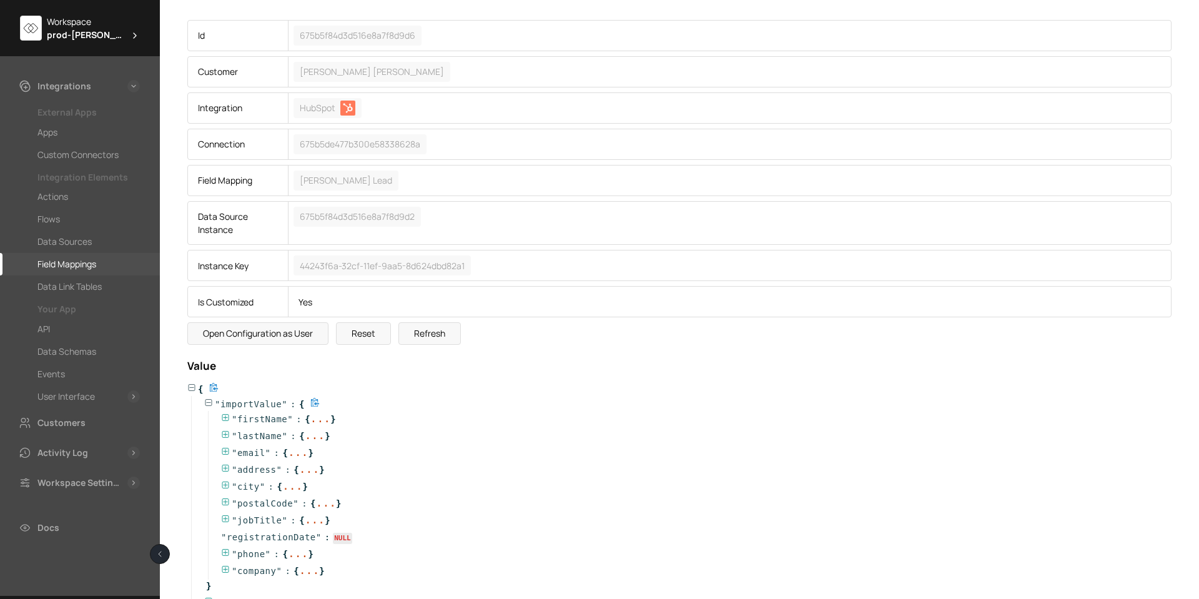
scroll to position [97, 0]
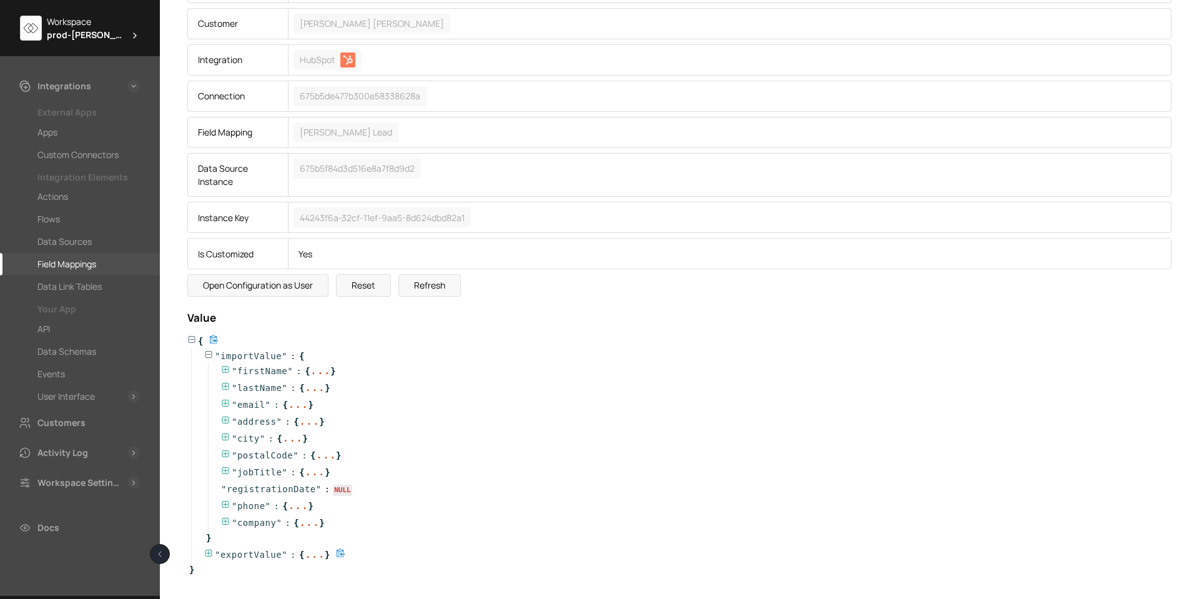
click at [207, 552] on icon at bounding box center [208, 553] width 9 height 9
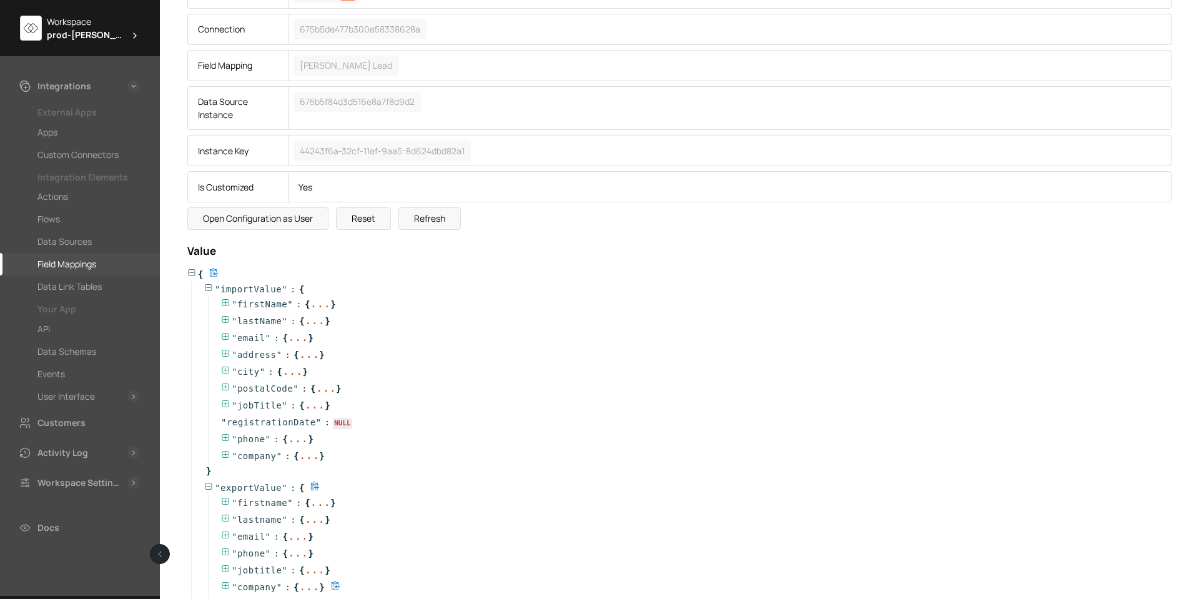
scroll to position [245, 0]
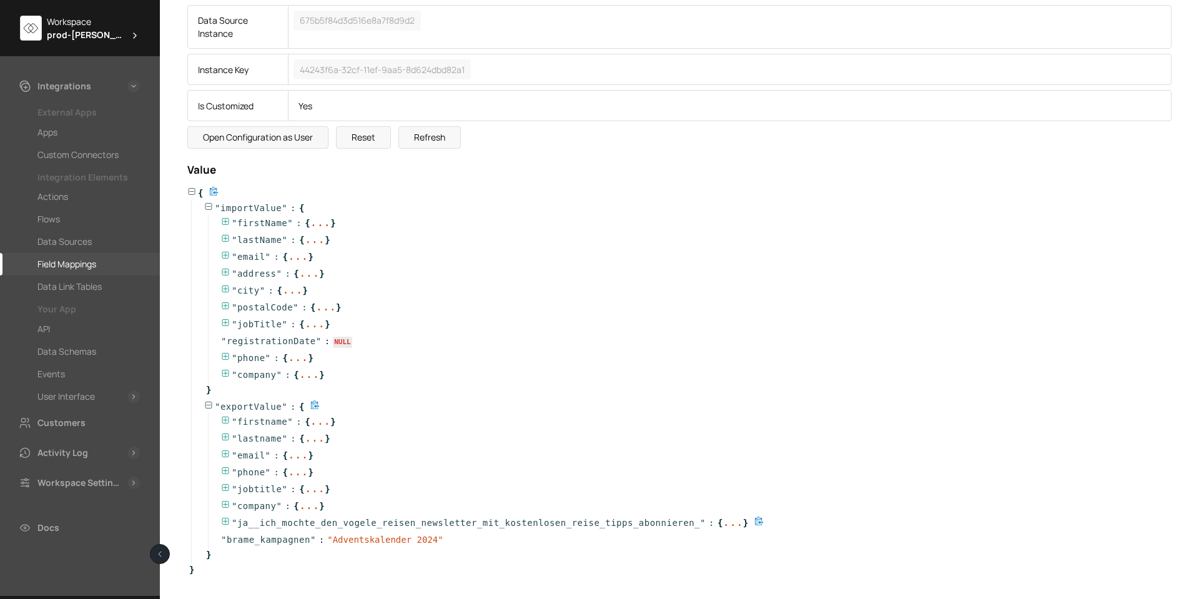
click at [223, 520] on icon at bounding box center [225, 521] width 9 height 9
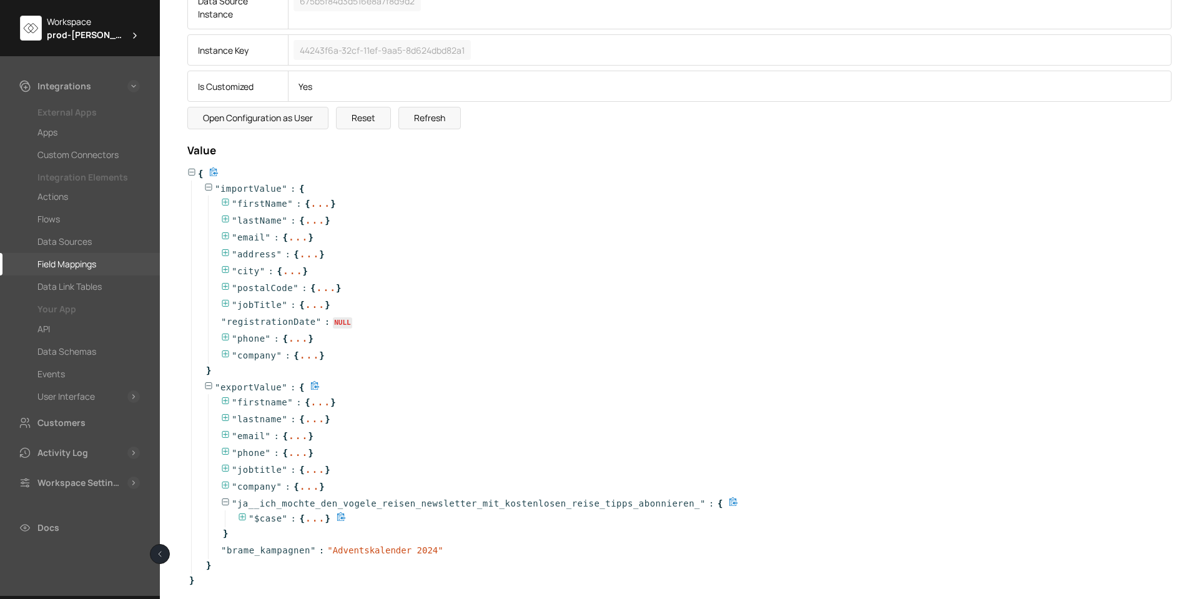
scroll to position [275, 0]
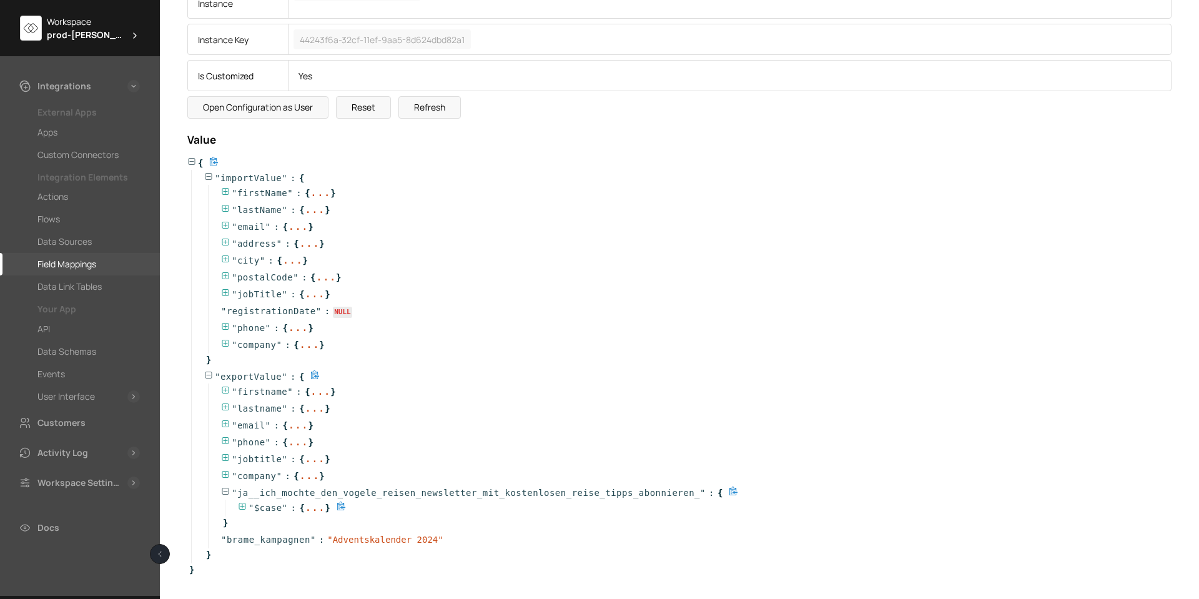
click at [241, 505] on icon at bounding box center [242, 506] width 9 height 9
click at [262, 520] on icon at bounding box center [259, 521] width 9 height 9
click at [278, 533] on icon at bounding box center [276, 536] width 9 height 9
click at [290, 551] on icon at bounding box center [293, 551] width 9 height 9
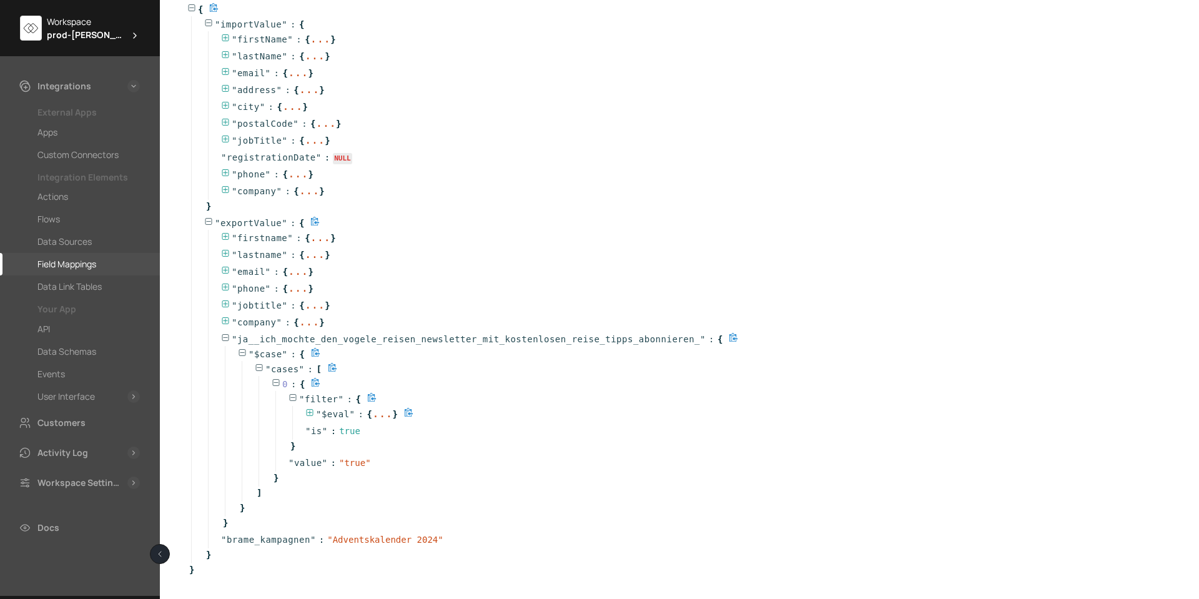
click at [312, 413] on icon at bounding box center [309, 412] width 9 height 9
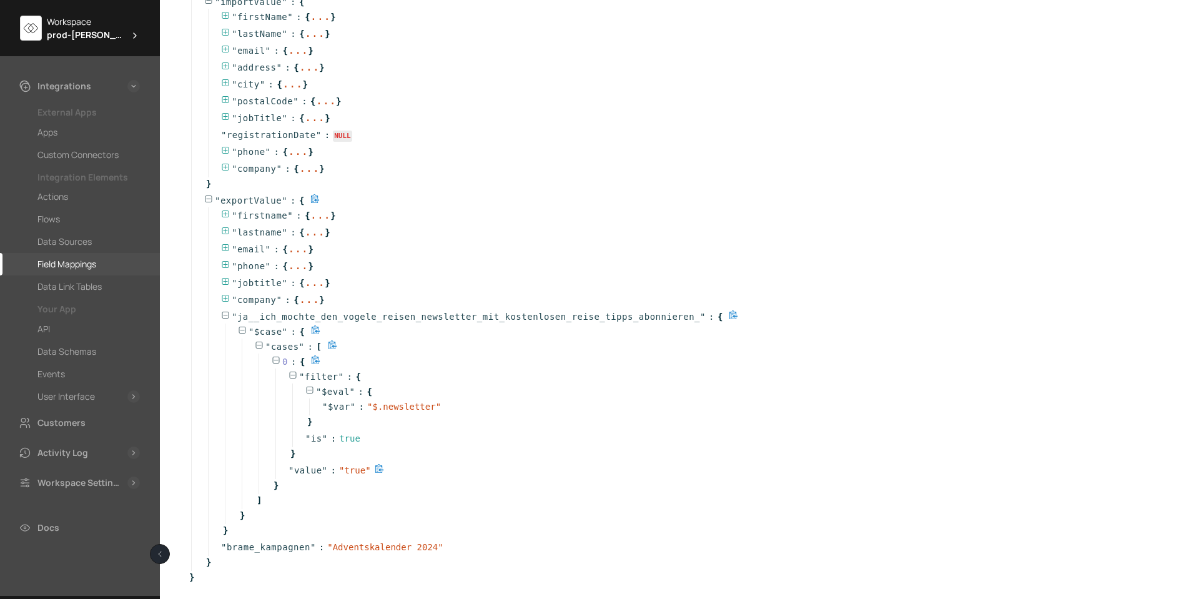
scroll to position [458, 0]
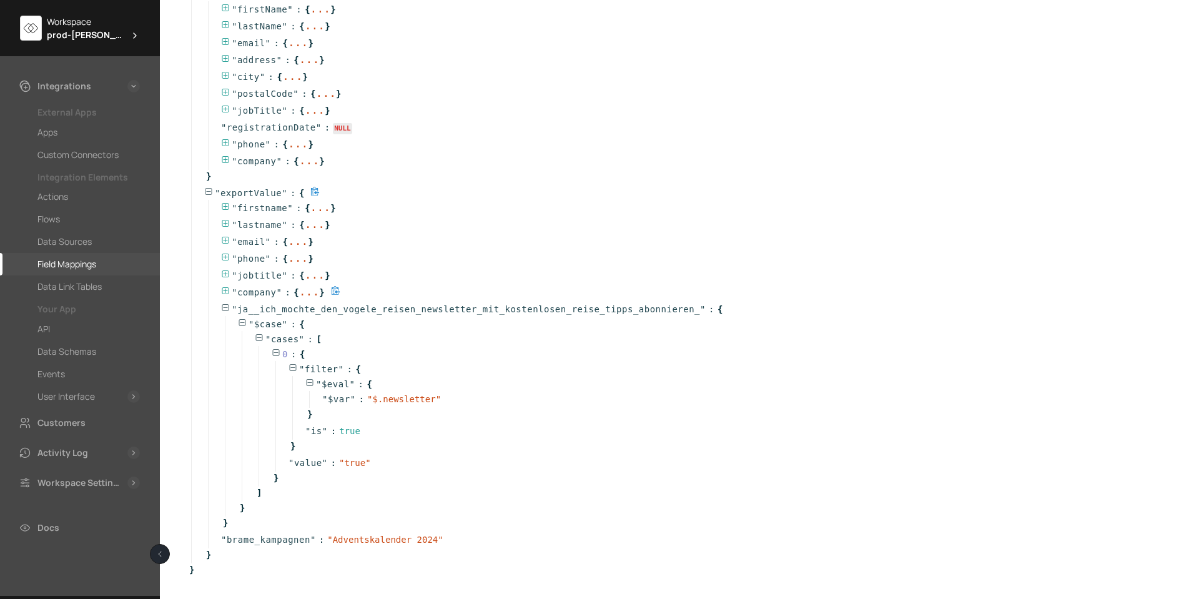
click at [225, 289] on icon at bounding box center [225, 291] width 9 height 9
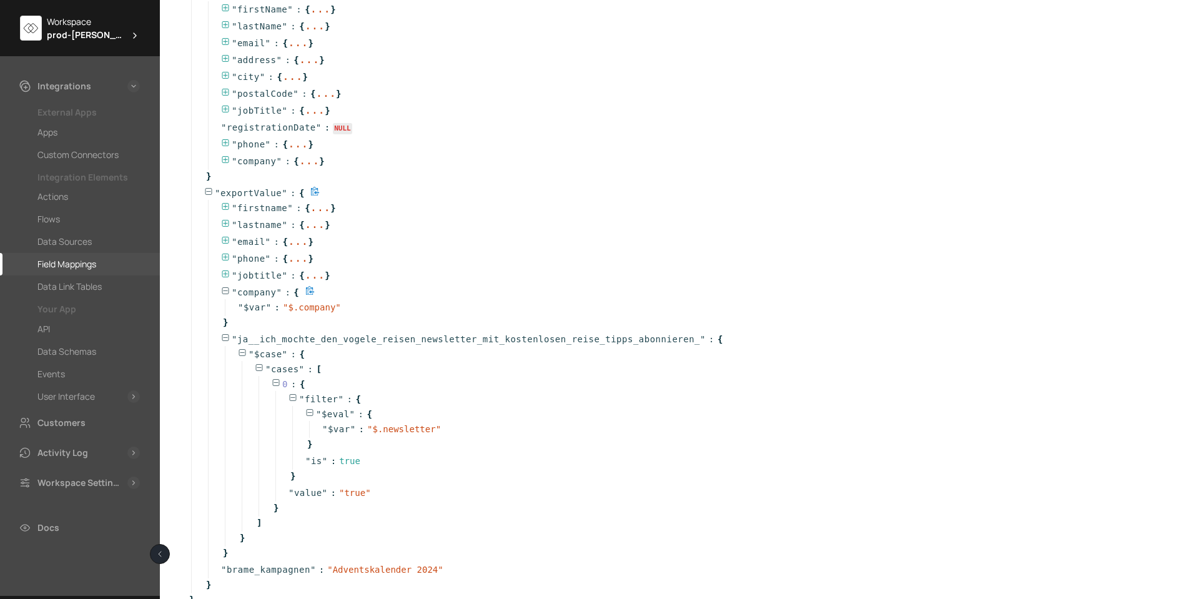
click at [225, 289] on icon at bounding box center [225, 291] width 9 height 9
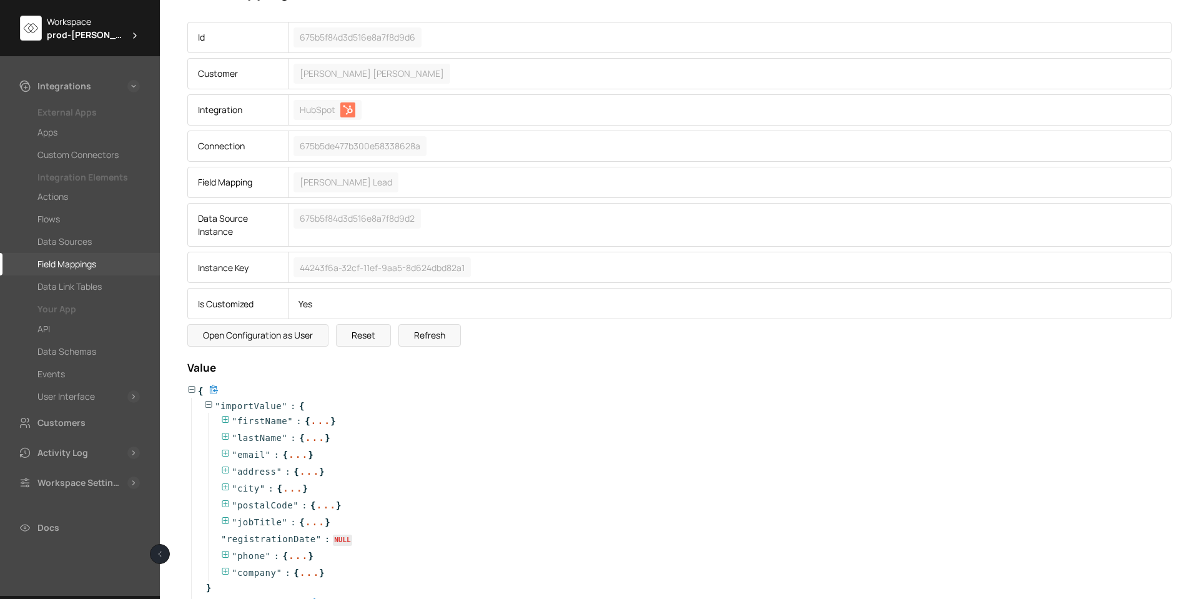
scroll to position [21, 0]
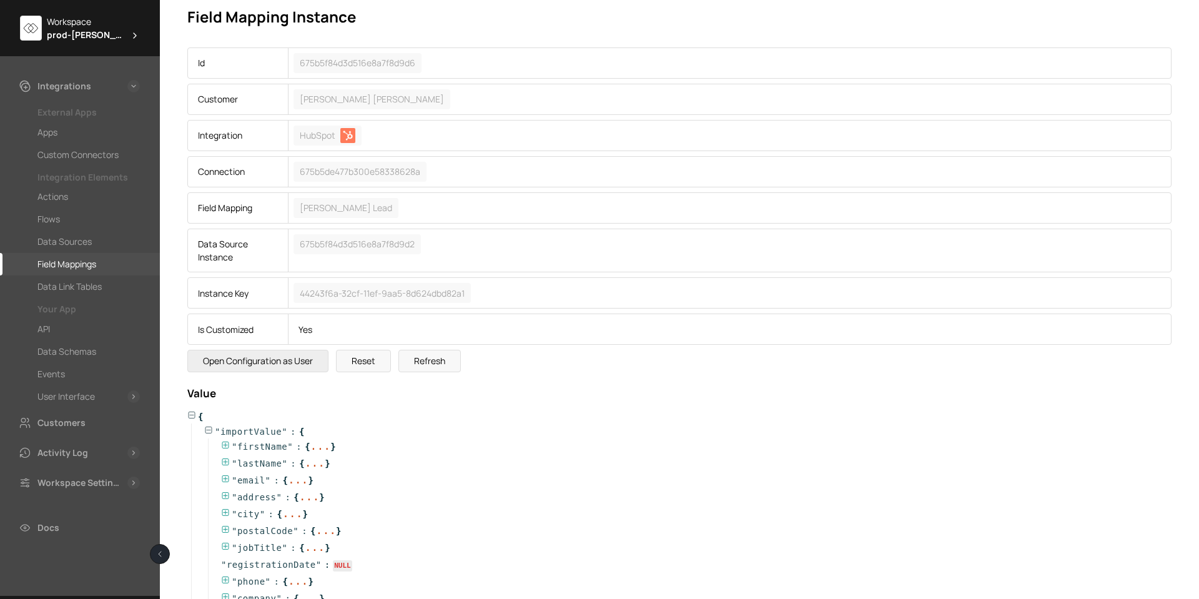
click at [290, 365] on button "Open Configuration as User" at bounding box center [257, 361] width 141 height 22
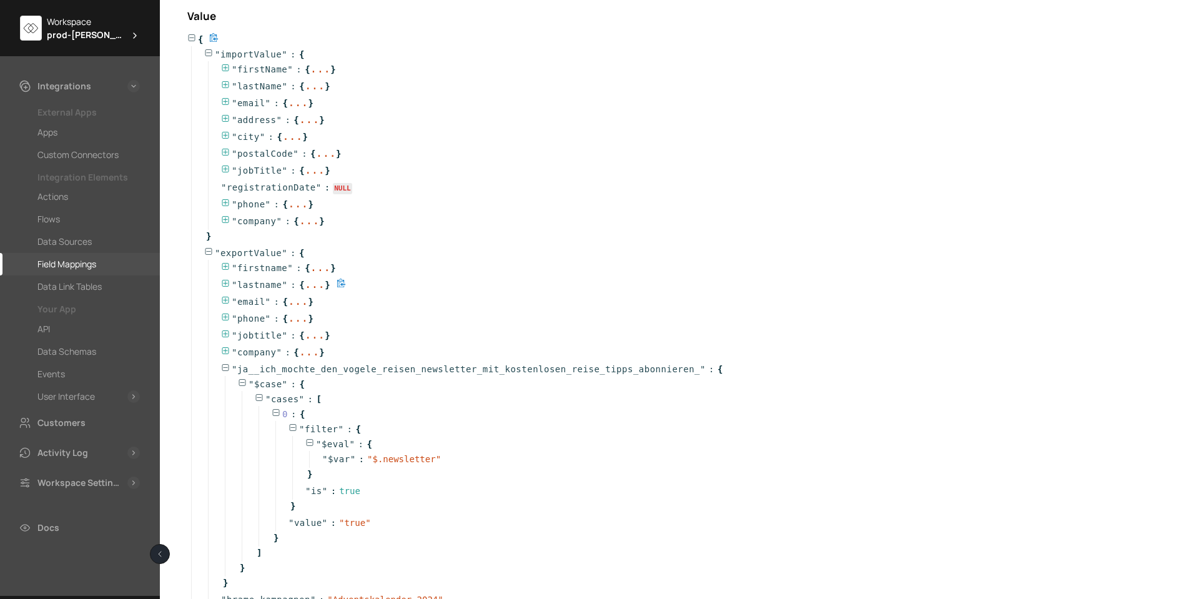
scroll to position [458, 0]
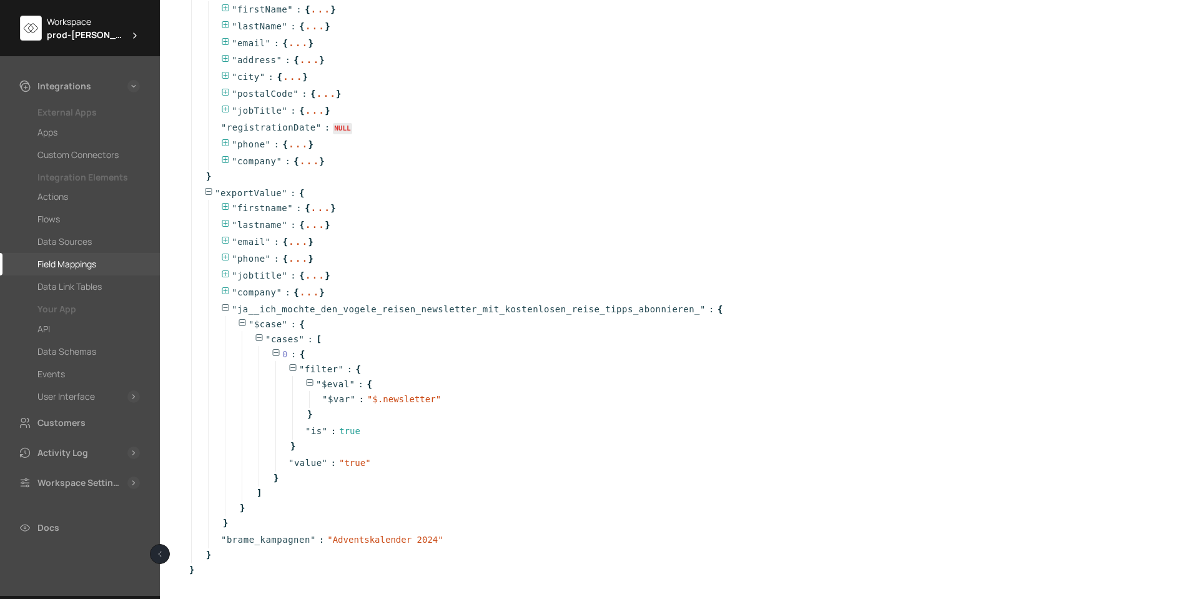
click at [226, 306] on icon at bounding box center [225, 308] width 9 height 9
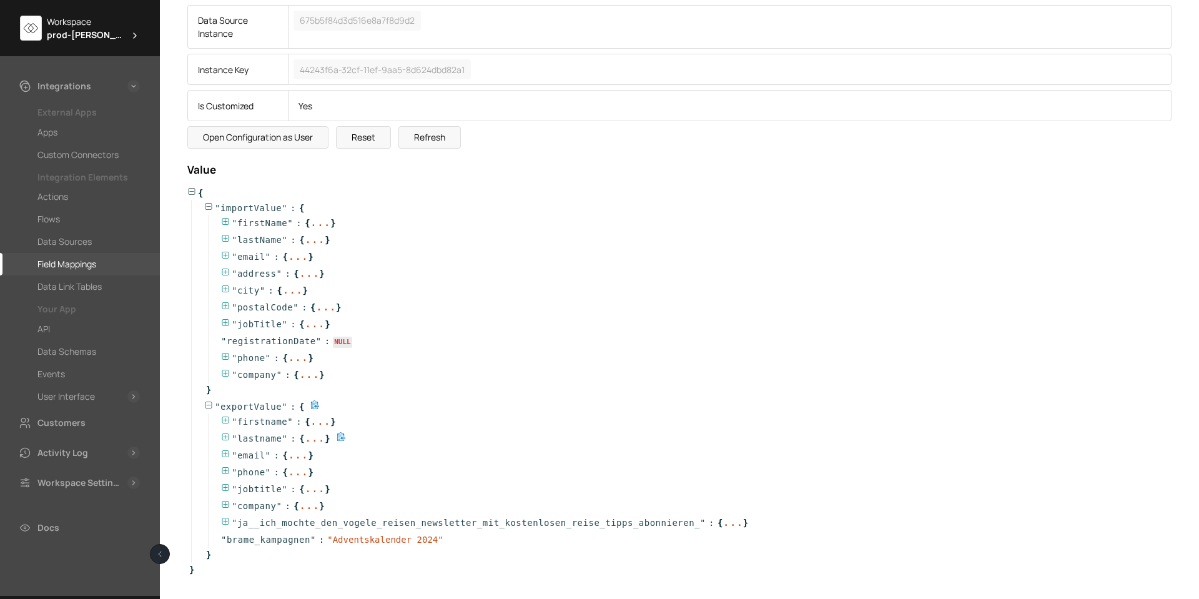
click at [229, 440] on icon at bounding box center [225, 437] width 9 height 9
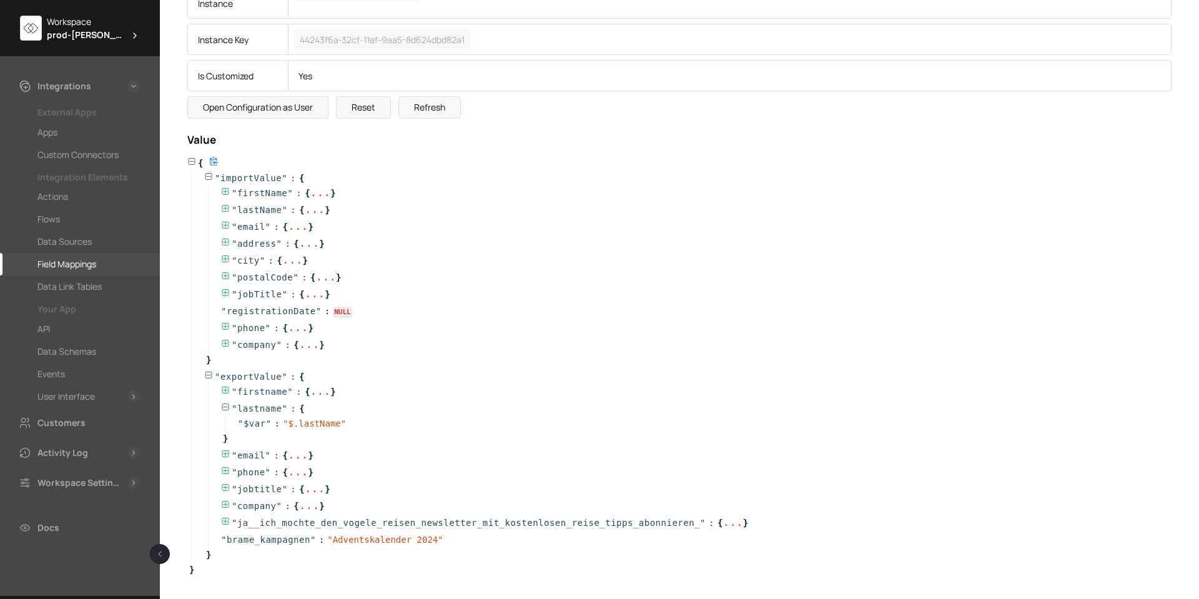
click at [225, 406] on icon at bounding box center [225, 407] width 9 height 9
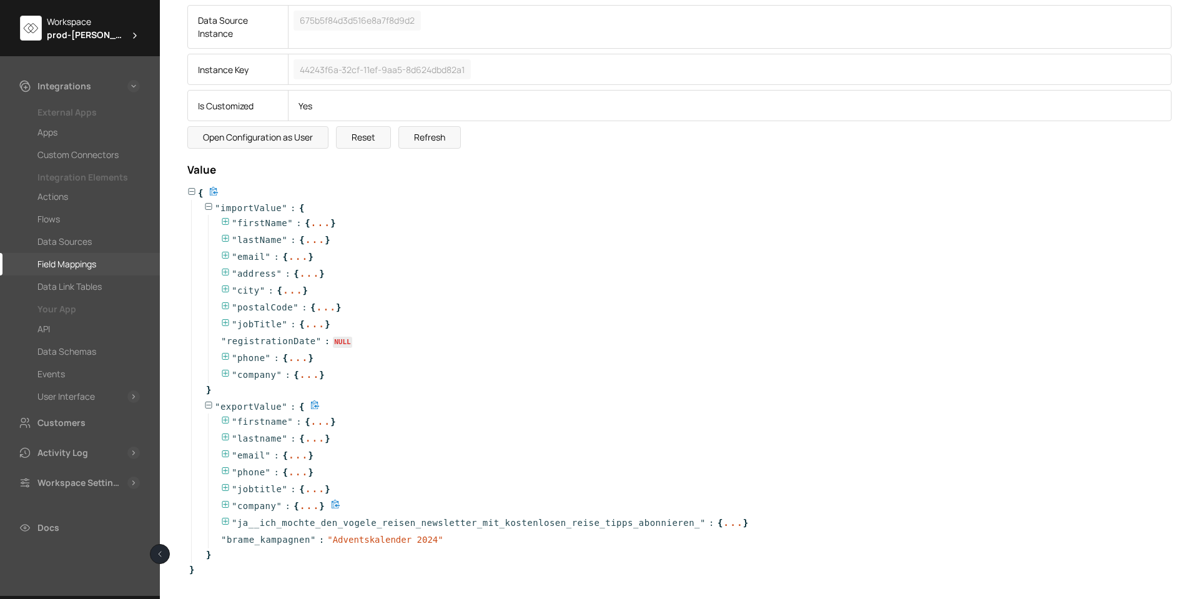
click at [225, 503] on icon at bounding box center [225, 504] width 7 height 7
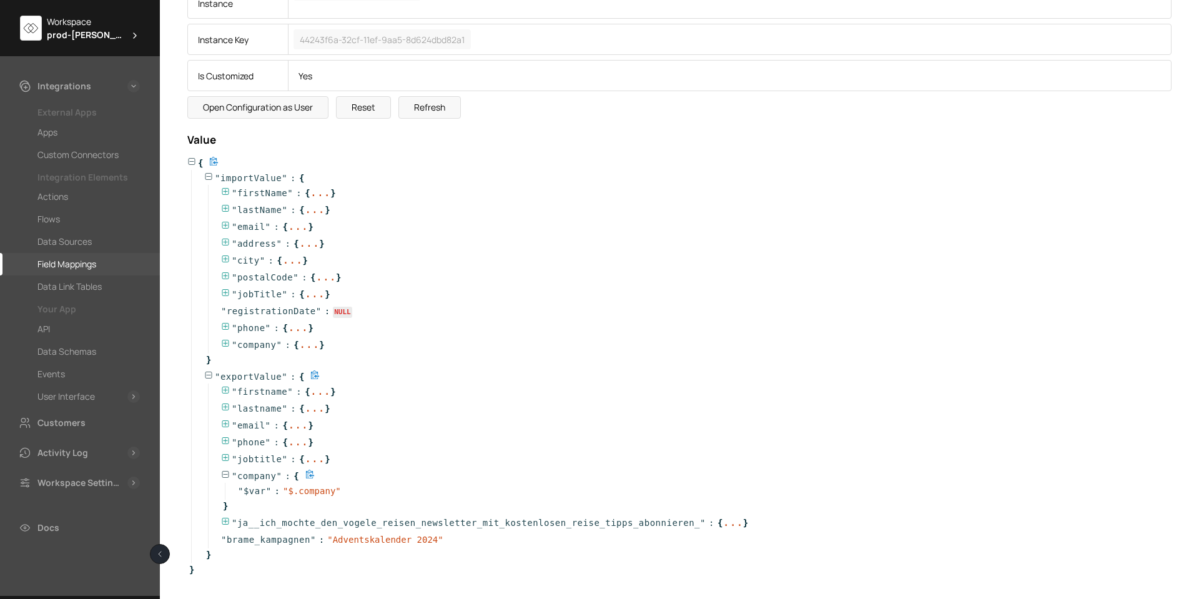
click at [226, 472] on icon at bounding box center [225, 474] width 7 height 7
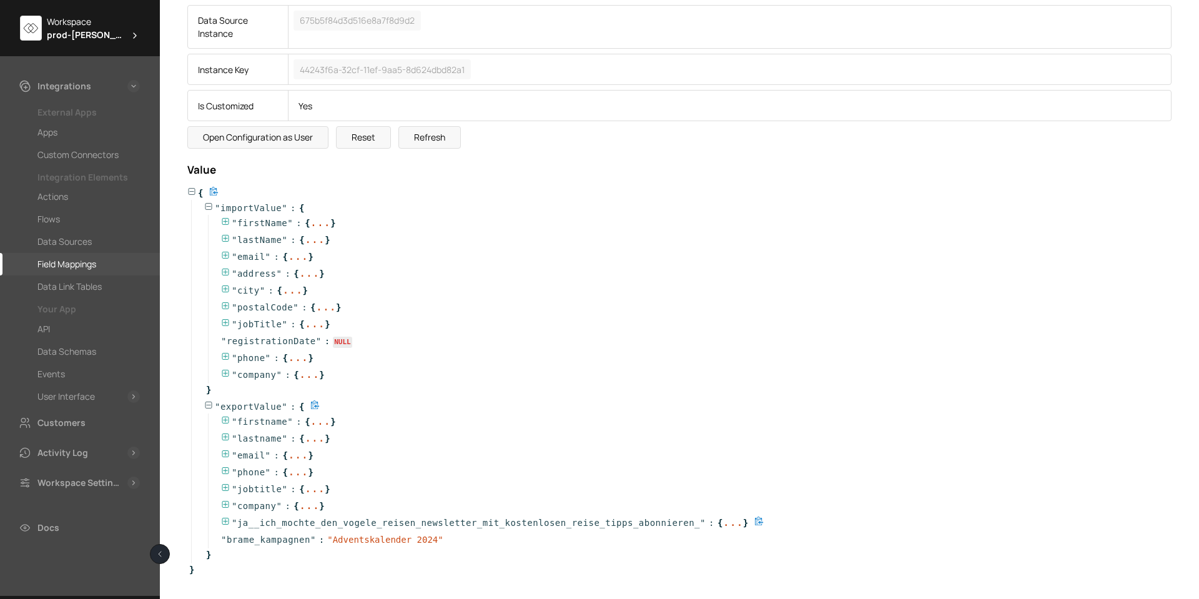
click at [230, 515] on div "" ja__ich_mochte_den_vogele_reisen_newsletter_mit_kostenlosen_reise_tipps_abonn…" at bounding box center [688, 523] width 961 height 17
click at [228, 519] on icon at bounding box center [225, 521] width 9 height 9
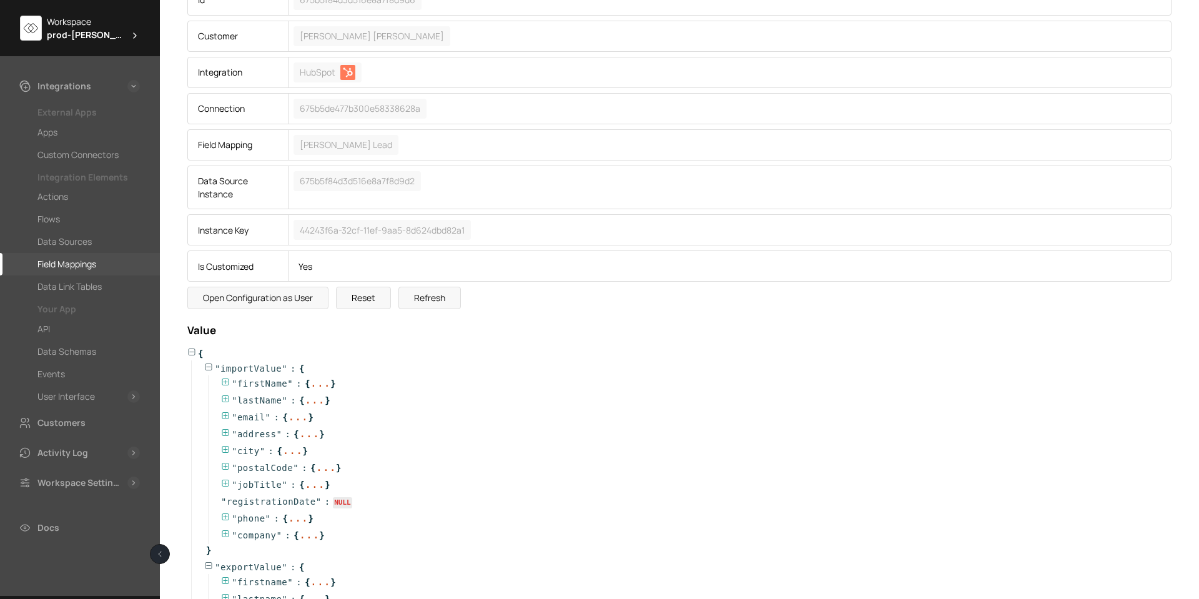
scroll to position [0, 0]
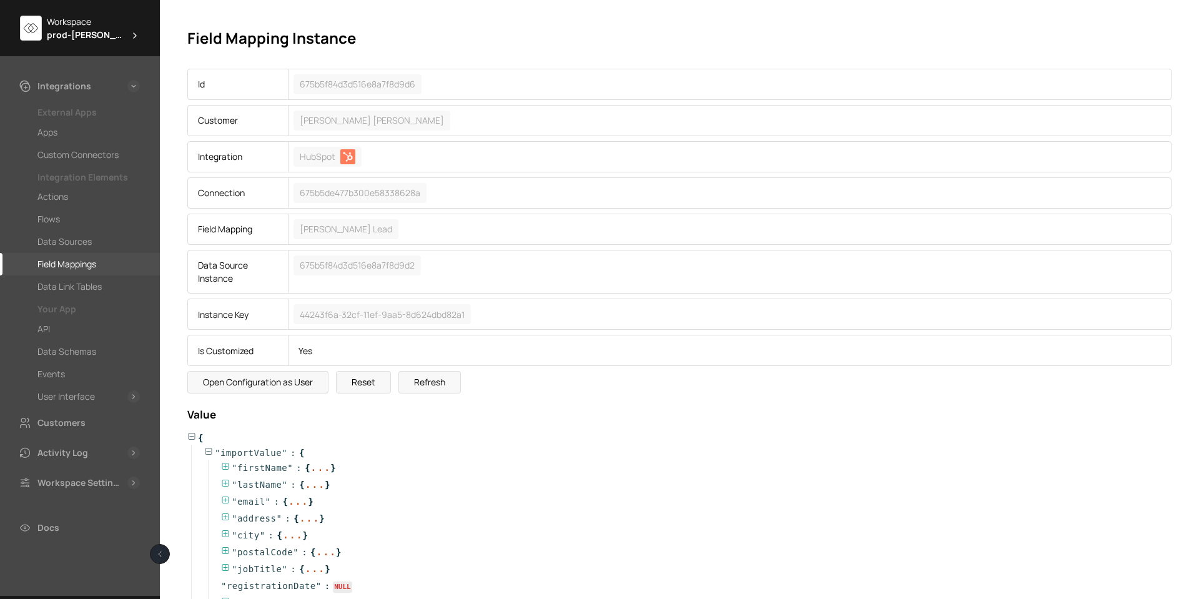
click at [81, 265] on div "Field Mappings" at bounding box center [66, 264] width 59 height 15
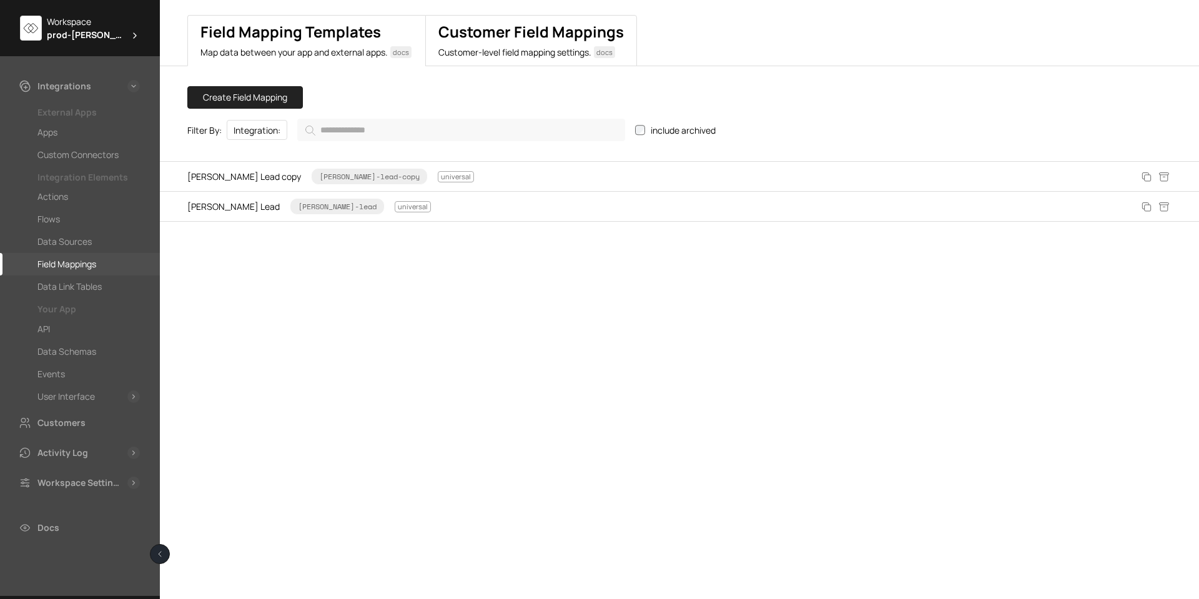
click at [487, 46] on p "Customer-level field mapping settings.   docs" at bounding box center [530, 52] width 185 height 12
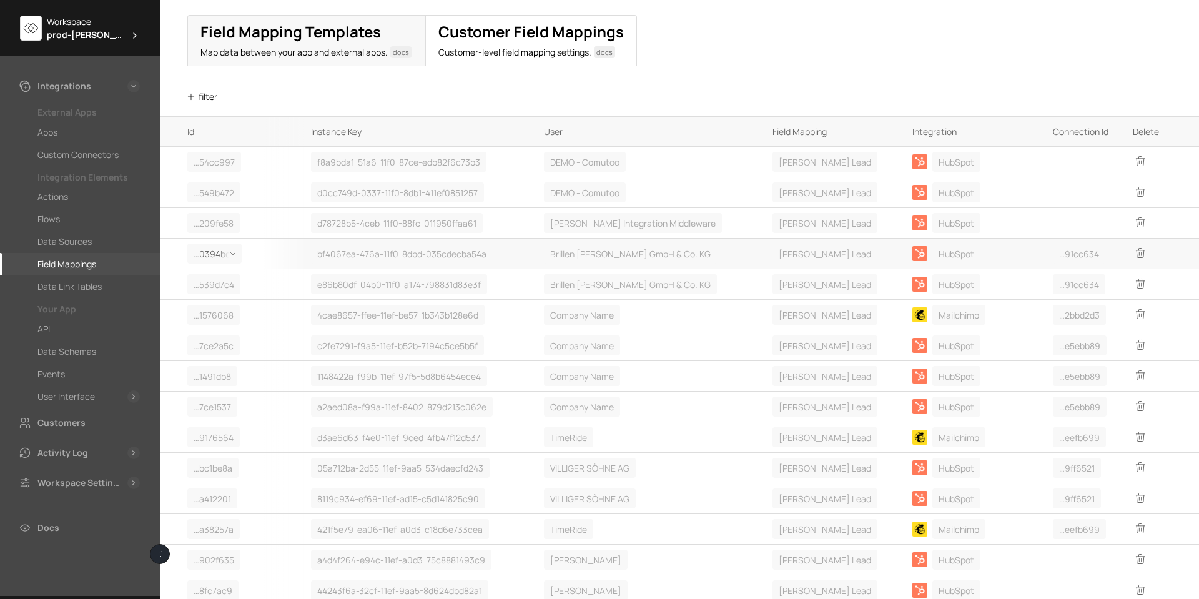
click at [216, 254] on span "… ﻿ 0394bc3" at bounding box center [215, 253] width 42 height 13
click at [215, 303] on div "Details" at bounding box center [222, 302] width 69 height 24
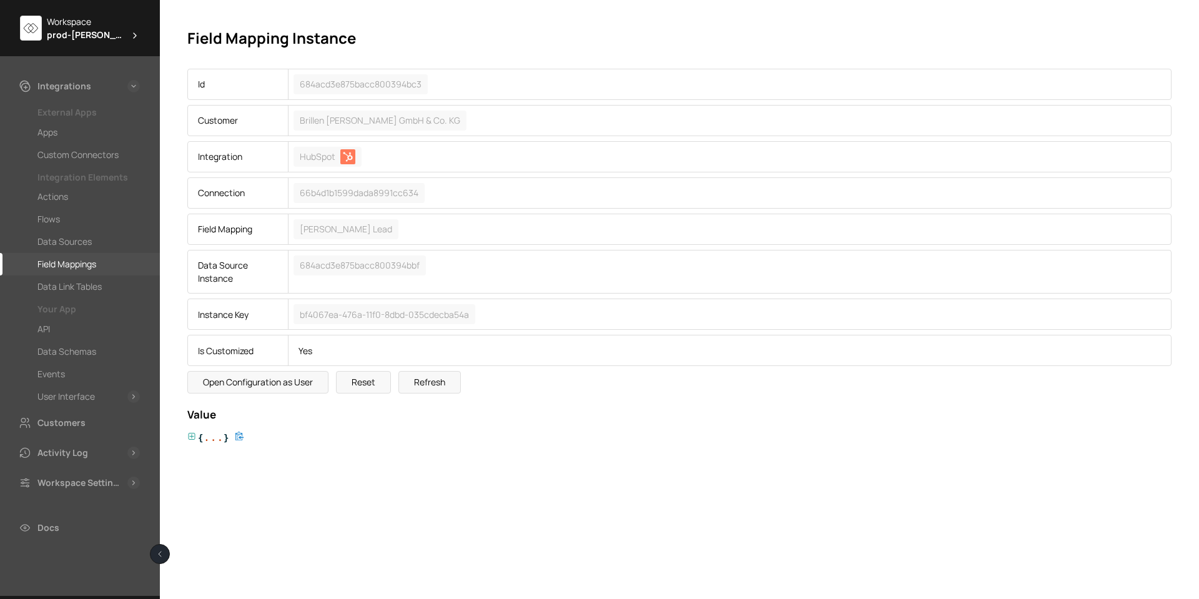
click at [198, 435] on span "{" at bounding box center [200, 438] width 5 height 13
click at [209, 466] on icon at bounding box center [208, 468] width 9 height 9
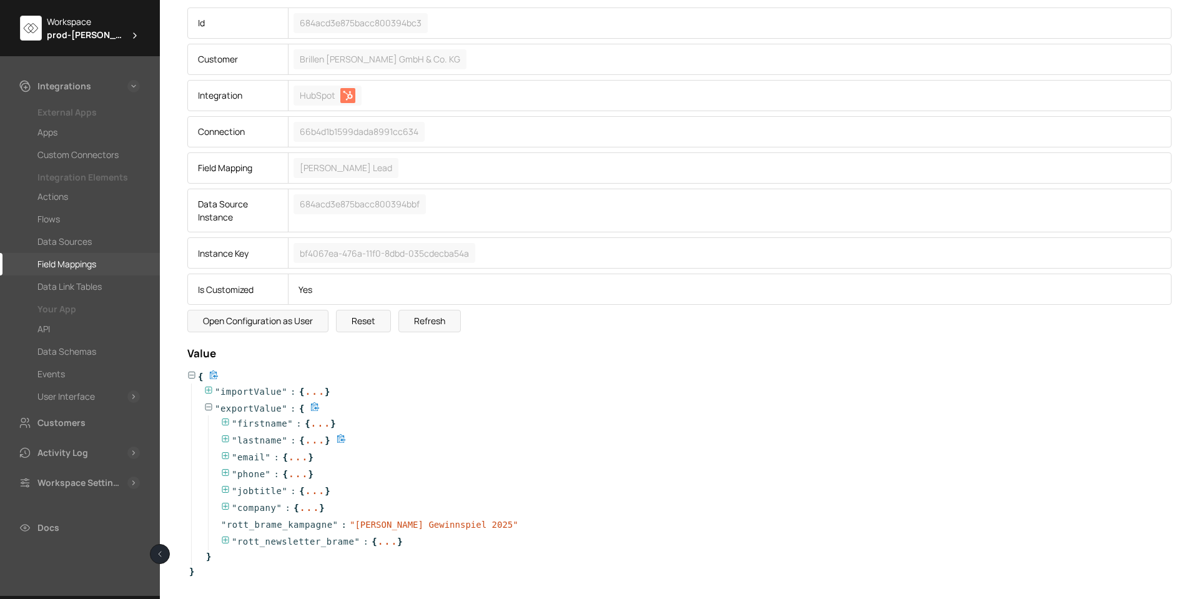
scroll to position [63, 0]
click at [225, 538] on icon at bounding box center [225, 538] width 9 height 9
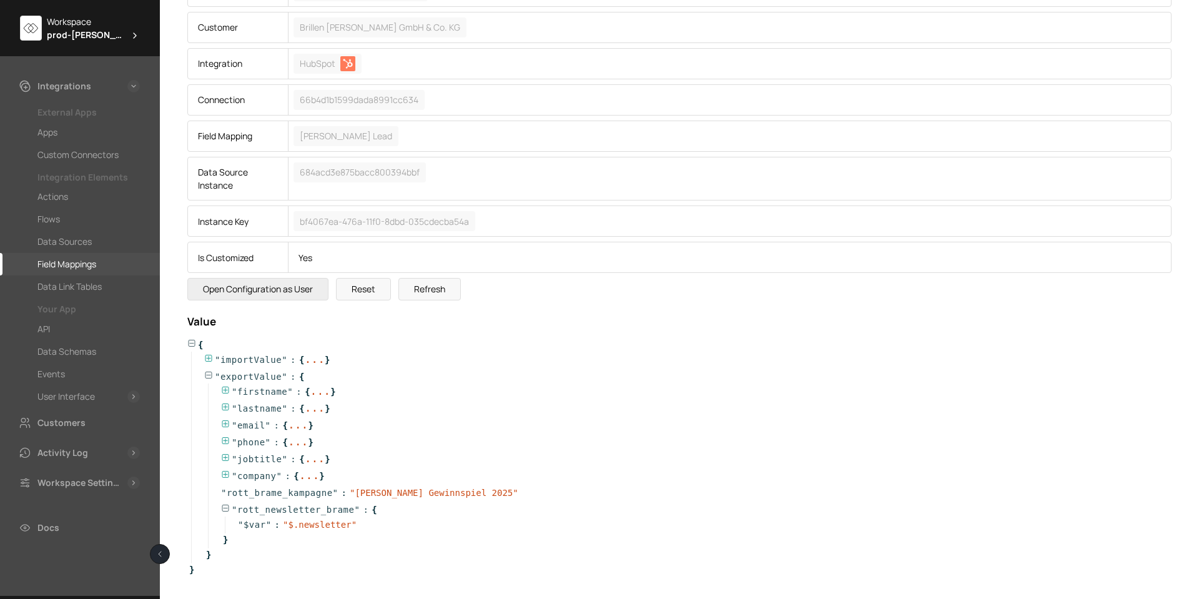
click at [282, 291] on button "Open Configuration as User" at bounding box center [257, 289] width 141 height 22
click at [222, 504] on icon at bounding box center [225, 508] width 9 height 9
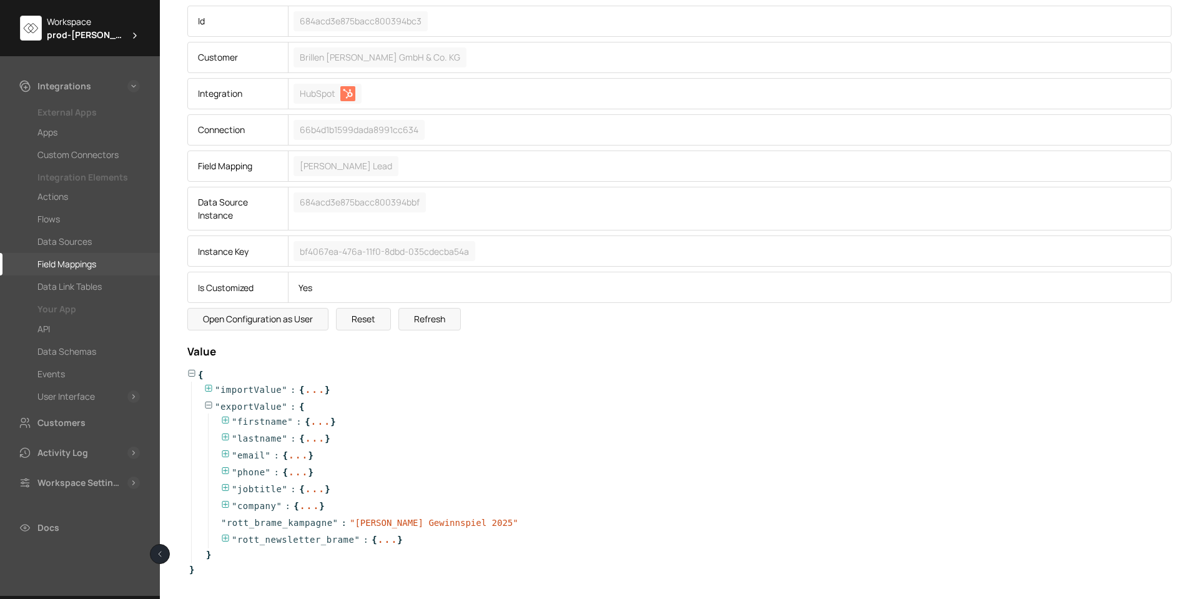
click at [71, 259] on div "Field Mappings" at bounding box center [66, 264] width 59 height 15
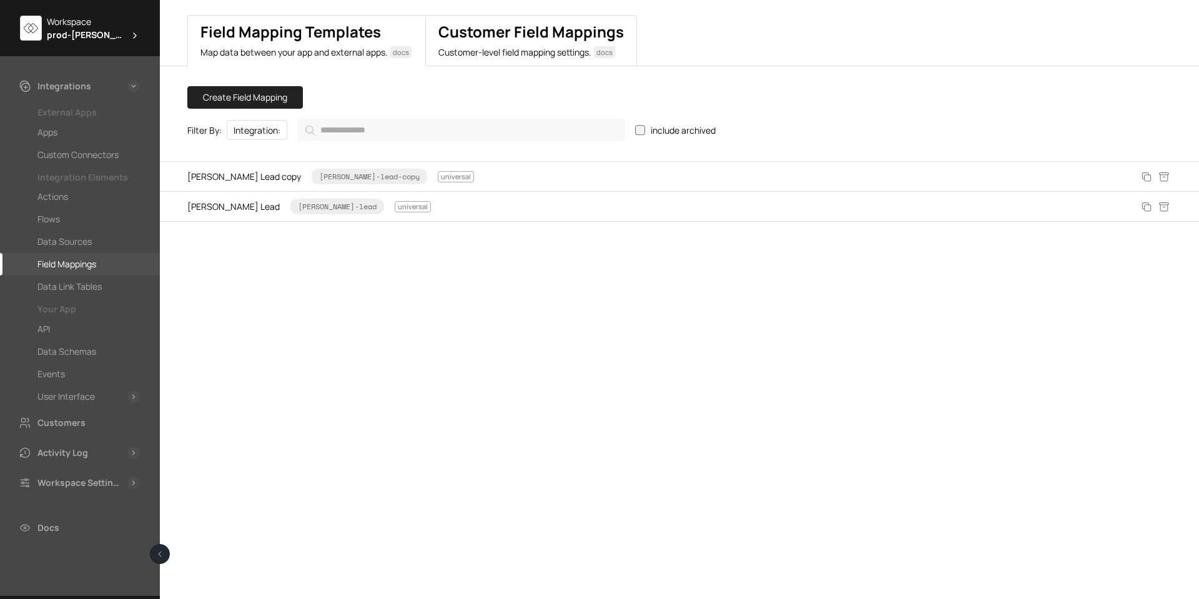
click at [481, 21] on button "Customer Field Mappings Customer-level field mapping settings.   docs" at bounding box center [531, 40] width 212 height 51
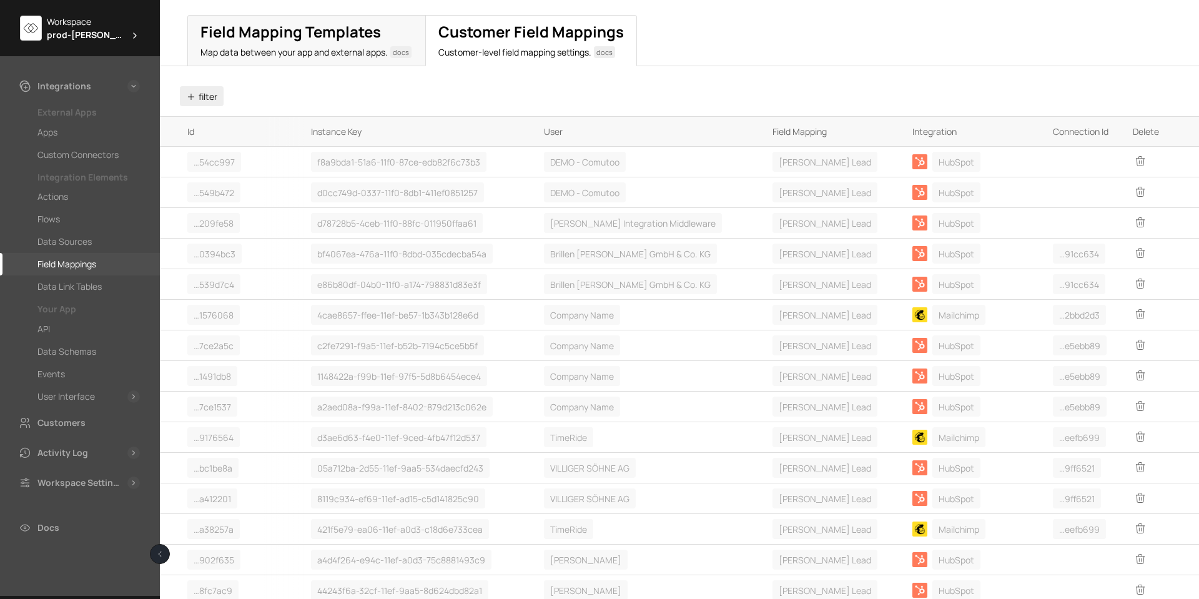
click at [202, 94] on button "filter" at bounding box center [202, 96] width 44 height 20
click at [429, 467] on span "05a712ba-2d55-11ef-9aa5-534daecfd243" at bounding box center [400, 468] width 166 height 13
click at [440, 460] on span "05a712ba-2d55-11ef-9aa5-534daecfd243" at bounding box center [400, 468] width 179 height 20
click at [199, 473] on span "… ﻿ bc1be8a" at bounding box center [213, 468] width 39 height 13
click at [207, 515] on div "Details" at bounding box center [222, 516] width 69 height 24
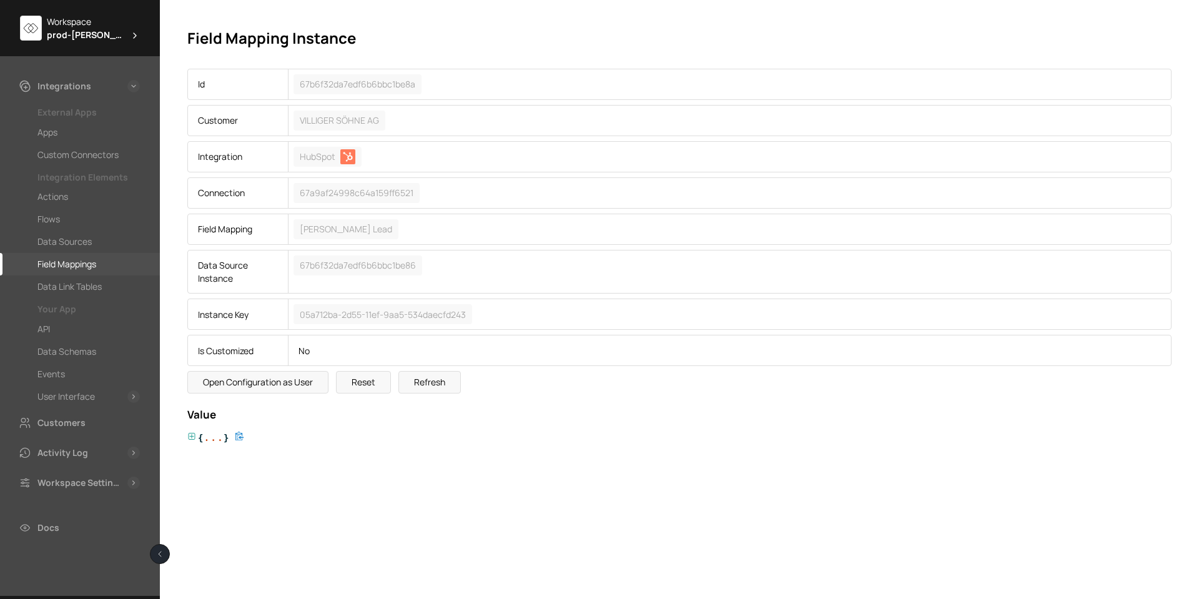
click at [194, 434] on icon at bounding box center [191, 436] width 9 height 9
click at [208, 465] on icon at bounding box center [208, 468] width 7 height 7
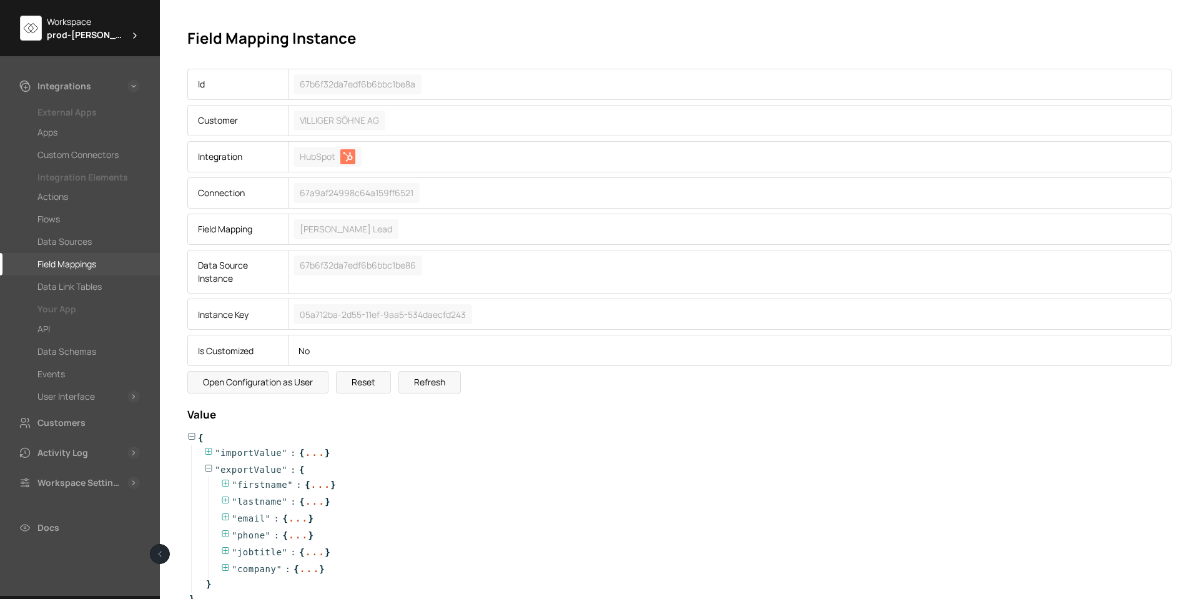
click at [67, 264] on div "Field Mappings" at bounding box center [66, 264] width 59 height 15
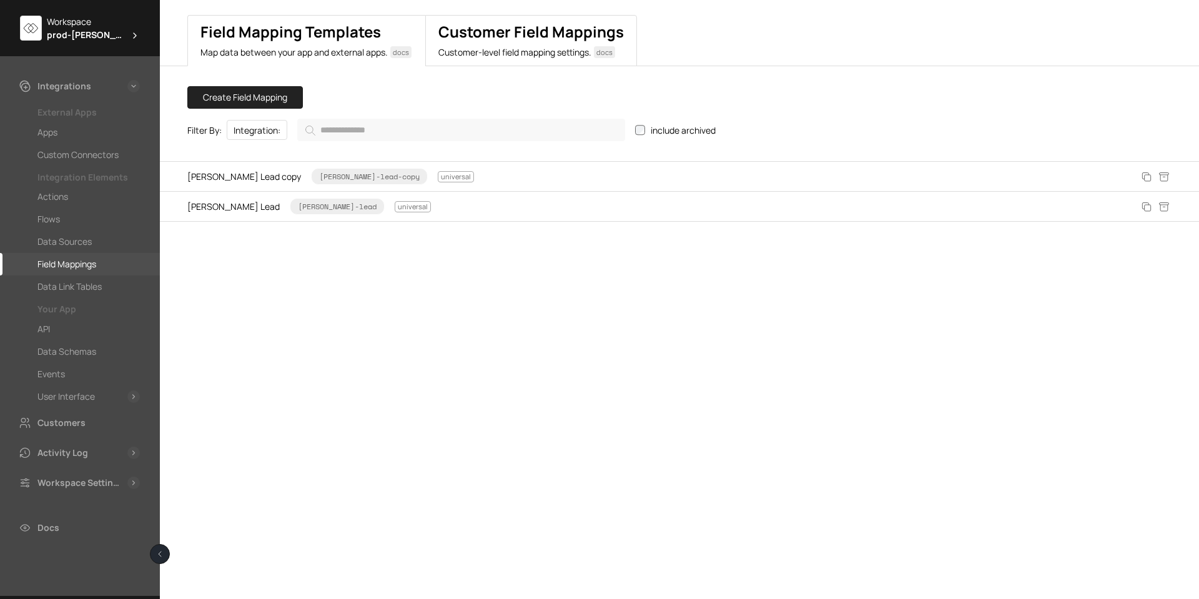
click at [510, 48] on p "Customer-level field mapping settings.   docs" at bounding box center [530, 52] width 185 height 12
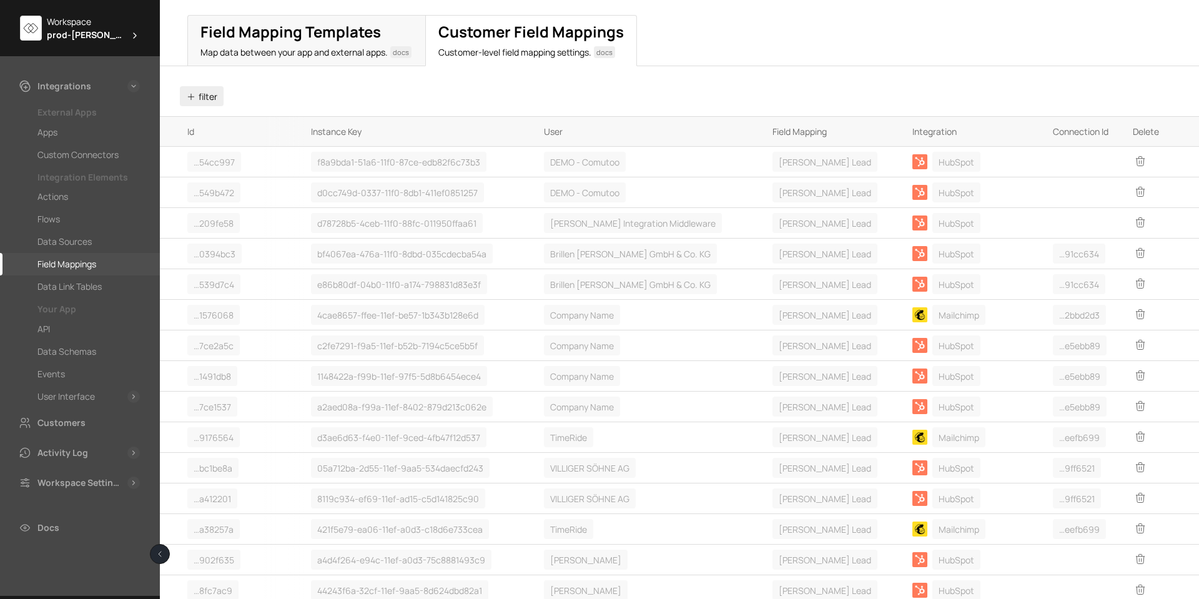
click at [192, 92] on icon "button" at bounding box center [191, 97] width 10 height 10
click at [219, 119] on li "User" at bounding box center [247, 118] width 120 height 24
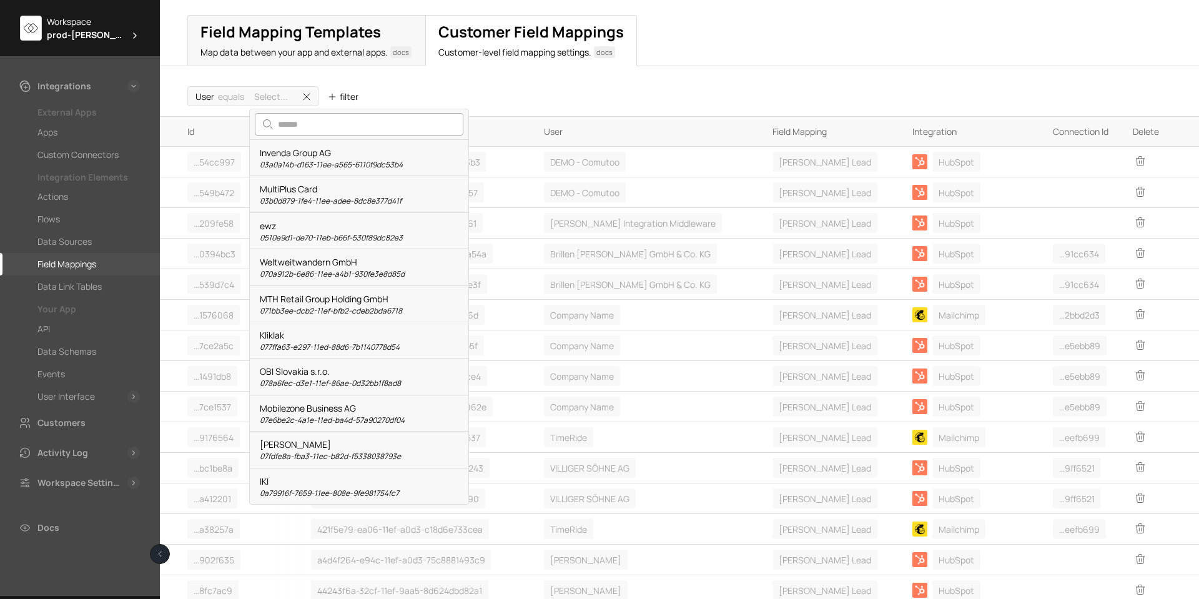
click at [350, 123] on input "search" at bounding box center [359, 124] width 209 height 22
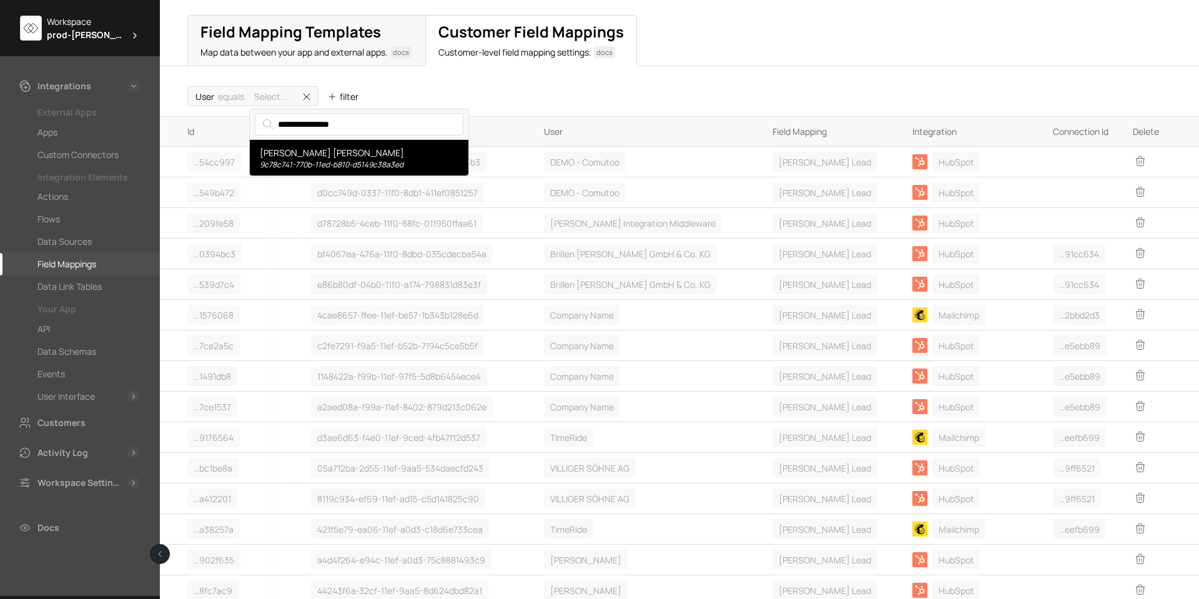
type input "**********"
click at [306, 153] on div "[PERSON_NAME] [PERSON_NAME] 9c78c741-770b-11ed-b810-d5149c38a3ed" at bounding box center [359, 157] width 199 height 23
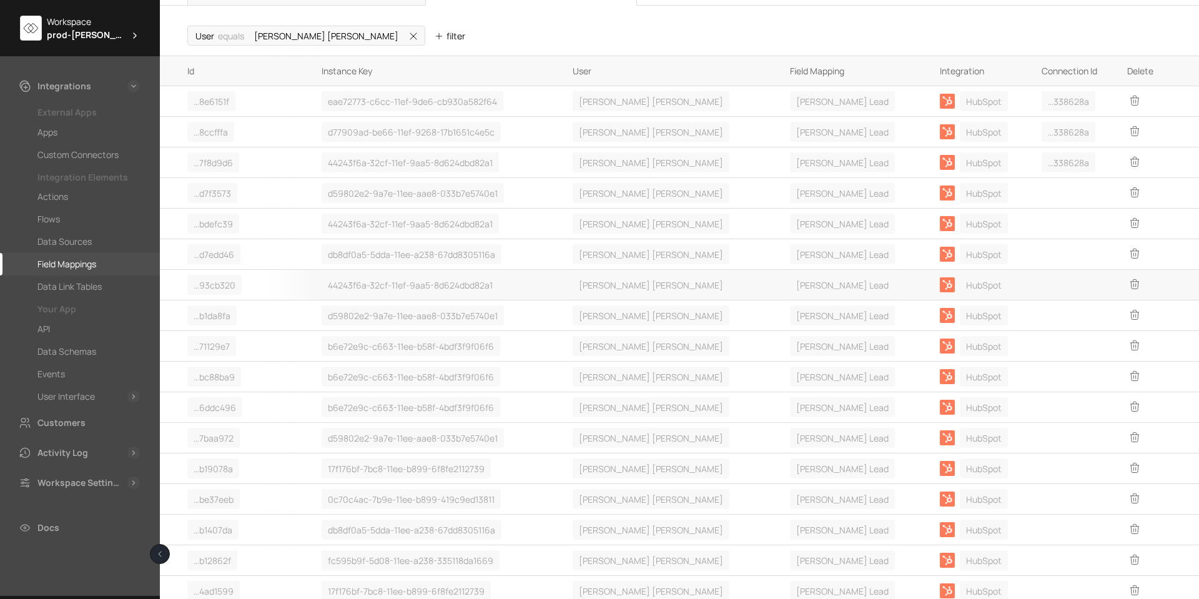
scroll to position [125, 0]
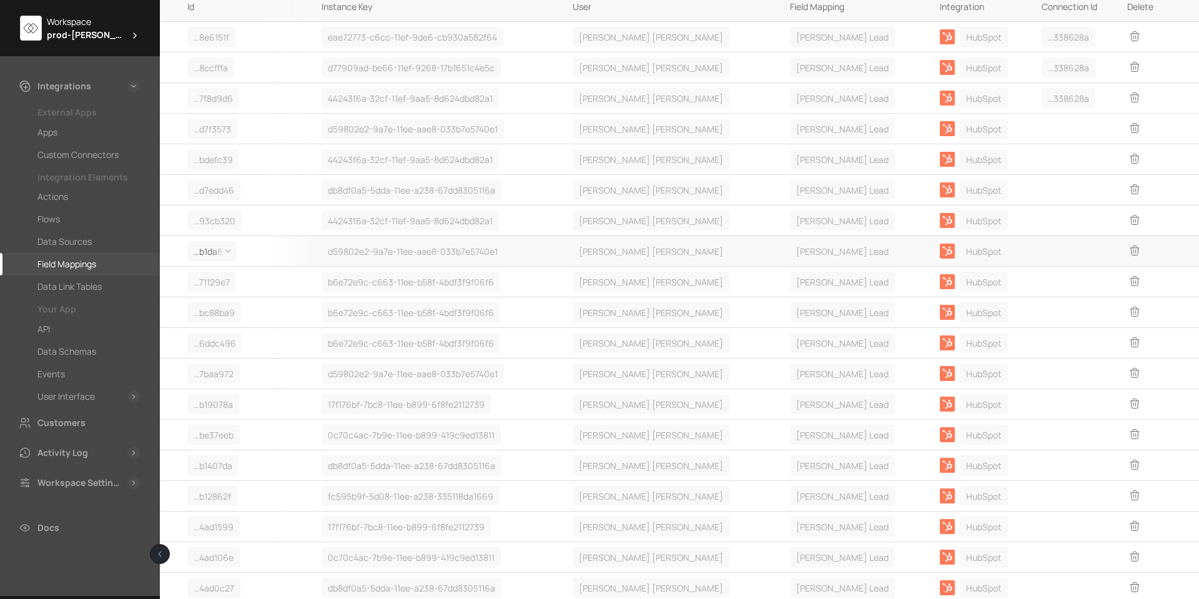
click at [215, 251] on span at bounding box center [224, 251] width 22 height 18
click at [210, 301] on div "Details" at bounding box center [222, 299] width 69 height 24
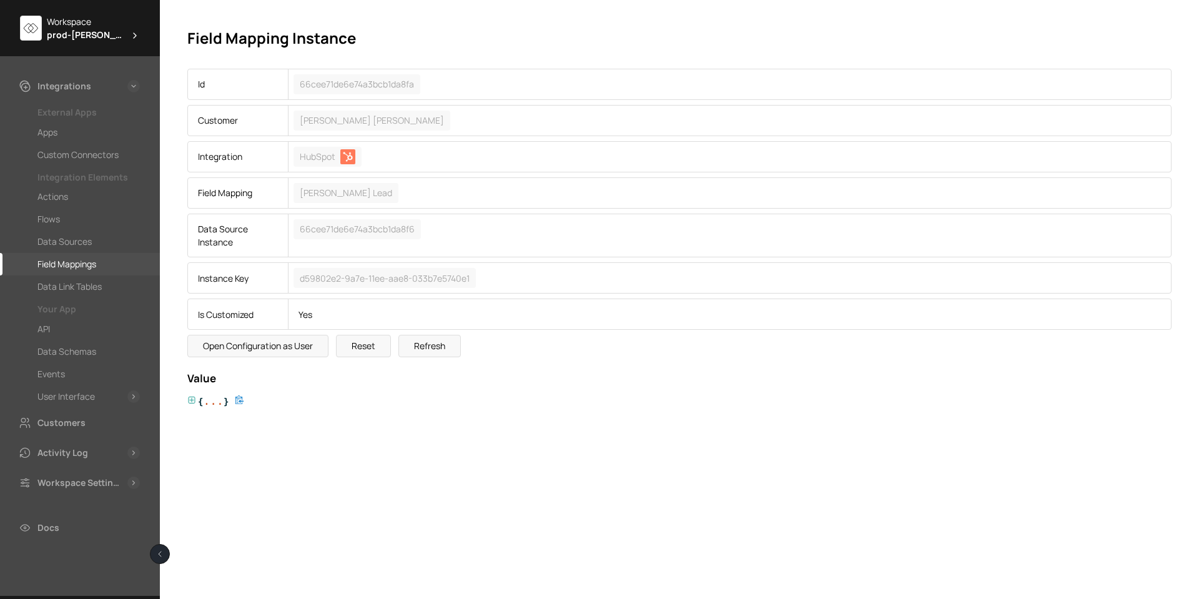
click at [194, 398] on icon at bounding box center [191, 400] width 9 height 9
click at [209, 432] on icon at bounding box center [208, 432] width 9 height 9
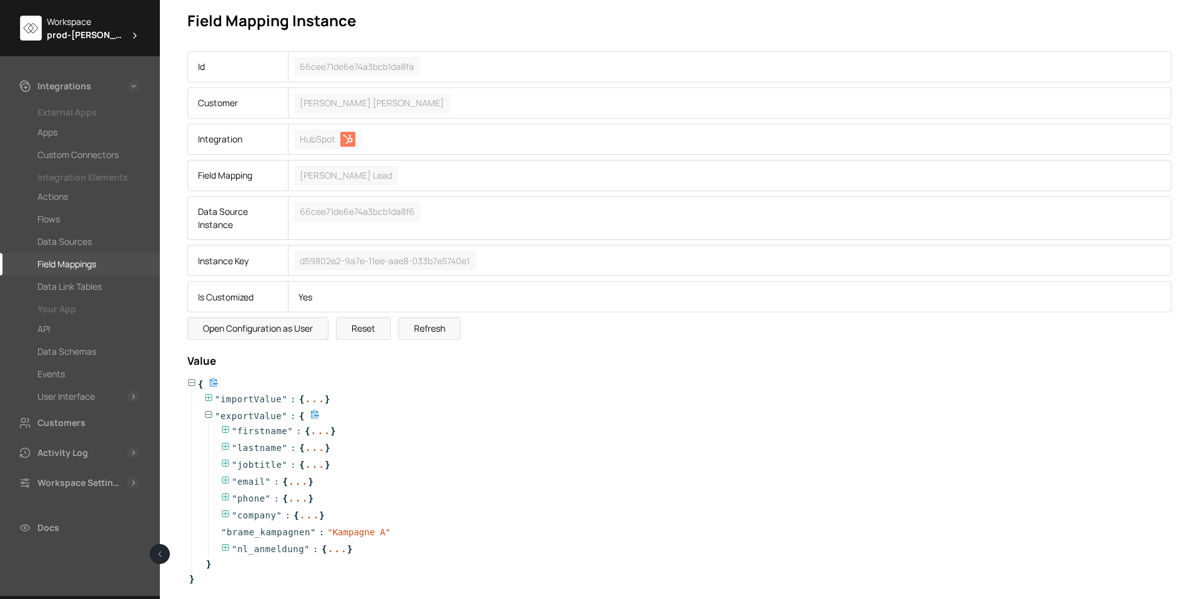
scroll to position [27, 0]
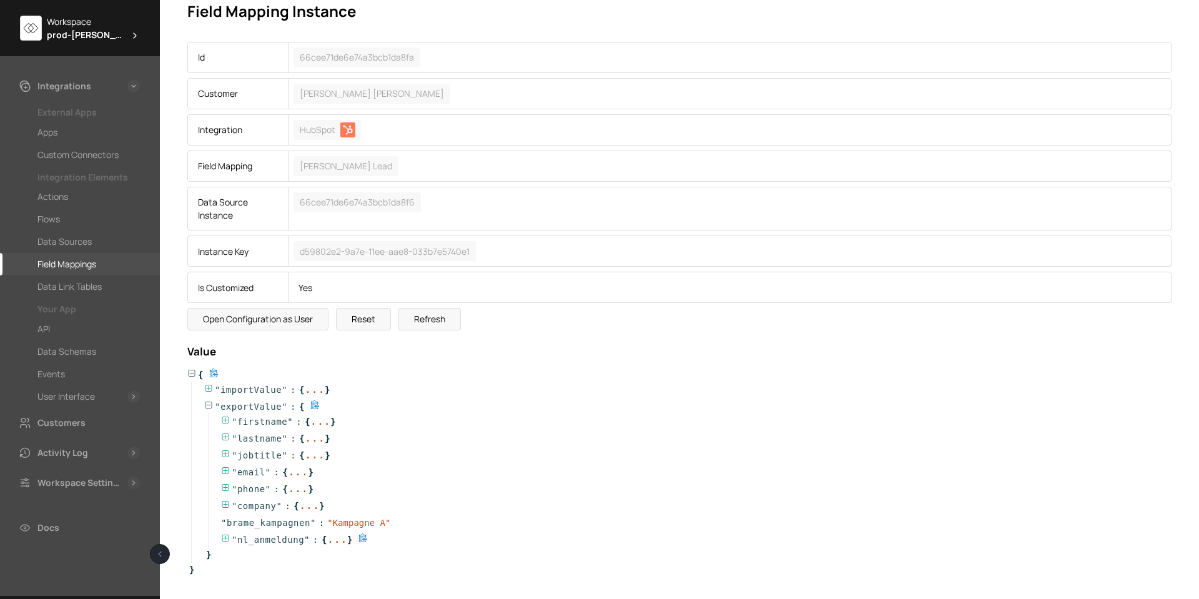
click at [222, 537] on icon at bounding box center [225, 538] width 9 height 9
click at [238, 553] on icon at bounding box center [242, 553] width 9 height 9
click at [262, 567] on icon at bounding box center [259, 568] width 7 height 7
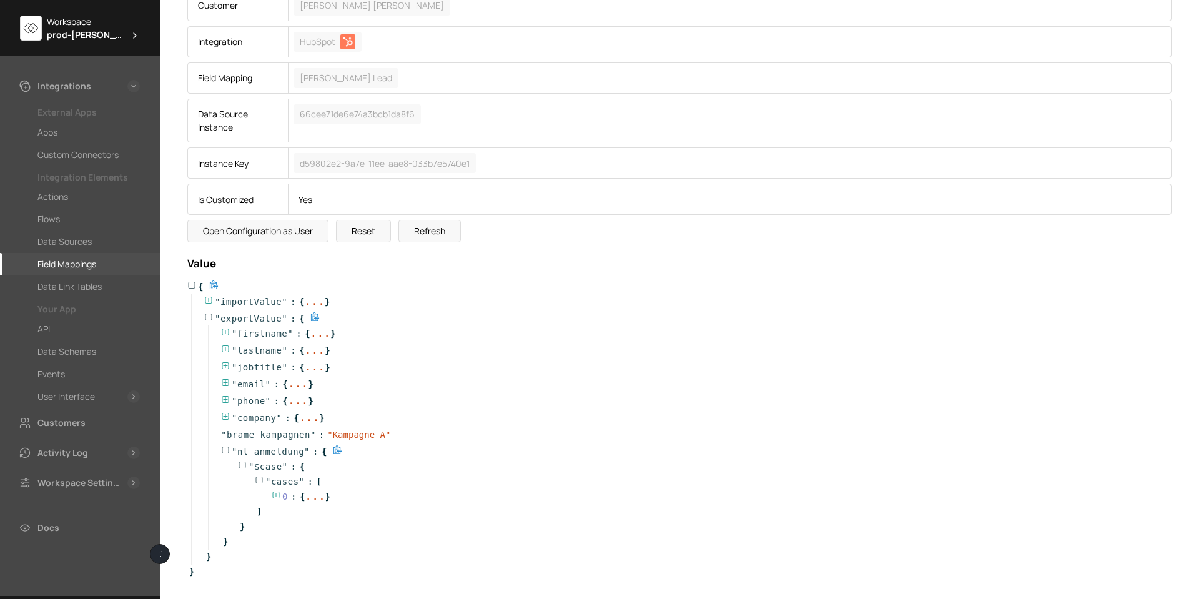
scroll to position [117, 0]
click at [276, 490] on icon at bounding box center [276, 493] width 9 height 9
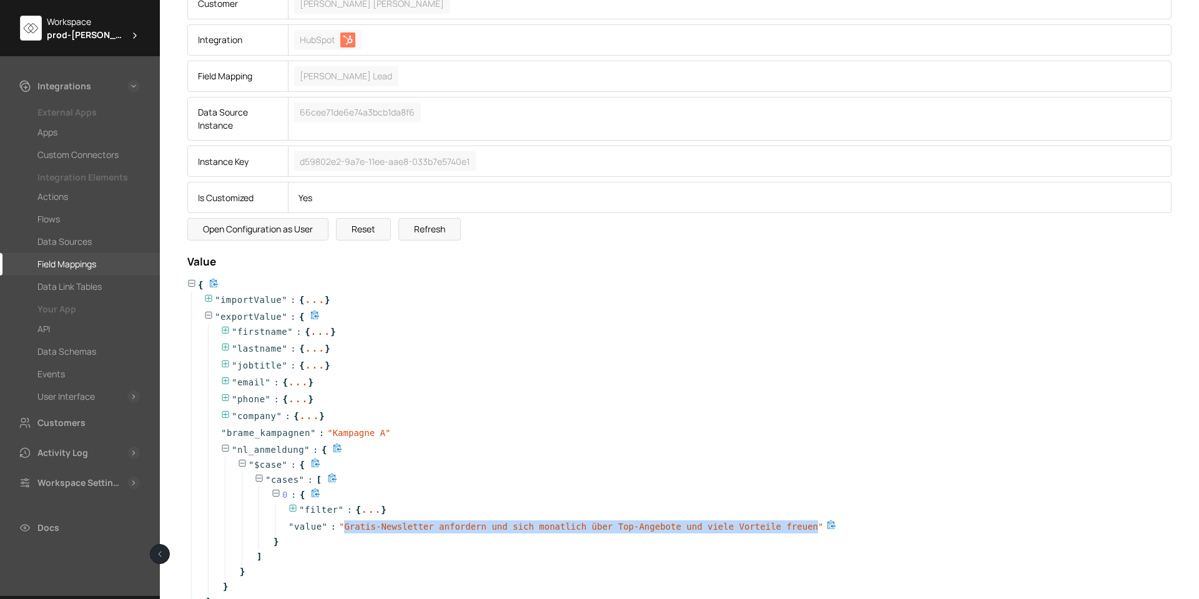
drag, startPoint x: 341, startPoint y: 526, endPoint x: 773, endPoint y: 530, distance: 432.2
click at [773, 530] on span "" Gratis-Newsletter anfordern und sich monatlich über Top-Angebote und viele Vo…" at bounding box center [581, 526] width 484 height 10
copy span "Gratis-Newsletter anfordern und sich monatlich über Top-Angebote und viele Vort…"
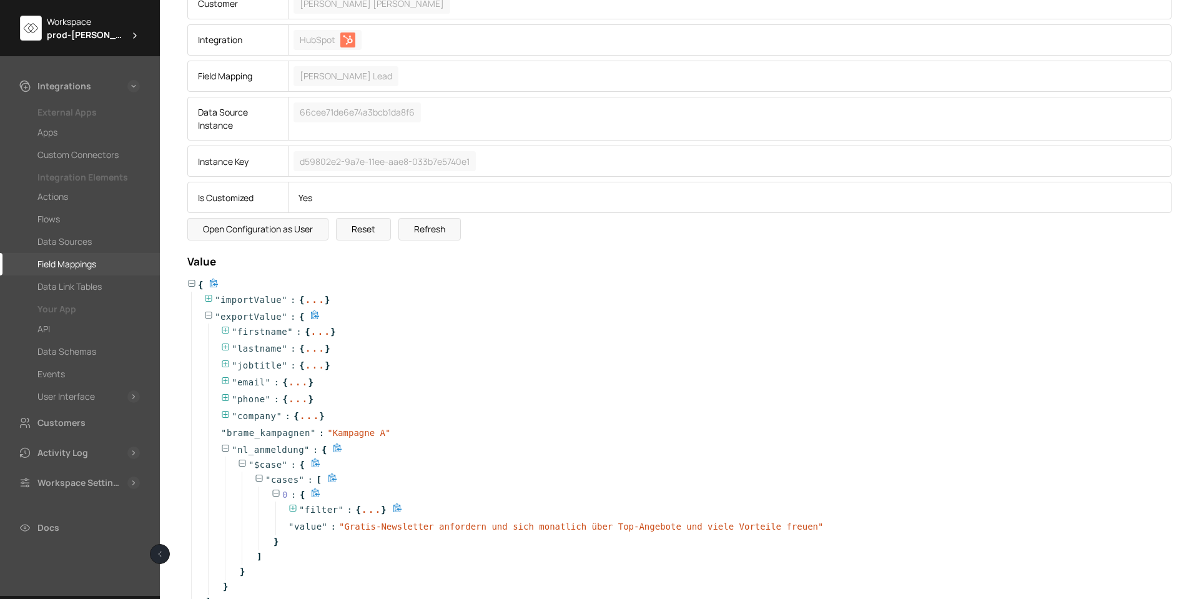
click at [294, 508] on icon at bounding box center [293, 508] width 9 height 9
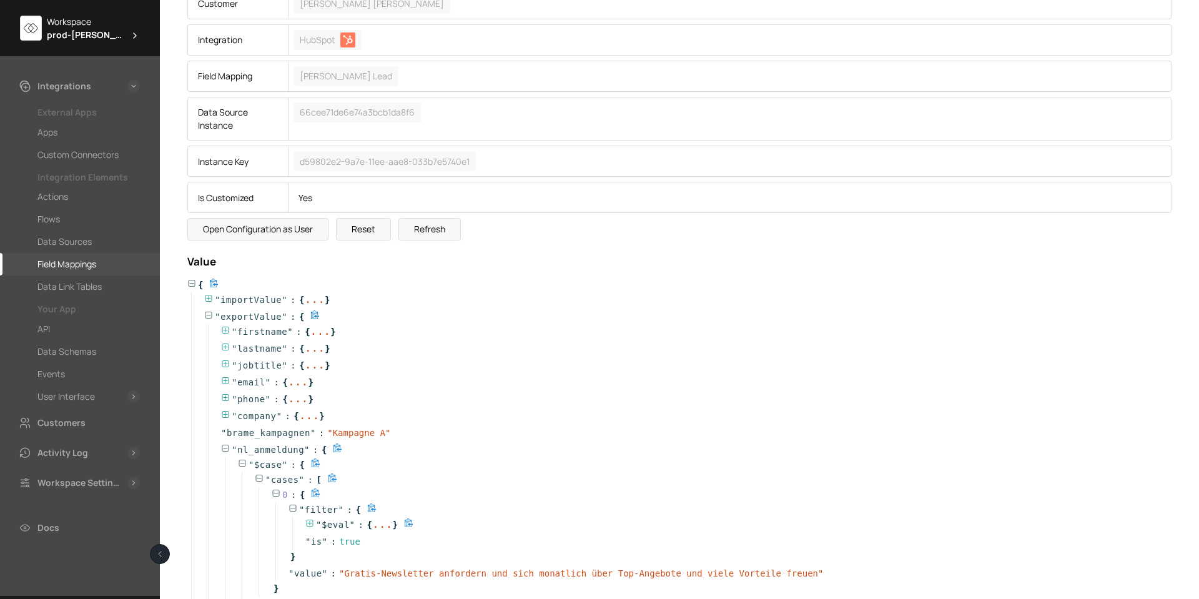
click at [311, 523] on icon at bounding box center [309, 523] width 9 height 9
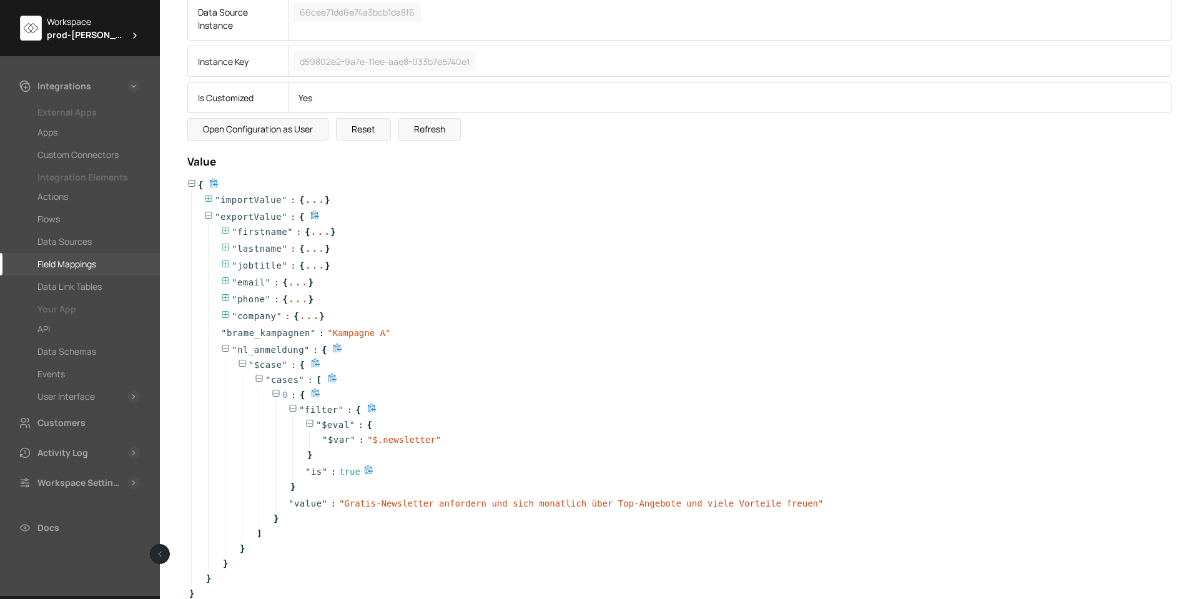
scroll to position [240, 0]
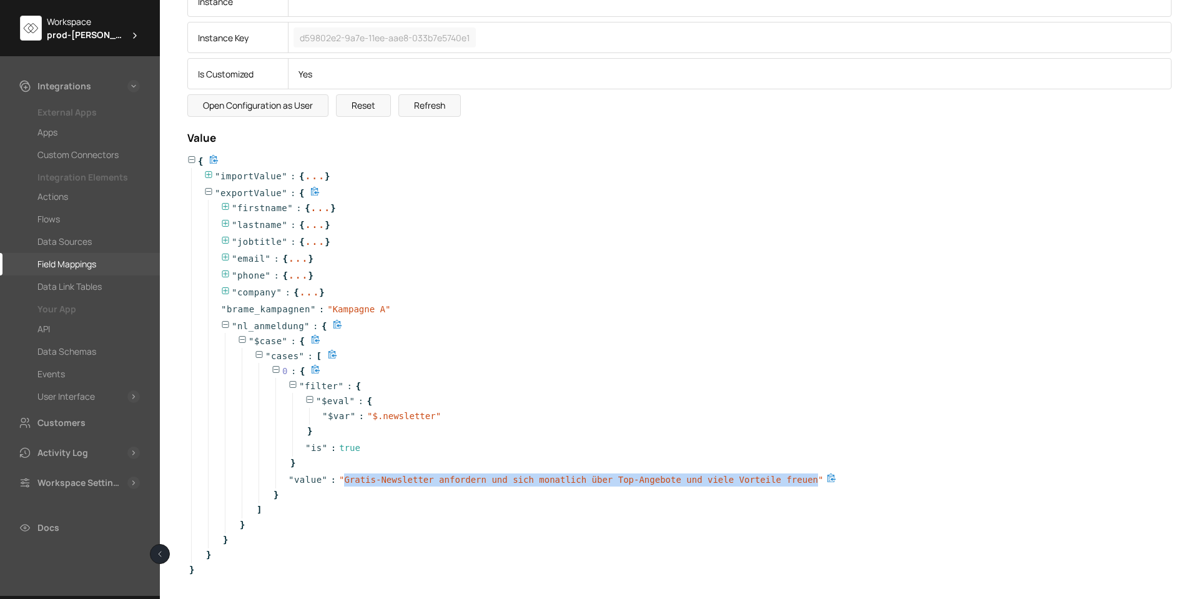
drag, startPoint x: 342, startPoint y: 480, endPoint x: 772, endPoint y: 481, distance: 429.7
click at [772, 481] on span "" Gratis-Newsletter anfordern und sich monatlich über Top-Angebote und viele Vo…" at bounding box center [581, 480] width 484 height 10
copy span "Gratis-Newsletter anfordern und sich monatlich über Top-Angebote und viele Vort…"
click at [82, 262] on div "Field Mappings" at bounding box center [66, 264] width 59 height 15
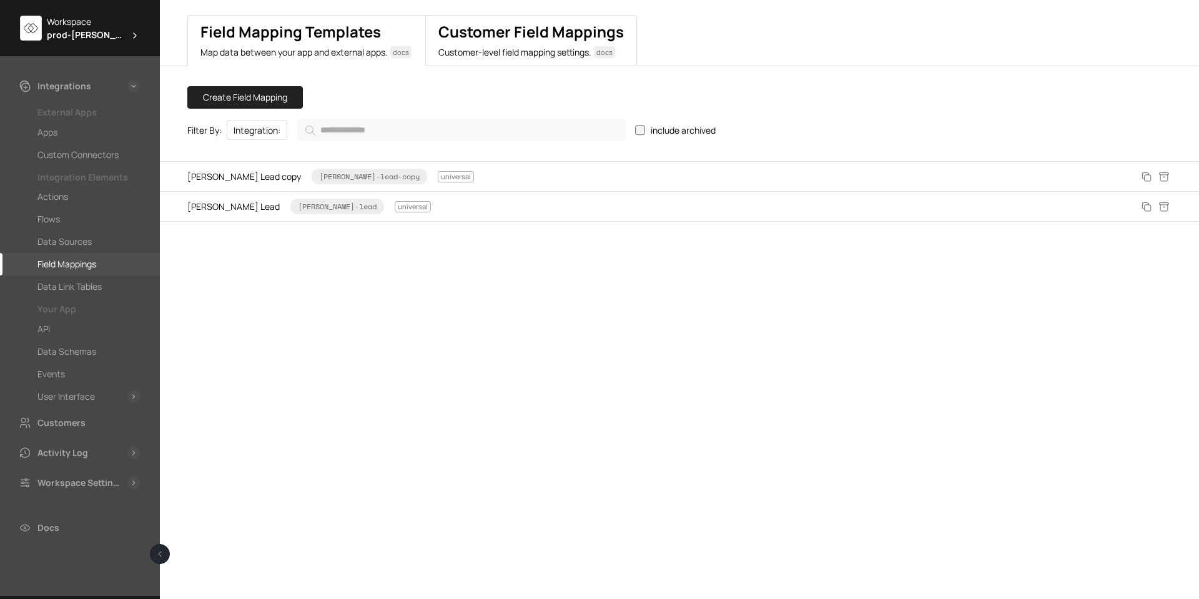
click at [480, 38] on h2 "Customer Field Mappings" at bounding box center [530, 32] width 185 height 18
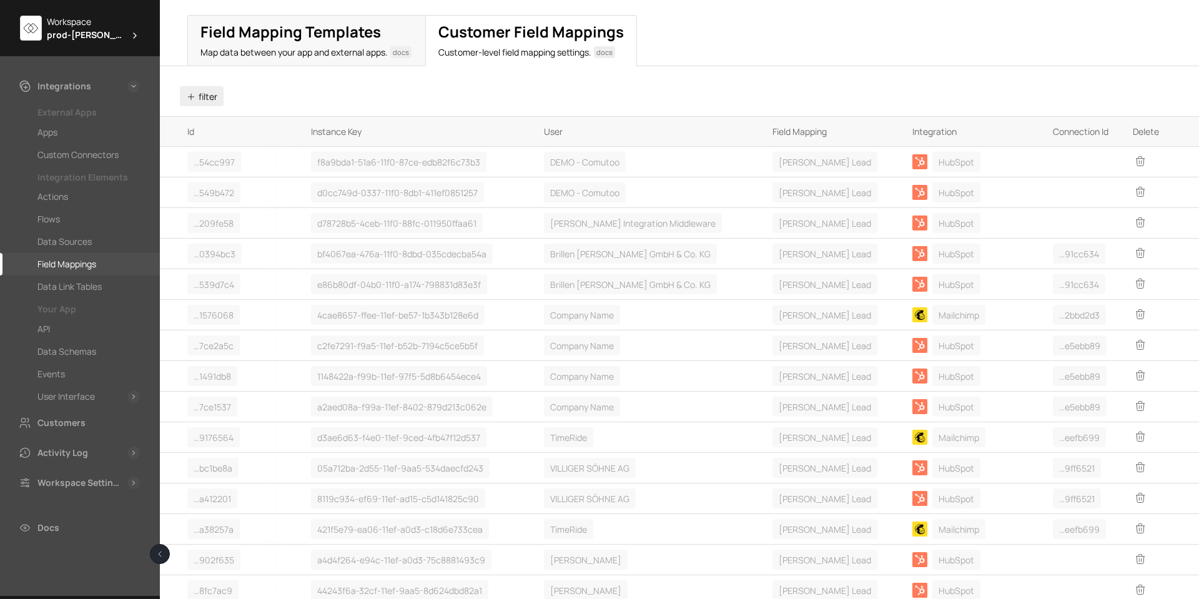
click at [198, 94] on button "filter" at bounding box center [202, 96] width 44 height 20
click at [230, 122] on li "User" at bounding box center [247, 118] width 120 height 24
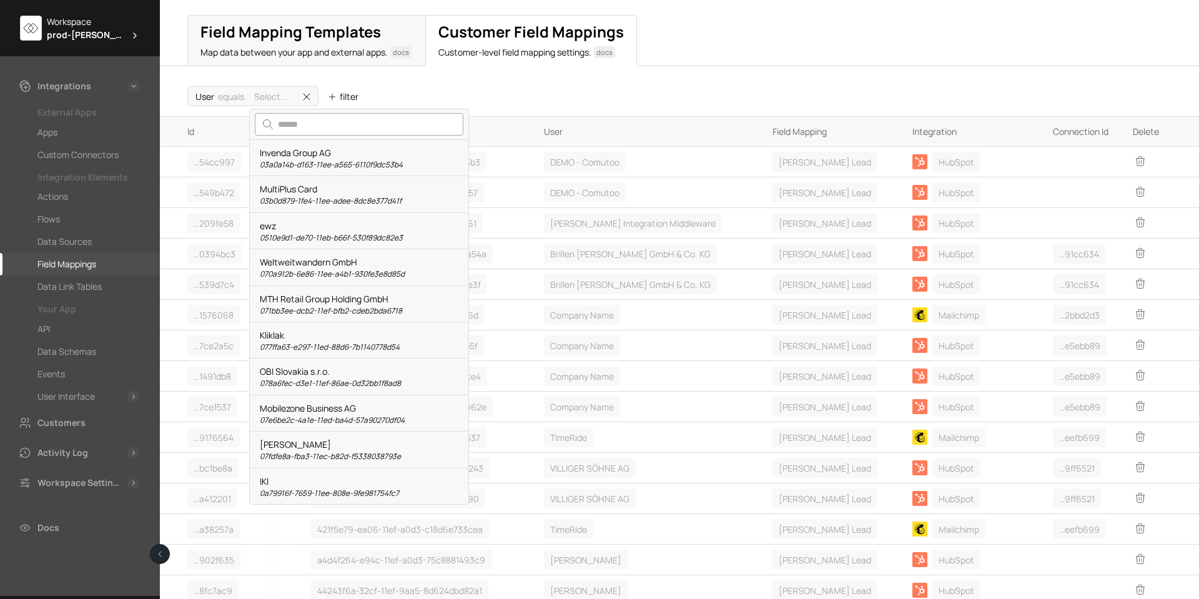
click at [315, 124] on input "search" at bounding box center [359, 124] width 209 height 22
type input "**********"
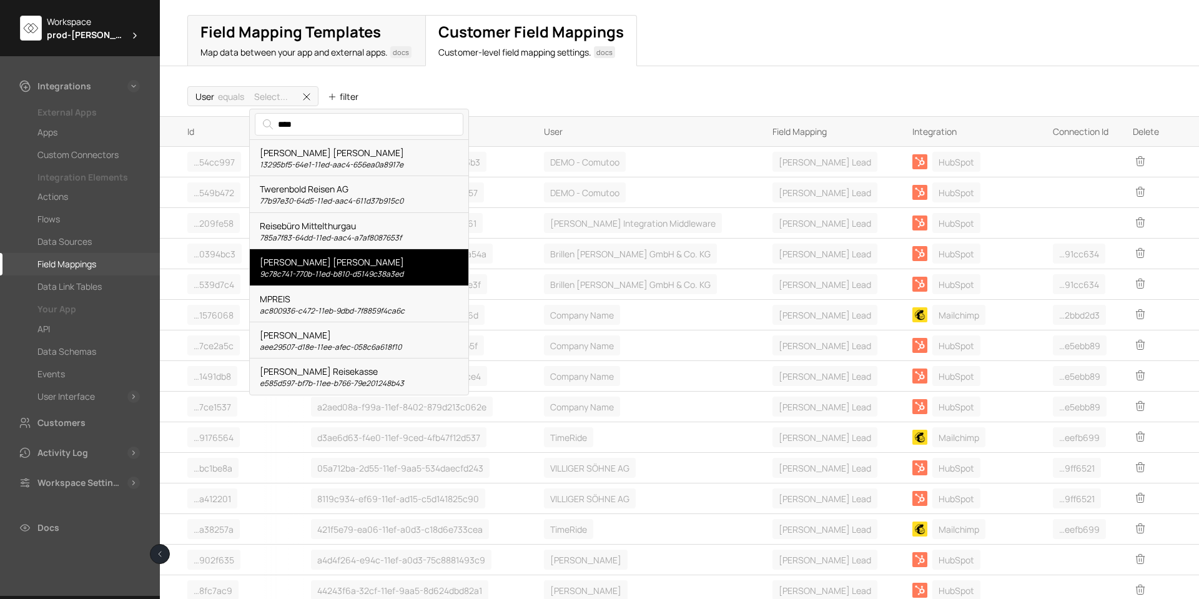
type input "****"
click at [302, 263] on div "[PERSON_NAME] [PERSON_NAME] 9c78c741-770b-11ed-b810-d5149c38a3ed" at bounding box center [359, 266] width 199 height 23
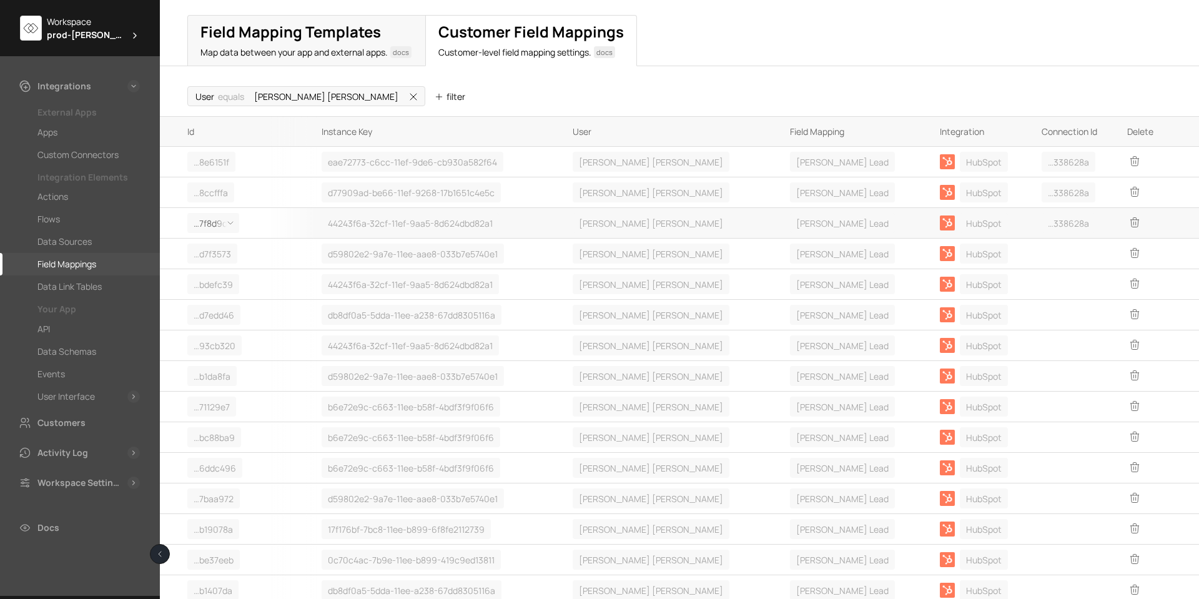
click at [228, 222] on icon at bounding box center [230, 223] width 5 height 2
click at [203, 267] on div "Details" at bounding box center [222, 271] width 69 height 24
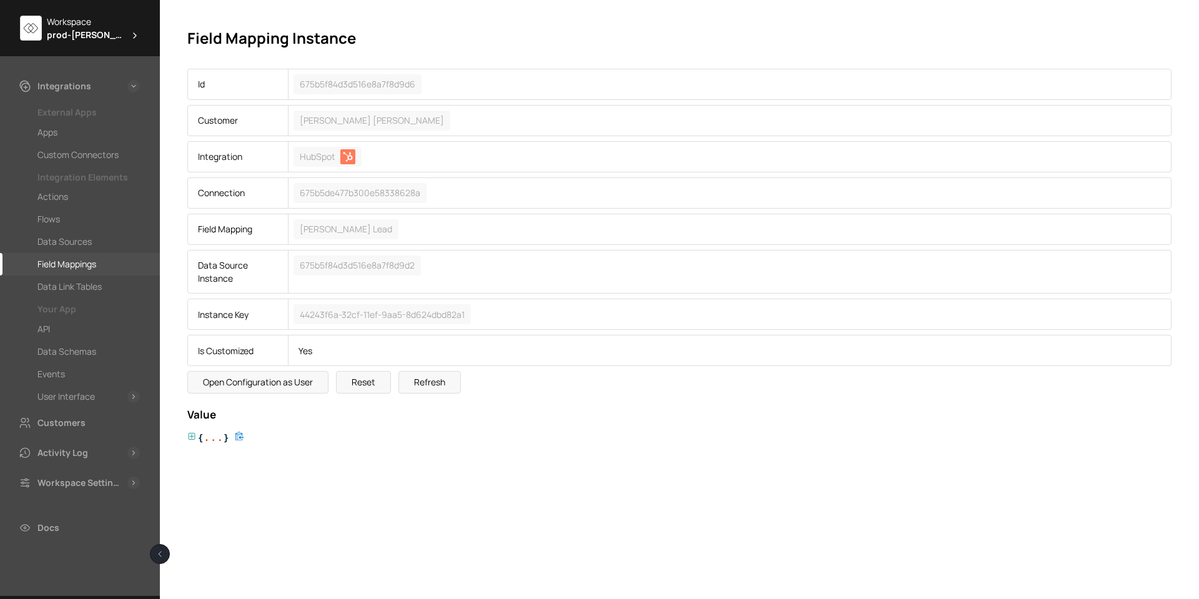
click at [190, 437] on icon at bounding box center [191, 436] width 9 height 9
click at [208, 470] on icon at bounding box center [208, 468] width 9 height 9
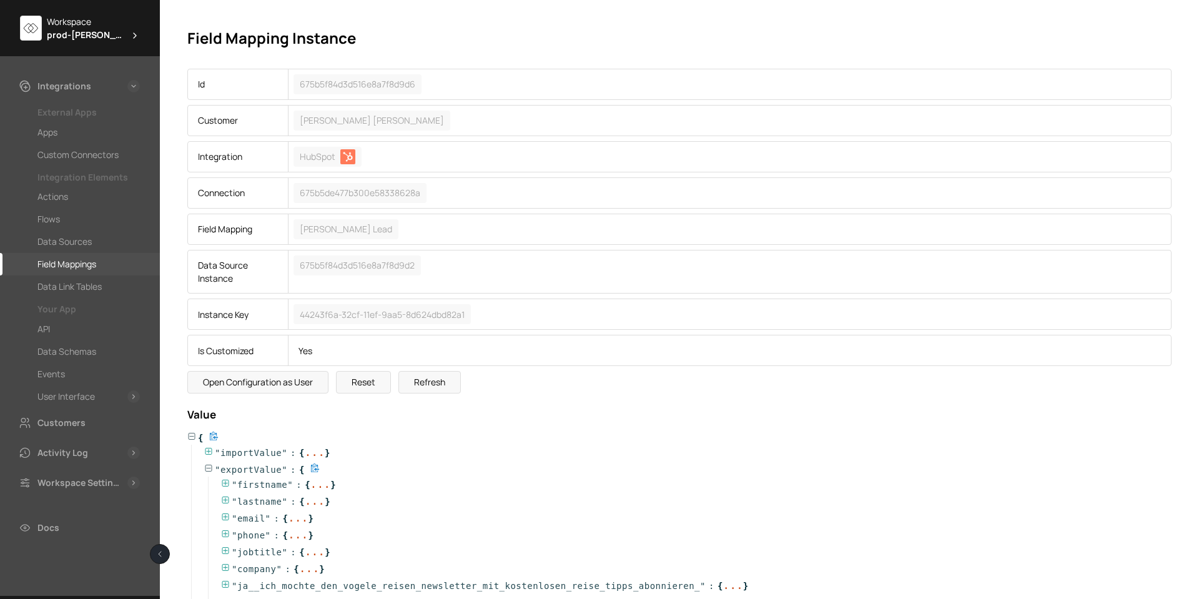
scroll to position [63, 0]
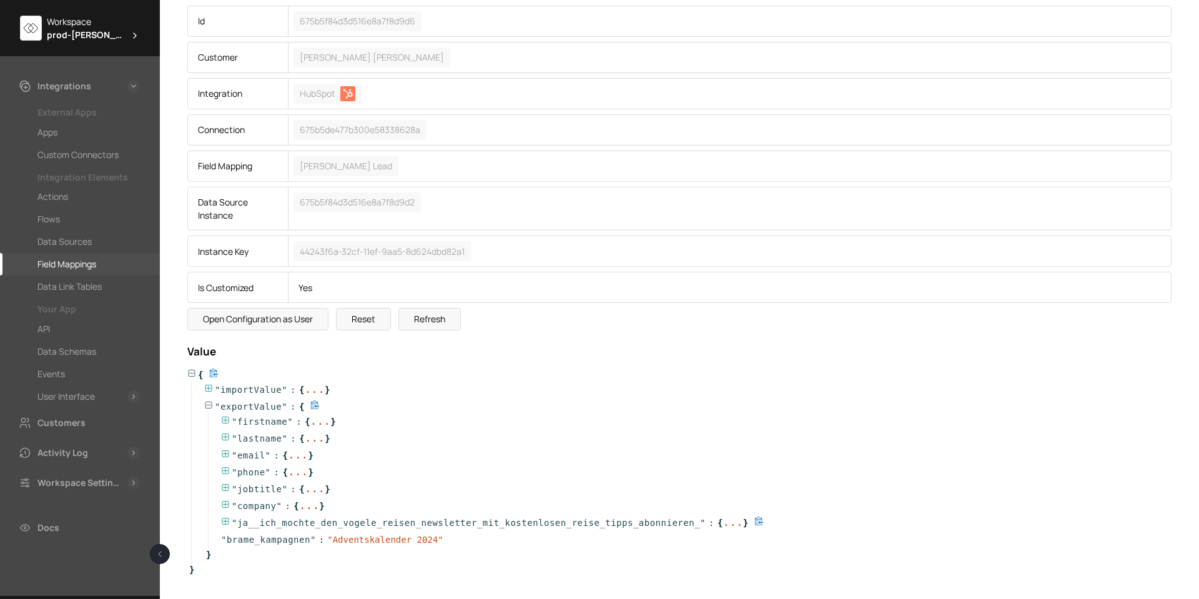
click at [227, 520] on icon at bounding box center [225, 521] width 9 height 9
click at [244, 535] on icon at bounding box center [242, 536] width 9 height 9
click at [257, 552] on icon at bounding box center [259, 551] width 9 height 9
click at [274, 564] on icon at bounding box center [276, 566] width 9 height 9
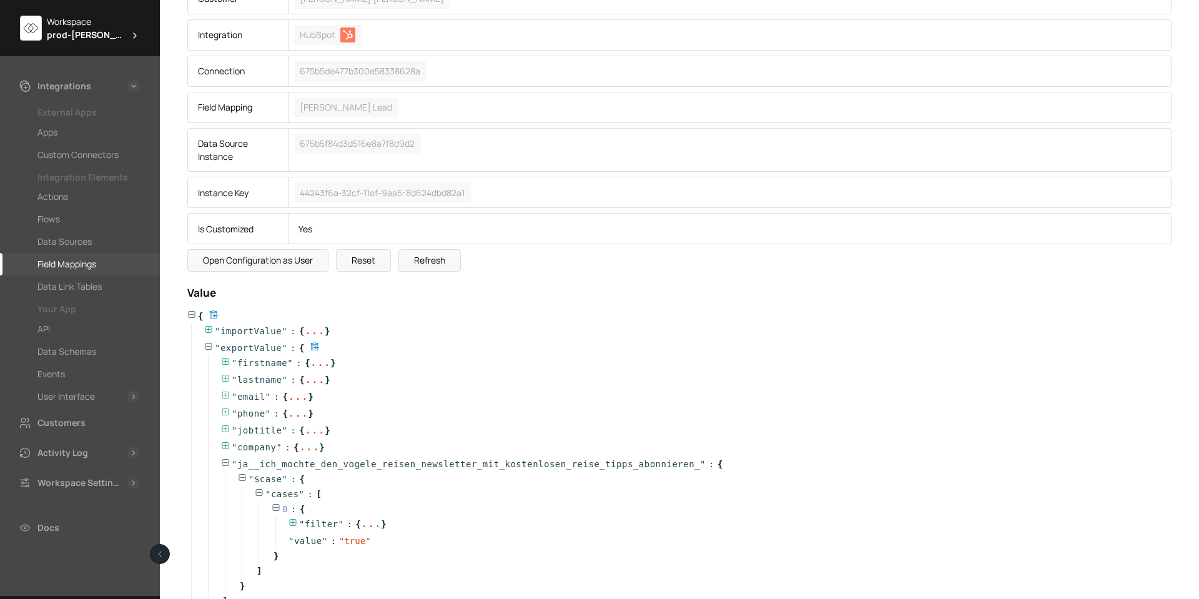
scroll to position [200, 0]
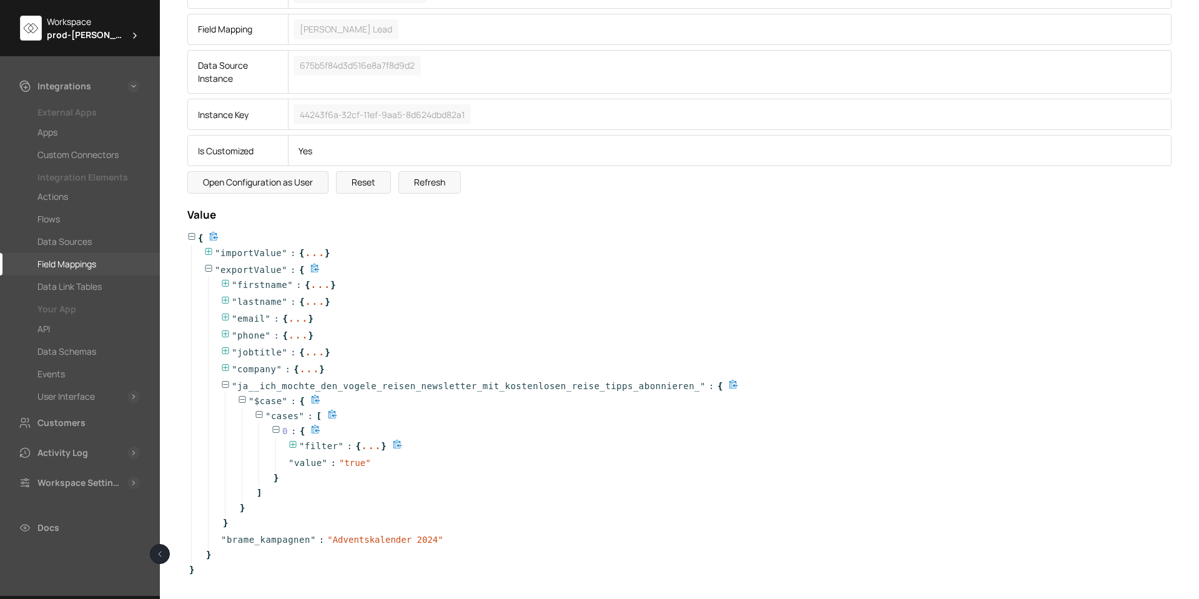
click at [290, 442] on icon at bounding box center [293, 444] width 9 height 9
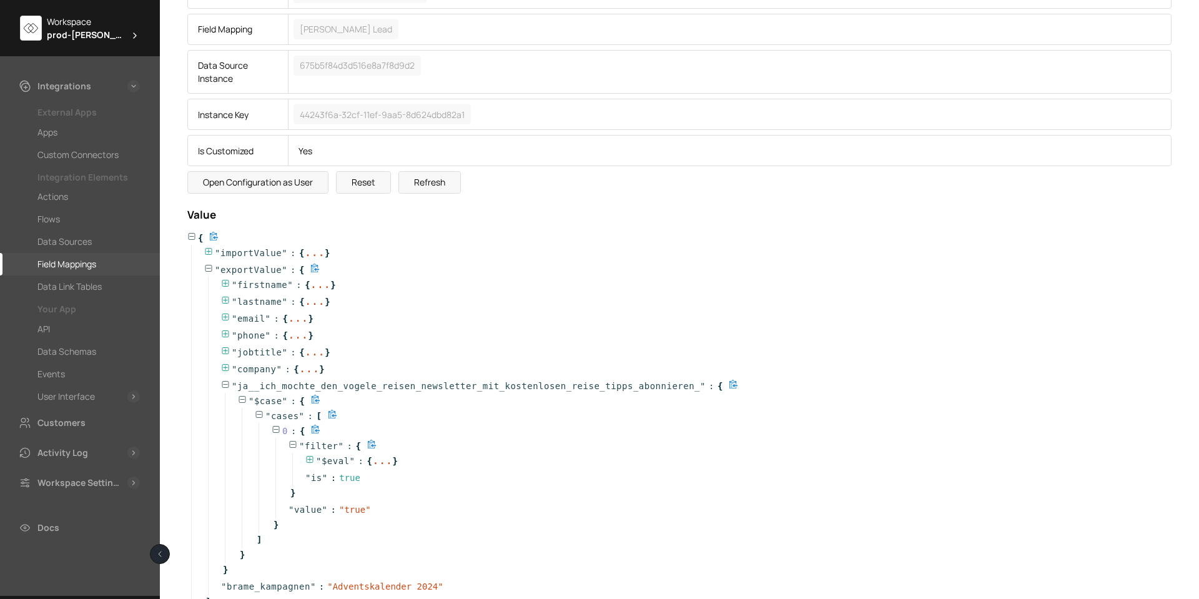
scroll to position [247, 0]
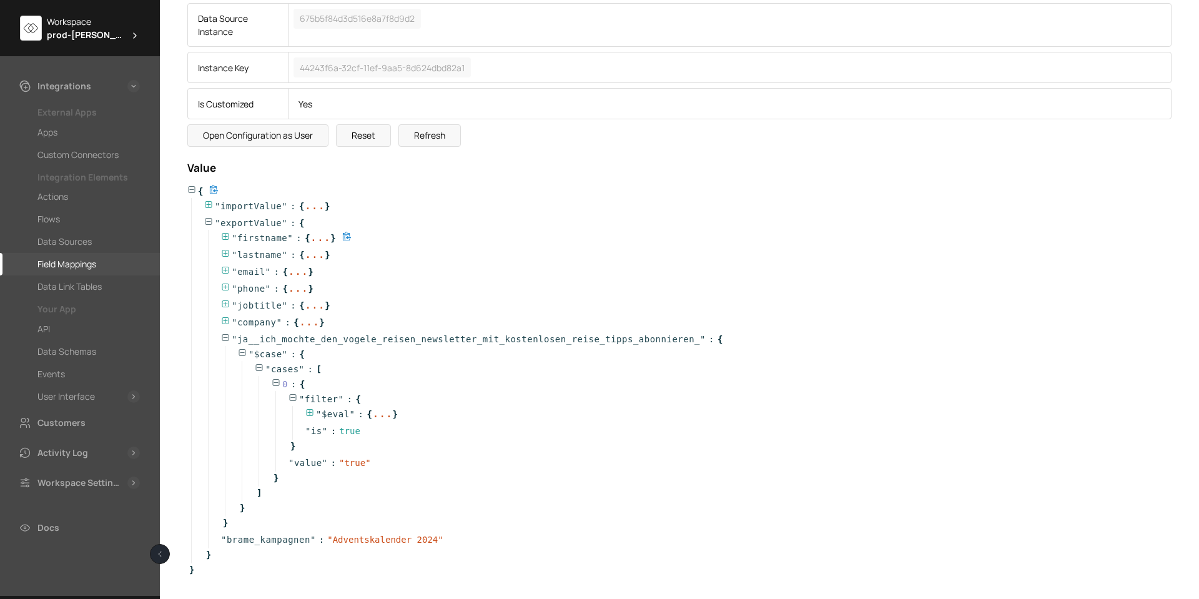
click at [230, 234] on span at bounding box center [226, 236] width 11 height 9
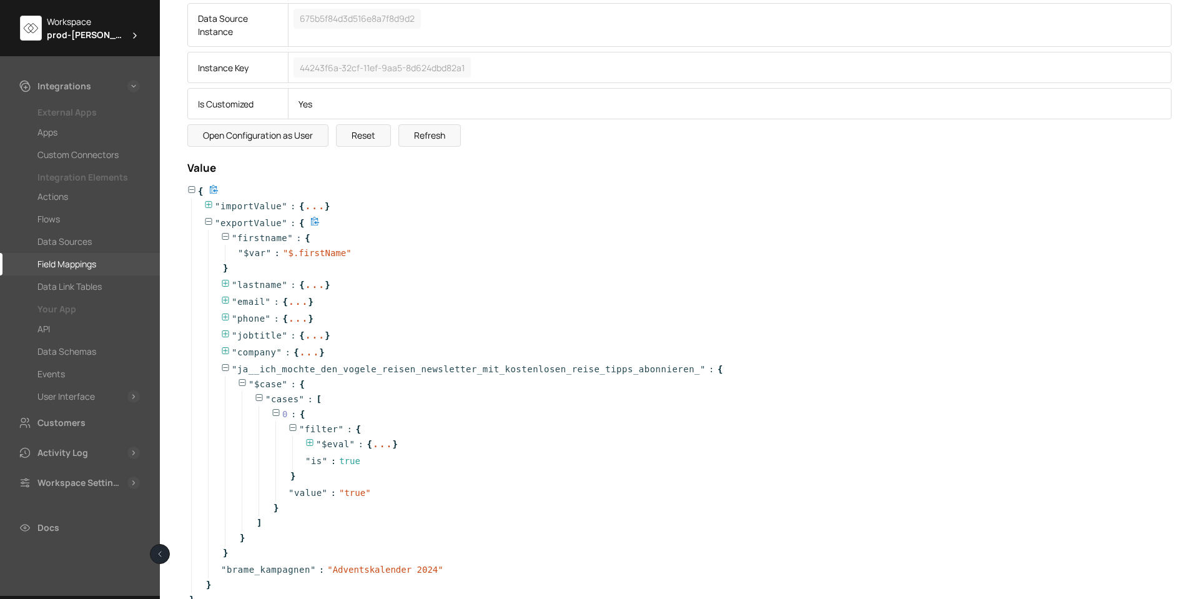
click at [225, 235] on icon at bounding box center [225, 236] width 9 height 9
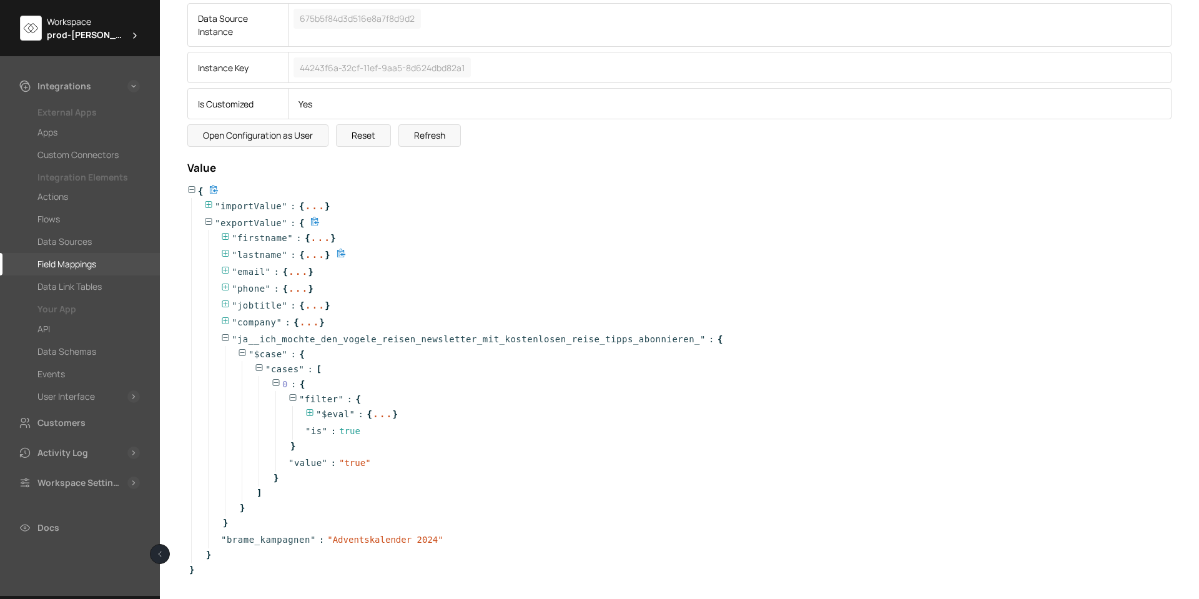
click at [224, 256] on icon at bounding box center [225, 253] width 7 height 7
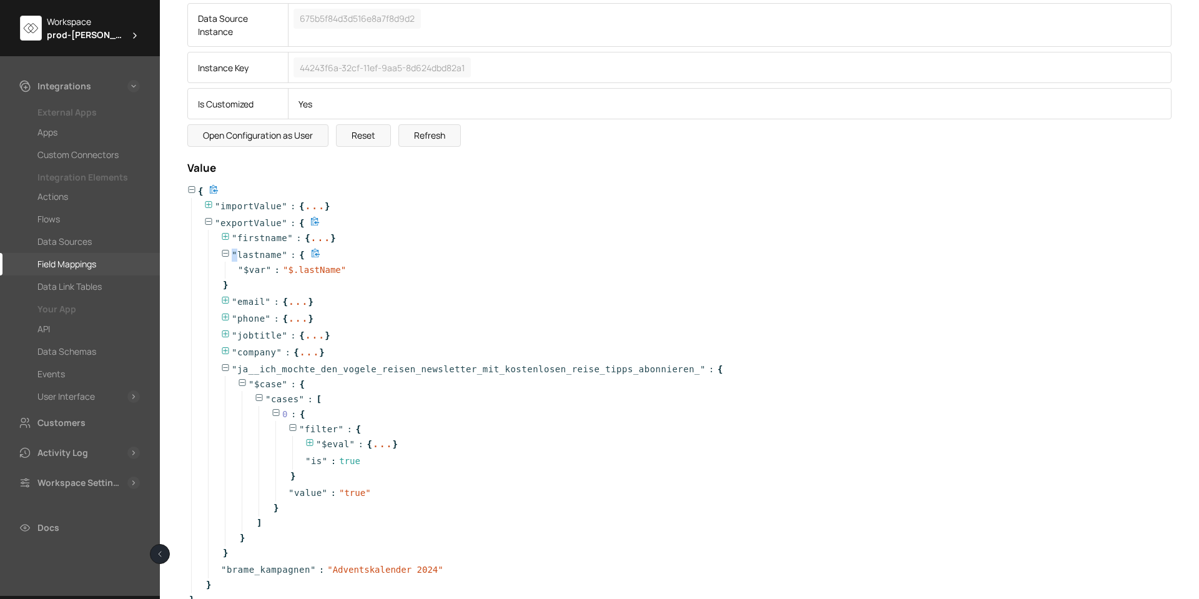
click at [224, 256] on icon at bounding box center [225, 253] width 7 height 7
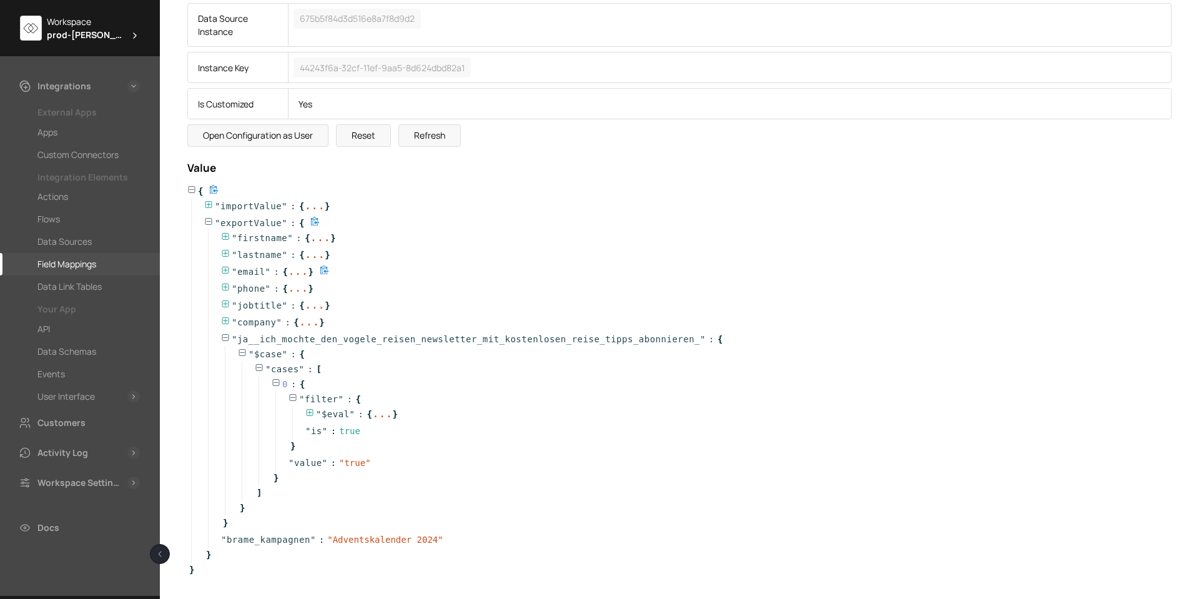
click at [222, 270] on icon at bounding box center [225, 270] width 7 height 7
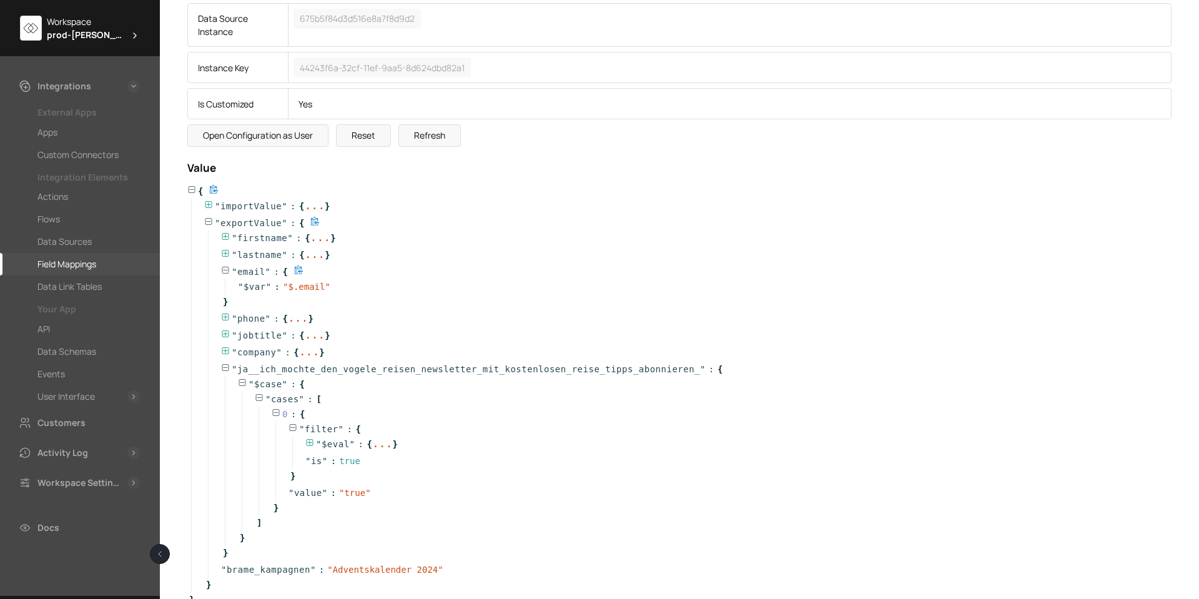
click at [228, 270] on icon at bounding box center [225, 270] width 9 height 9
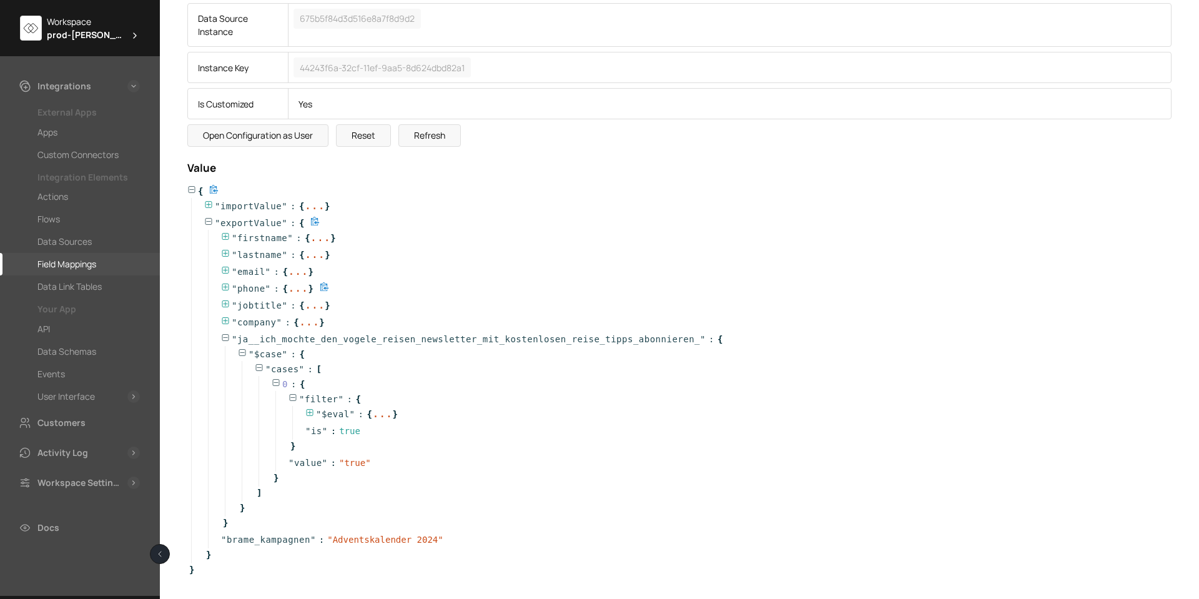
click at [229, 288] on icon at bounding box center [225, 287] width 7 height 7
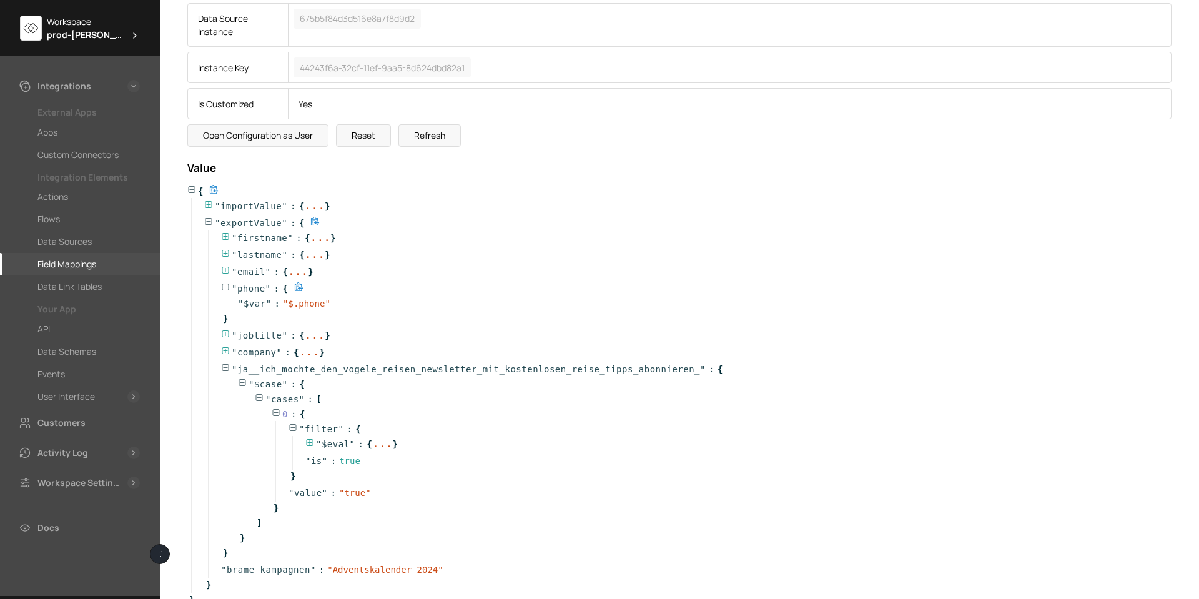
click at [229, 287] on icon at bounding box center [225, 287] width 7 height 7
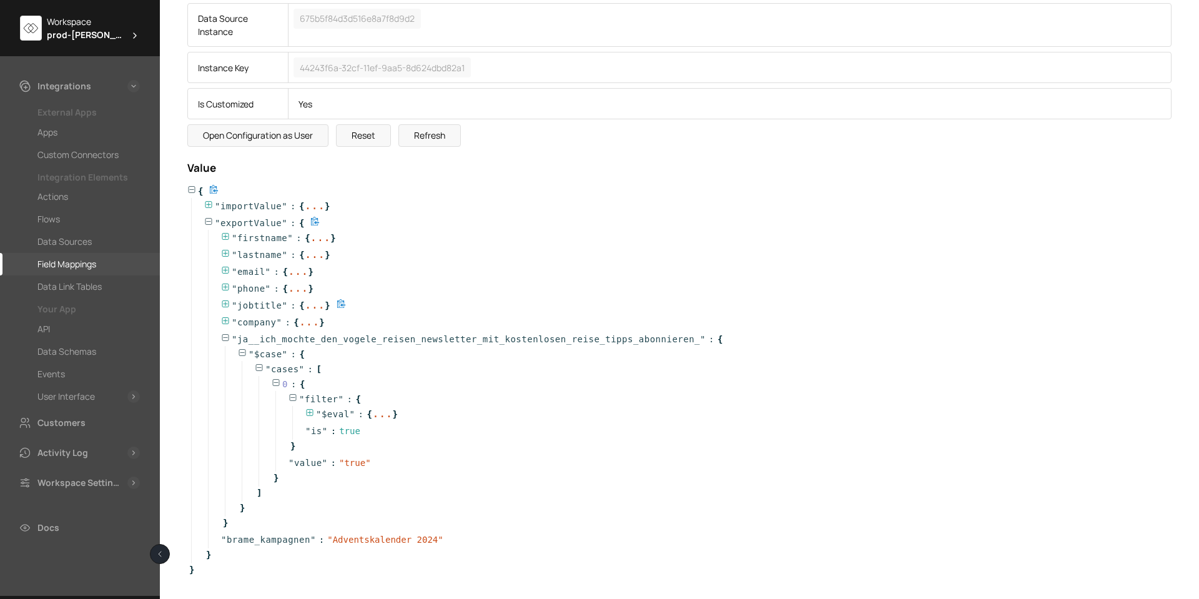
click at [224, 304] on icon at bounding box center [225, 303] width 7 height 7
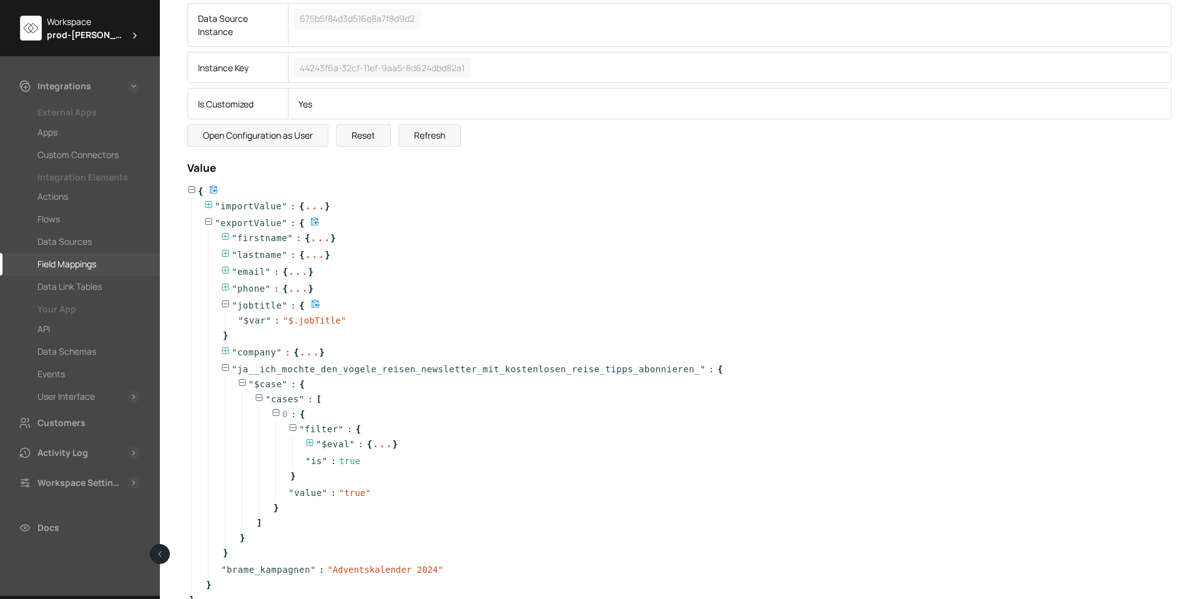
click at [227, 304] on icon at bounding box center [225, 303] width 7 height 7
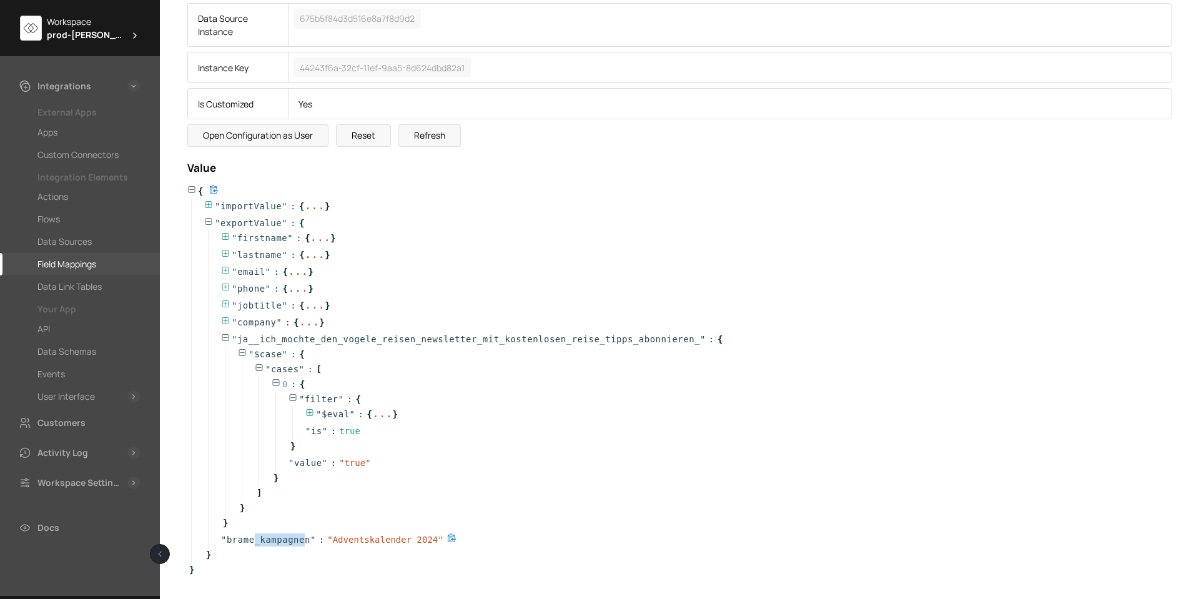
drag, startPoint x: 300, startPoint y: 542, endPoint x: 252, endPoint y: 538, distance: 48.9
click at [252, 538] on span "brame_kampagnen" at bounding box center [269, 539] width 84 height 13
click at [447, 537] on icon at bounding box center [451, 537] width 9 height 9
drag, startPoint x: 299, startPoint y: 541, endPoint x: 225, endPoint y: 542, distance: 73.1
click at [225, 542] on span "" brame_kampagnen "" at bounding box center [268, 539] width 95 height 13
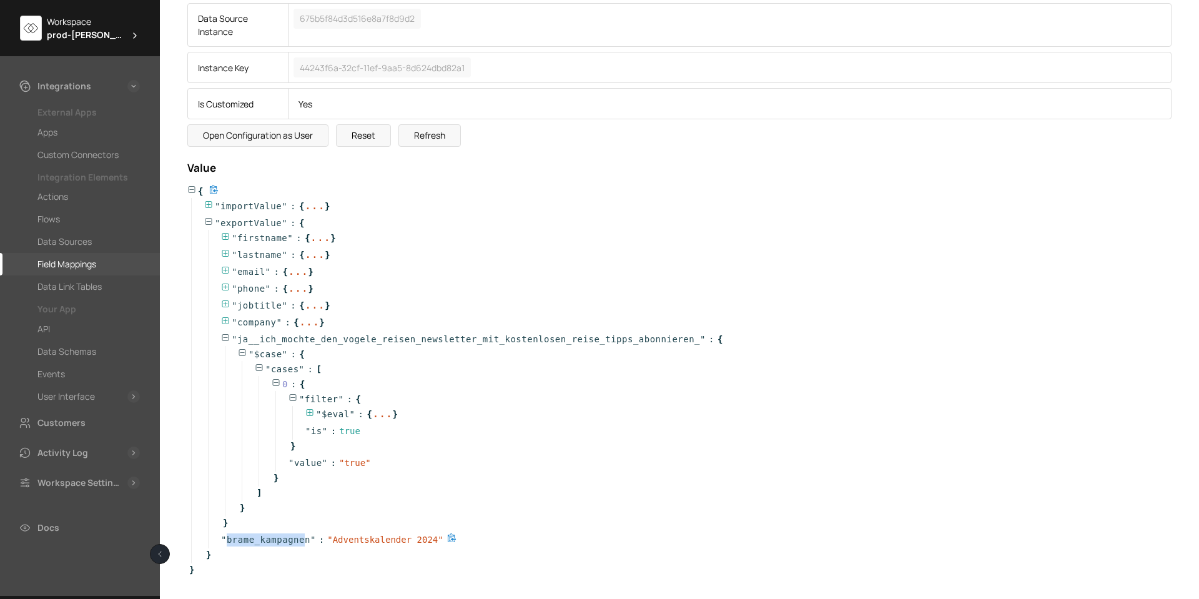
copy span "brame_kampagne"
click at [80, 262] on div "Field Mappings" at bounding box center [66, 264] width 59 height 15
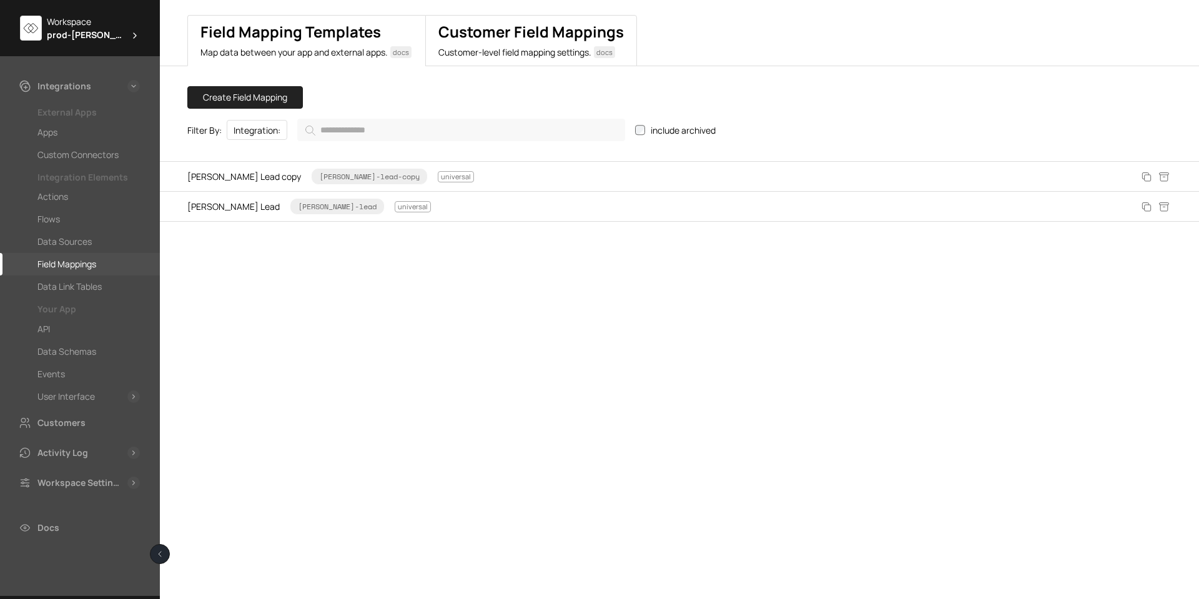
click at [484, 46] on p "Customer-level field mapping settings.   docs" at bounding box center [530, 52] width 185 height 12
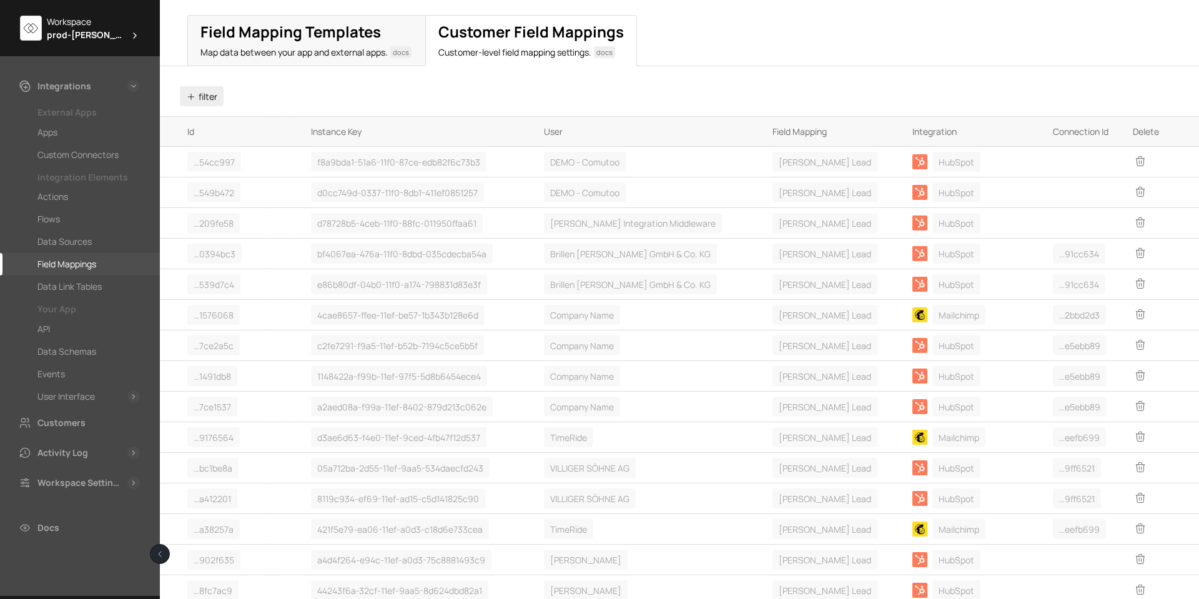
click at [200, 94] on button "filter" at bounding box center [202, 96] width 44 height 20
click at [220, 117] on li "User" at bounding box center [247, 118] width 120 height 24
